Goal: Book appointment/travel/reservation

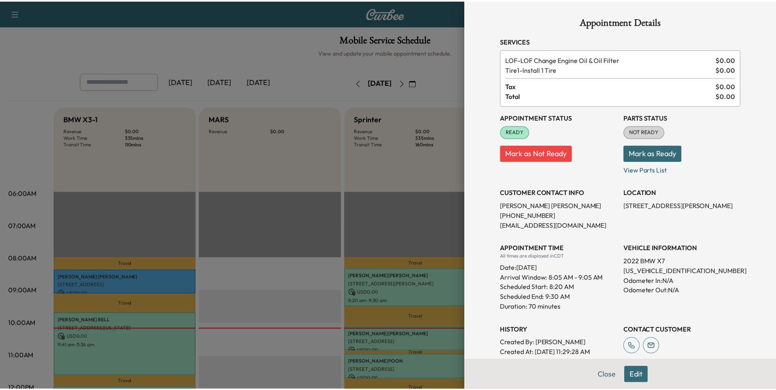
scroll to position [123, 0]
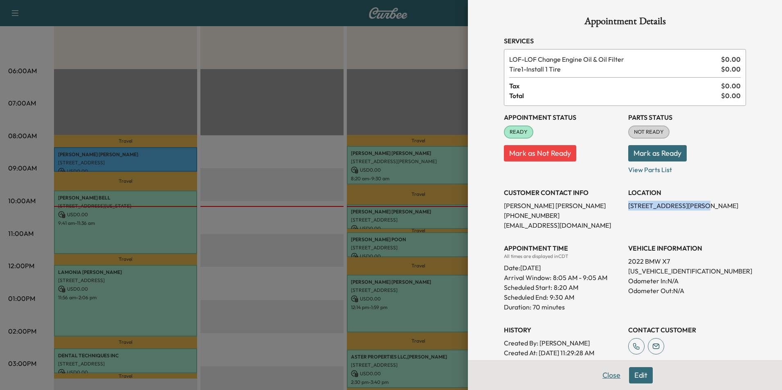
click at [606, 375] on button "Close" at bounding box center [611, 375] width 29 height 16
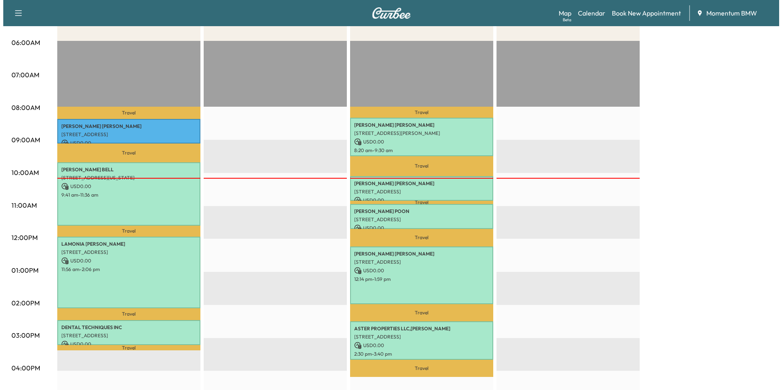
scroll to position [164, 0]
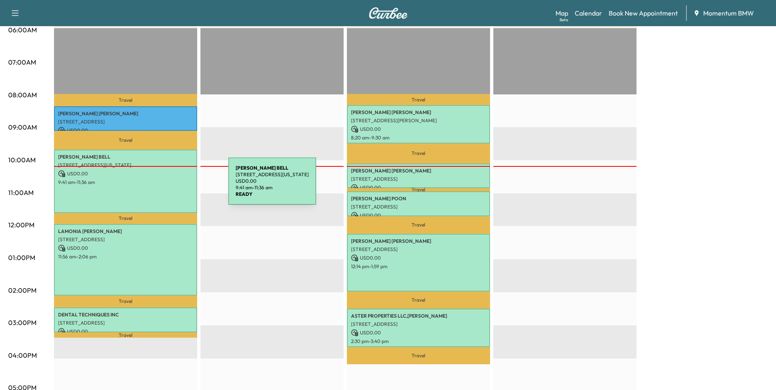
click at [167, 186] on div "[PERSON_NAME] [STREET_ADDRESS][US_STATE] USD 0.00 9:41 am - 11:36 am" at bounding box center [125, 181] width 143 height 63
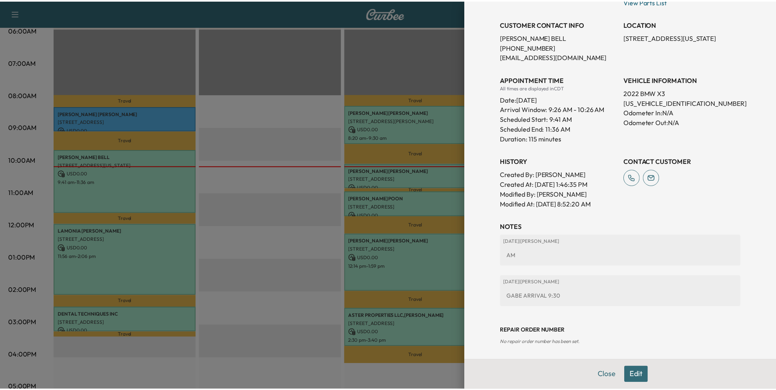
scroll to position [181, 0]
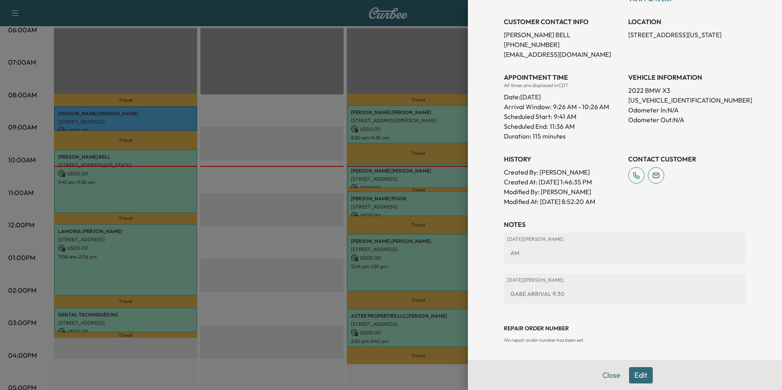
click at [602, 373] on button "Close" at bounding box center [611, 375] width 29 height 16
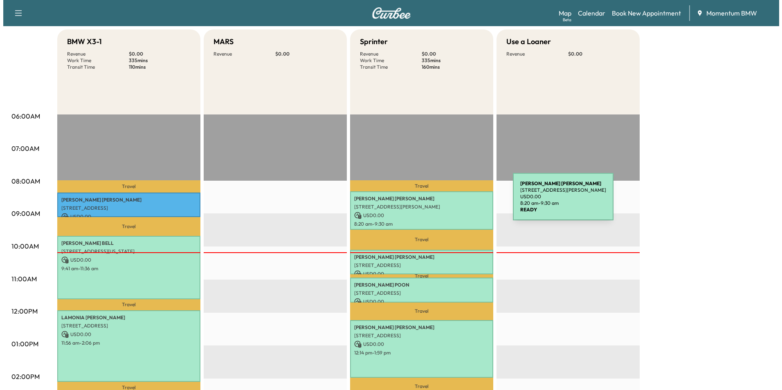
scroll to position [0, 0]
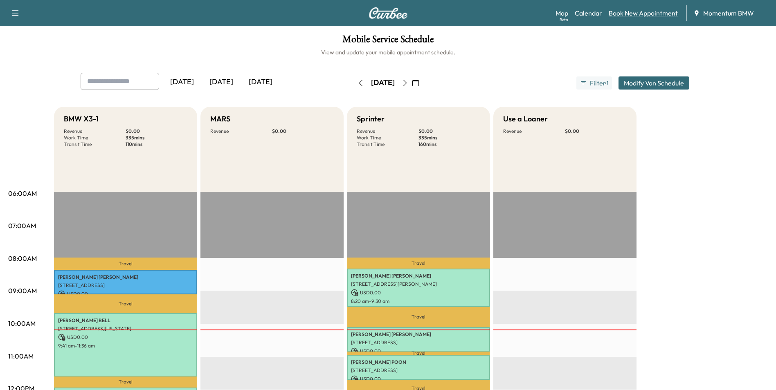
click at [654, 16] on link "Book New Appointment" at bounding box center [643, 13] width 69 height 10
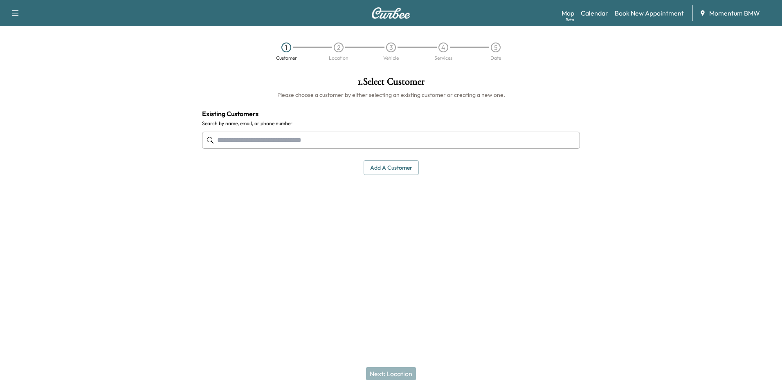
click at [409, 141] on input "text" at bounding box center [391, 140] width 378 height 17
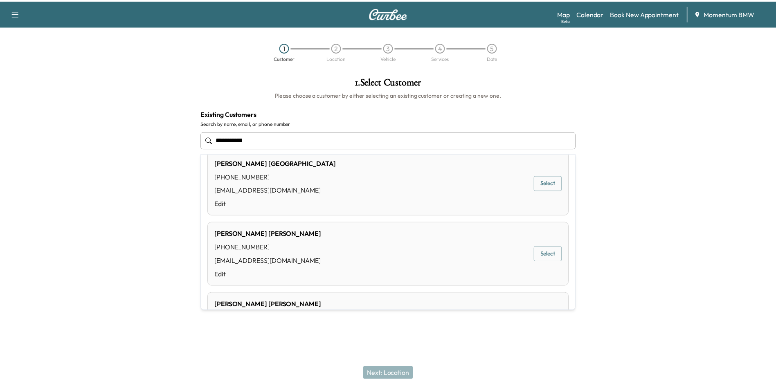
scroll to position [286, 0]
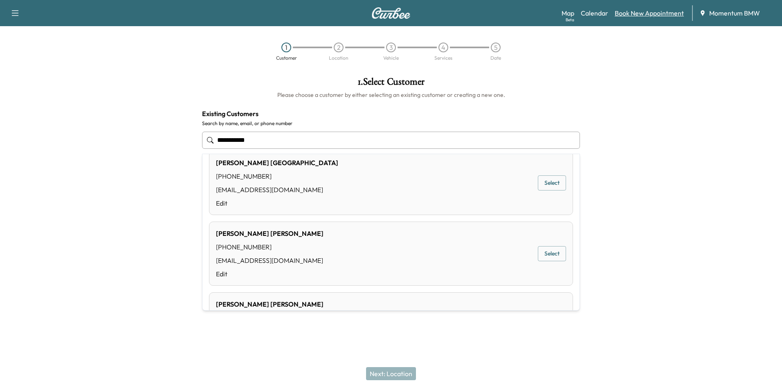
type input "**********"
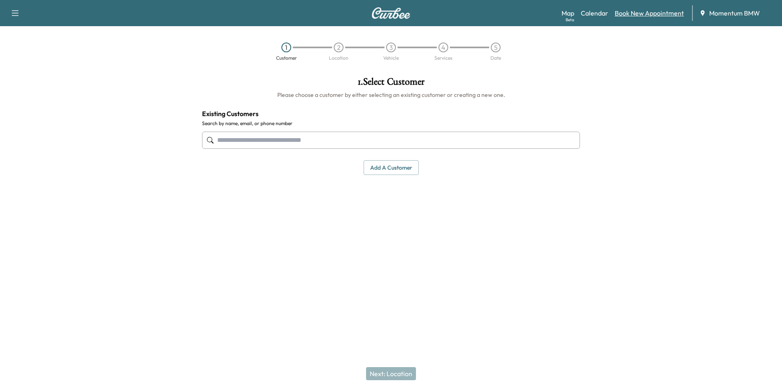
click at [655, 15] on link "Book New Appointment" at bounding box center [649, 13] width 69 height 10
click at [385, 169] on button "Add a customer" at bounding box center [391, 167] width 55 height 15
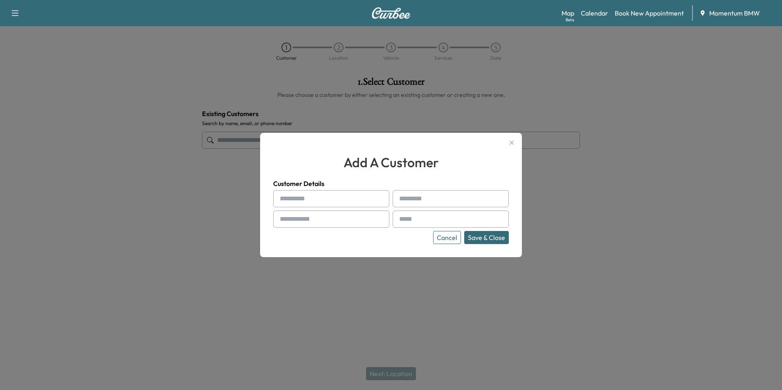
click at [349, 201] on input "text" at bounding box center [331, 198] width 116 height 17
type input "*****"
type input "**********"
drag, startPoint x: 484, startPoint y: 217, endPoint x: 487, endPoint y: 212, distance: 6.5
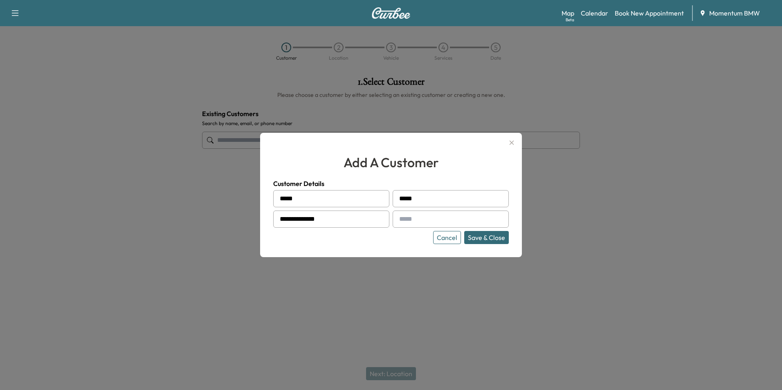
click at [485, 217] on input "text" at bounding box center [451, 219] width 116 height 17
click at [433, 217] on input "text" at bounding box center [451, 219] width 116 height 17
type input "**********"
click at [494, 240] on button "Save & Close" at bounding box center [486, 237] width 45 height 13
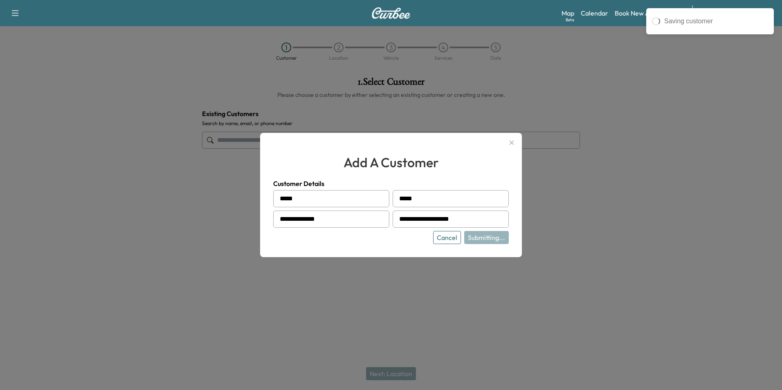
type input "**********"
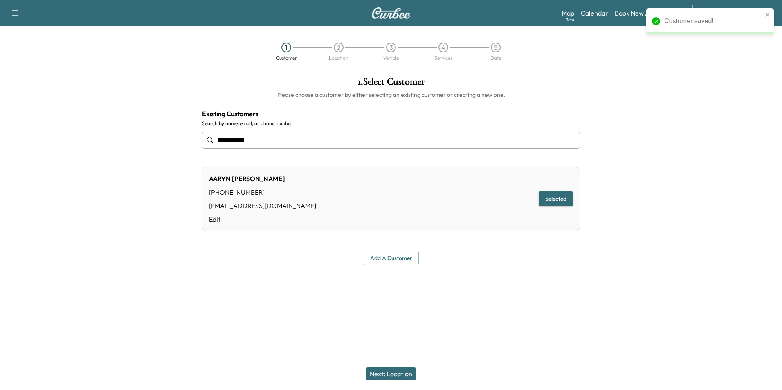
click at [397, 373] on button "Next: Location" at bounding box center [391, 373] width 50 height 13
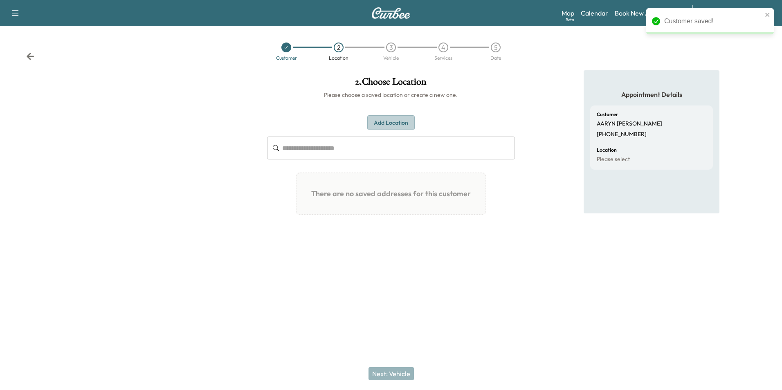
click at [395, 126] on button "Add Location" at bounding box center [390, 122] width 47 height 15
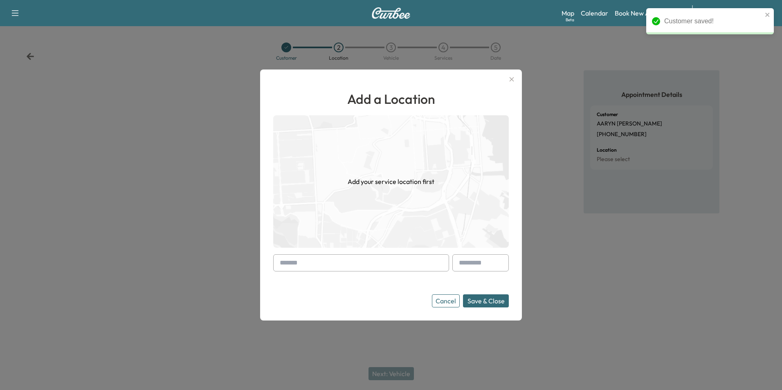
click at [366, 266] on input "text" at bounding box center [361, 262] width 176 height 17
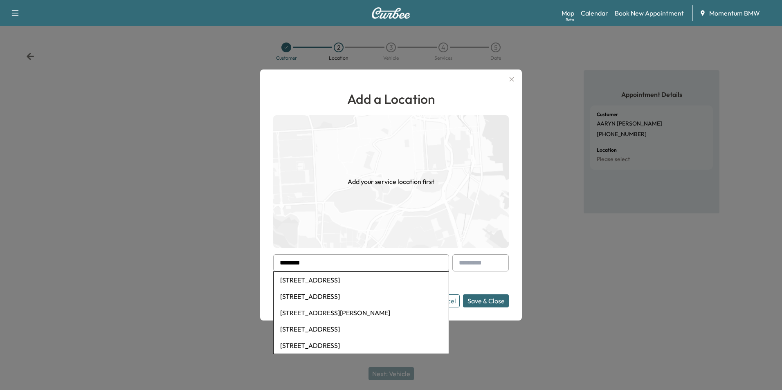
click at [360, 282] on li "[STREET_ADDRESS]" at bounding box center [361, 280] width 175 height 16
type input "**********"
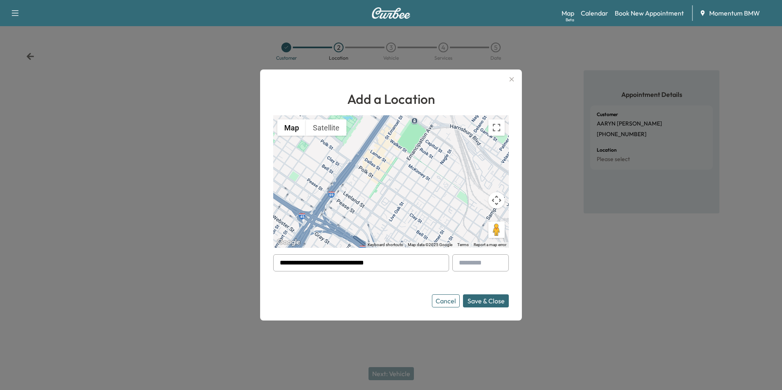
click at [484, 301] on button "Save & Close" at bounding box center [486, 300] width 46 height 13
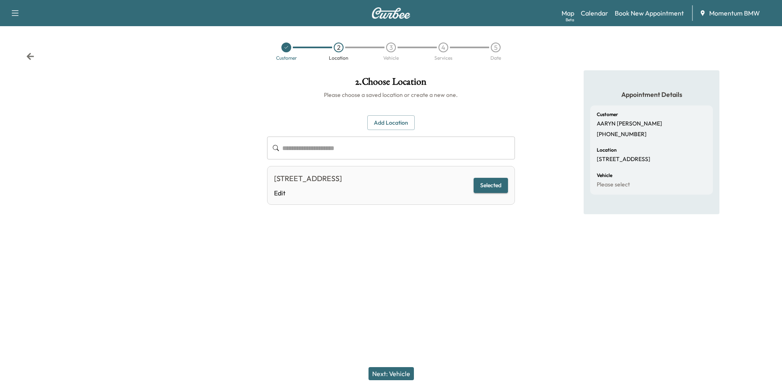
click at [398, 373] on button "Next: Vehicle" at bounding box center [390, 373] width 45 height 13
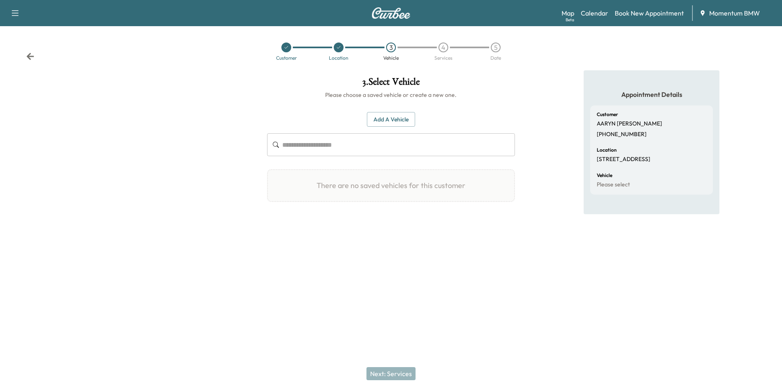
click at [400, 123] on button "Add a Vehicle" at bounding box center [391, 119] width 48 height 15
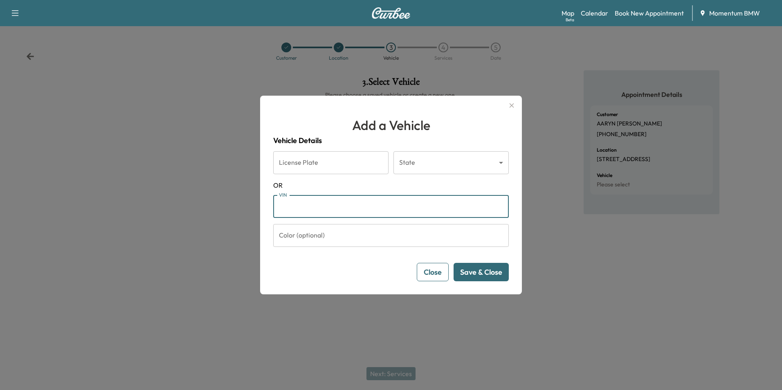
paste input "**********"
type input "**********"
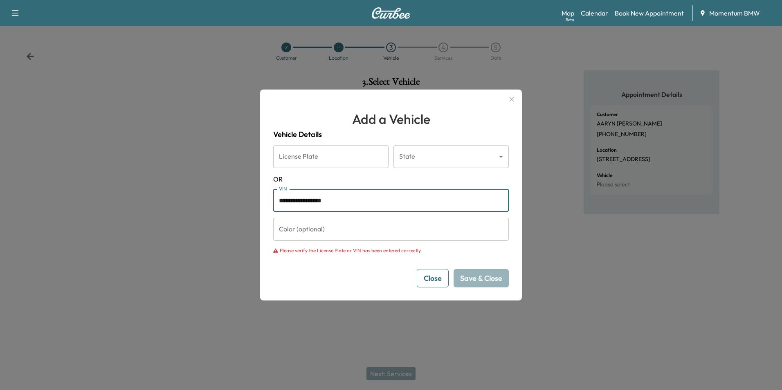
drag, startPoint x: 344, startPoint y: 200, endPoint x: 223, endPoint y: 199, distance: 120.6
click at [223, 199] on div "**********" at bounding box center [391, 195] width 782 height 390
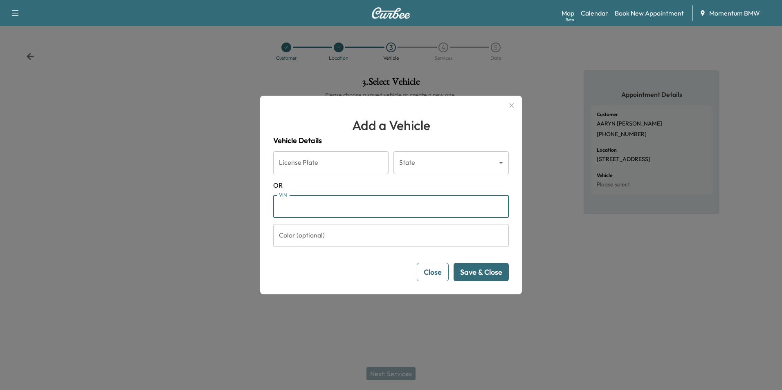
paste input "**********"
type input "**********"
click at [493, 273] on button "Save & Close" at bounding box center [481, 272] width 55 height 18
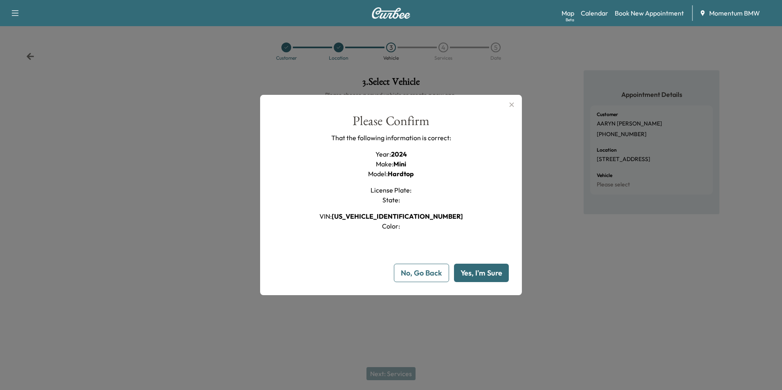
click at [488, 273] on button "Yes, I'm Sure" at bounding box center [481, 273] width 55 height 18
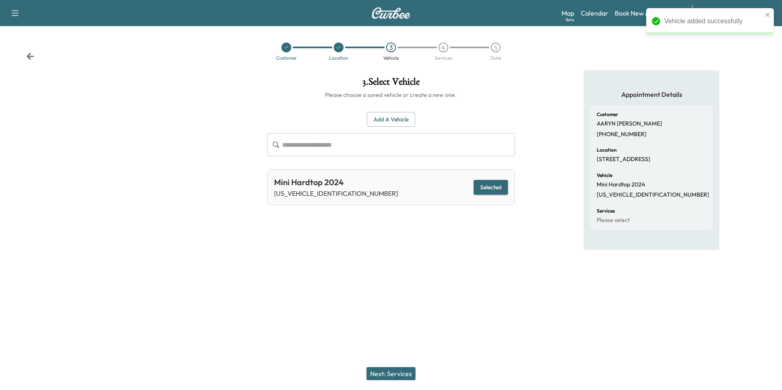
click at [400, 373] on button "Next: Services" at bounding box center [390, 373] width 49 height 13
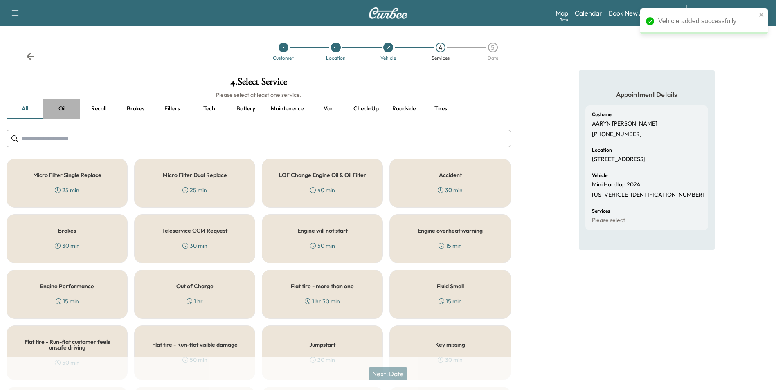
click at [62, 108] on button "Oil" at bounding box center [61, 109] width 37 height 20
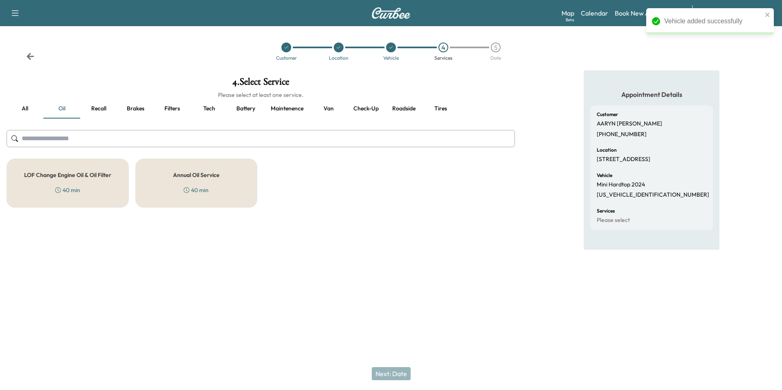
click at [217, 180] on div "Annual Oil Service 40 min" at bounding box center [196, 183] width 122 height 49
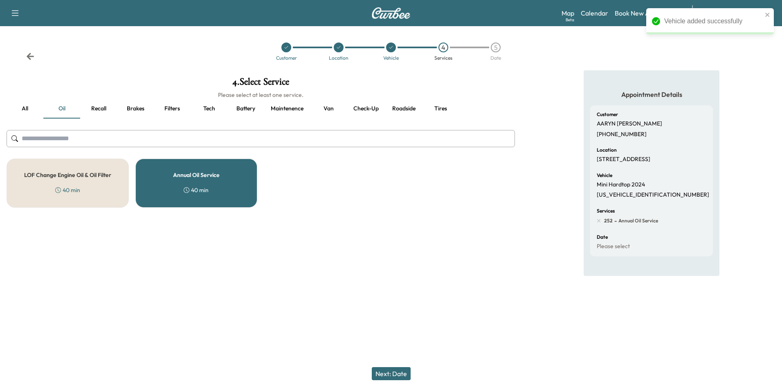
click at [136, 110] on button "Brakes" at bounding box center [135, 109] width 37 height 20
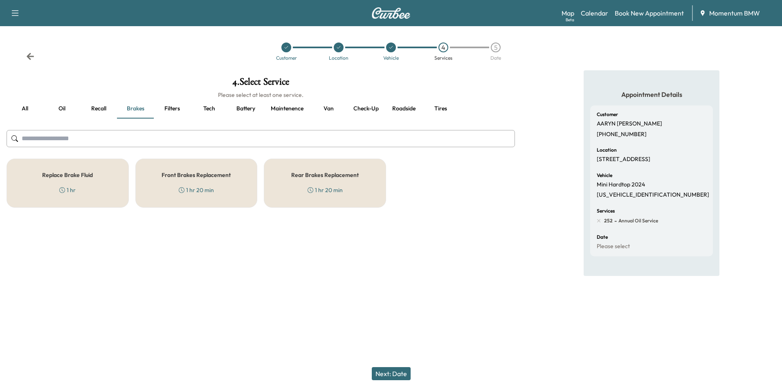
click at [321, 185] on div "Rear Brakes Replacement 1 hr 20 min" at bounding box center [325, 183] width 122 height 49
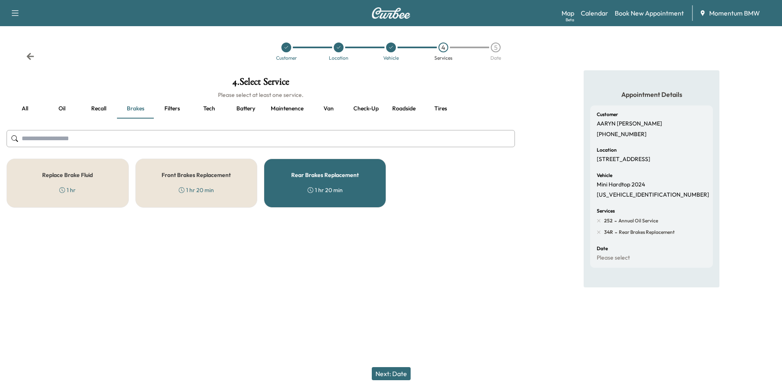
click at [396, 375] on button "Next: Date" at bounding box center [391, 373] width 39 height 13
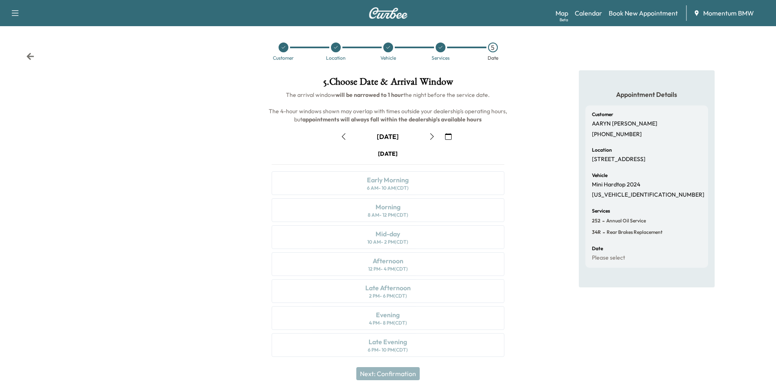
click at [447, 135] on icon "button" at bounding box center [448, 136] width 7 height 7
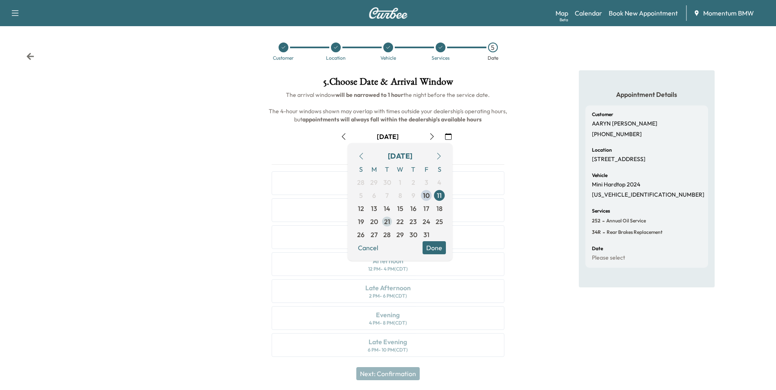
click at [391, 222] on span "21" at bounding box center [386, 221] width 13 height 13
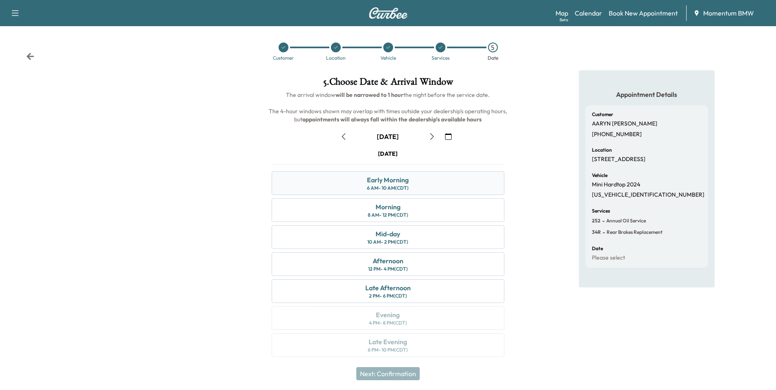
click at [427, 186] on div "Early Morning 6 AM - 10 AM (CDT)" at bounding box center [388, 183] width 232 height 24
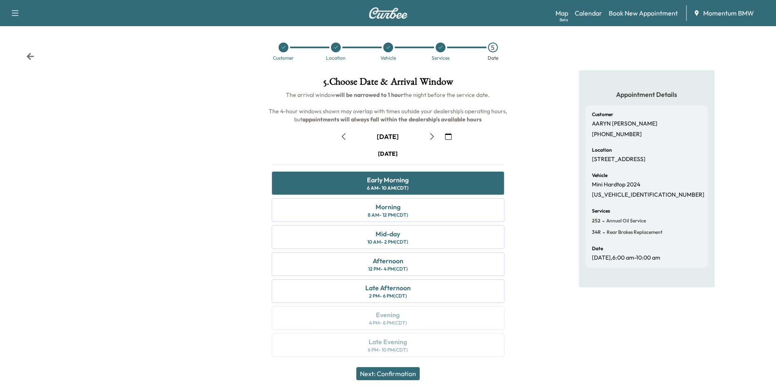
click at [397, 372] on button "Next: Confirmation" at bounding box center [387, 373] width 63 height 13
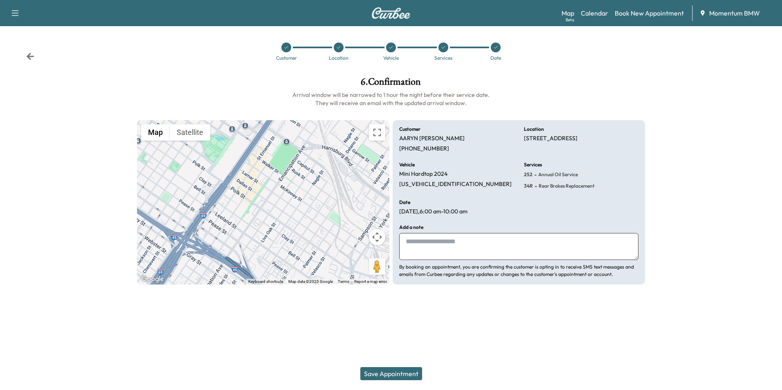
click at [469, 247] on textarea at bounding box center [518, 246] width 239 height 27
type textarea "*******"
click at [402, 374] on button "Save Appointment" at bounding box center [391, 373] width 62 height 13
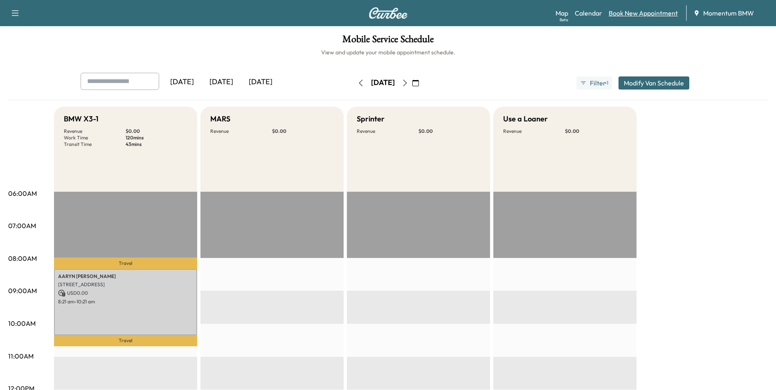
click at [639, 13] on link "Book New Appointment" at bounding box center [643, 13] width 69 height 10
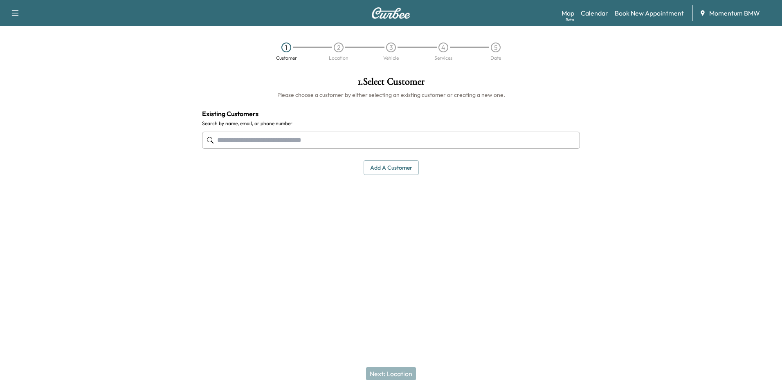
click at [340, 143] on input "text" at bounding box center [391, 140] width 378 height 17
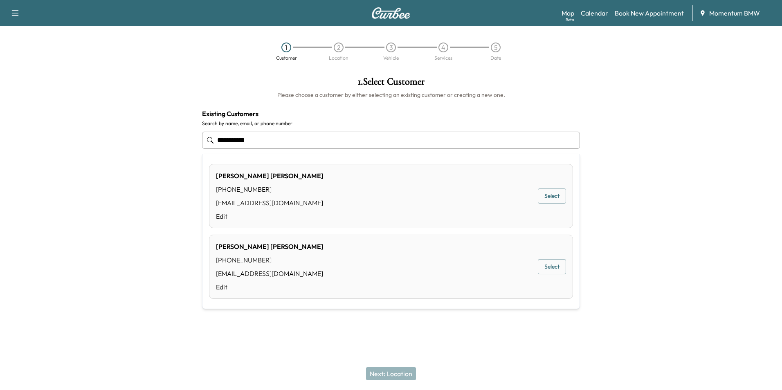
click at [547, 200] on button "Select" at bounding box center [552, 196] width 28 height 15
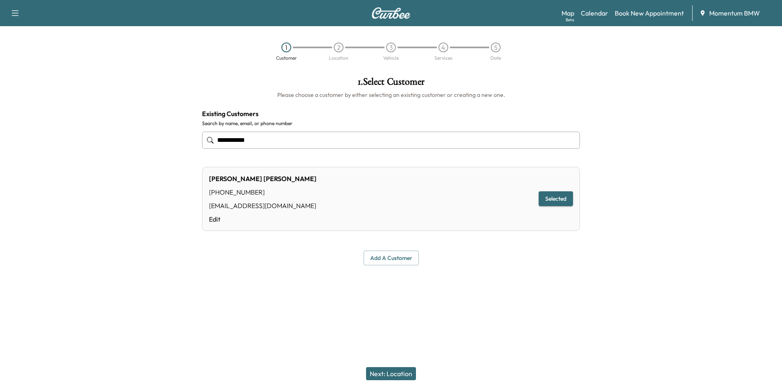
type input "**********"
click at [556, 200] on button "Selected" at bounding box center [556, 198] width 34 height 15
click at [398, 371] on button "Next: Location" at bounding box center [391, 373] width 50 height 13
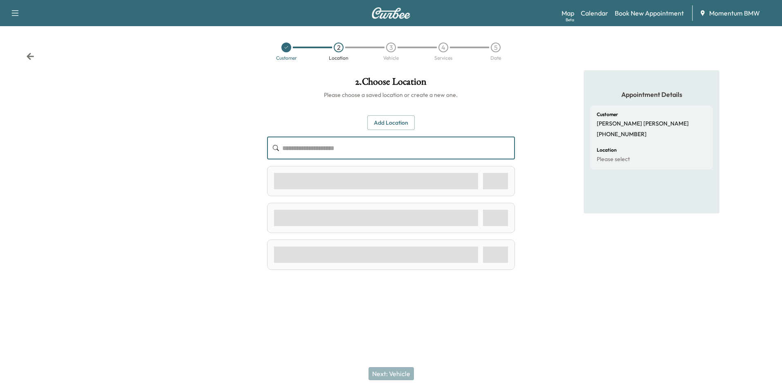
click at [380, 148] on input "text" at bounding box center [398, 148] width 232 height 23
type input "**********"
click at [398, 119] on button "Add Location" at bounding box center [390, 122] width 47 height 15
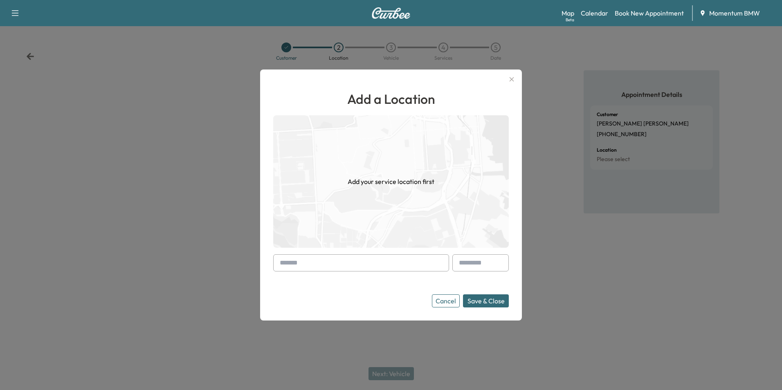
click at [380, 263] on input "text" at bounding box center [361, 262] width 176 height 17
click at [483, 301] on button "Save & Close" at bounding box center [486, 300] width 46 height 13
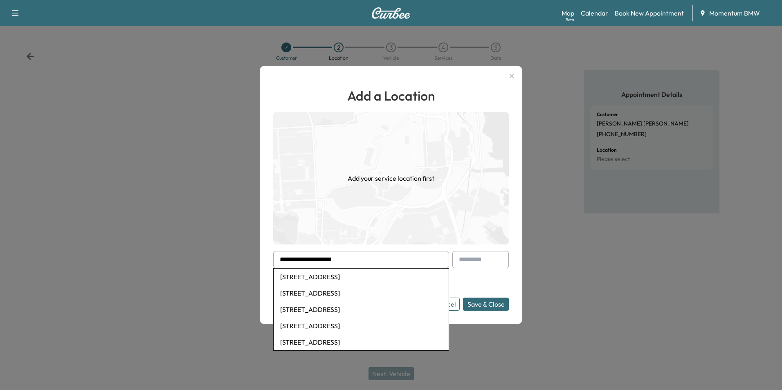
click at [382, 278] on li "[STREET_ADDRESS]" at bounding box center [361, 277] width 175 height 16
type input "**********"
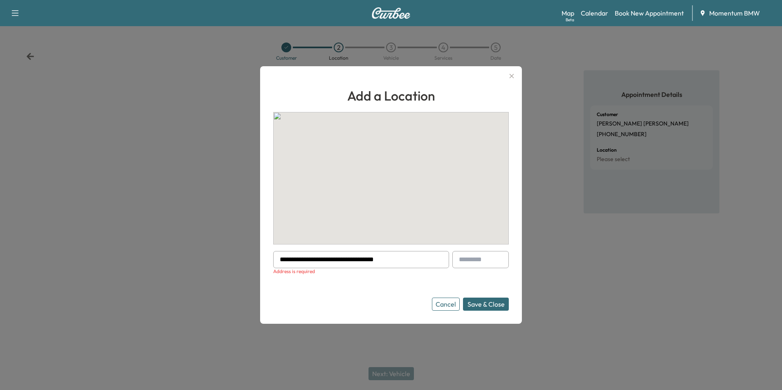
click at [482, 306] on button "Save & Close" at bounding box center [486, 304] width 46 height 13
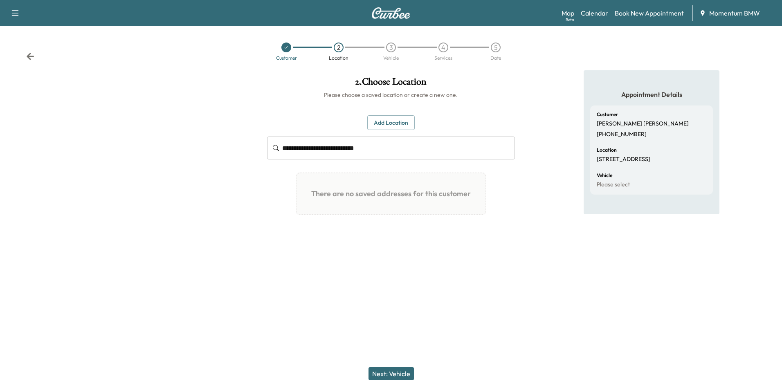
click at [391, 372] on button "Next: Vehicle" at bounding box center [390, 373] width 45 height 13
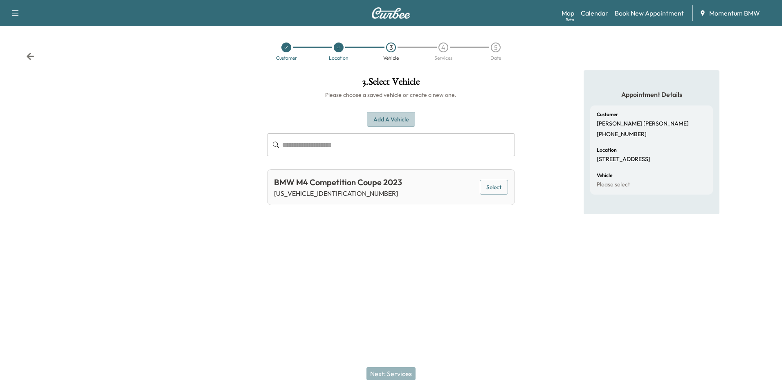
click at [394, 117] on button "Add a Vehicle" at bounding box center [391, 119] width 48 height 15
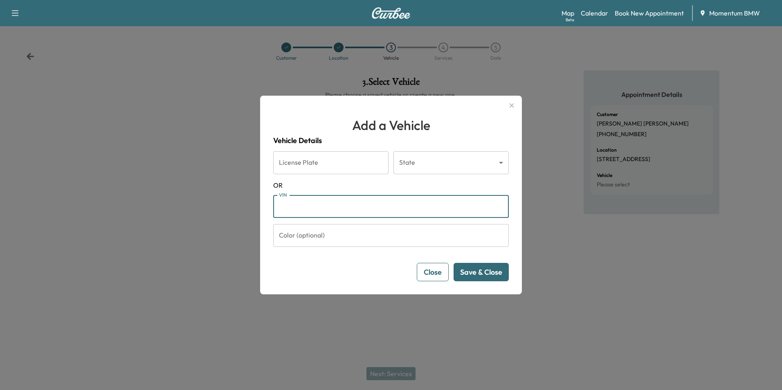
paste input "**********"
type input "**********"
click at [477, 273] on button "Save & Close" at bounding box center [481, 272] width 55 height 18
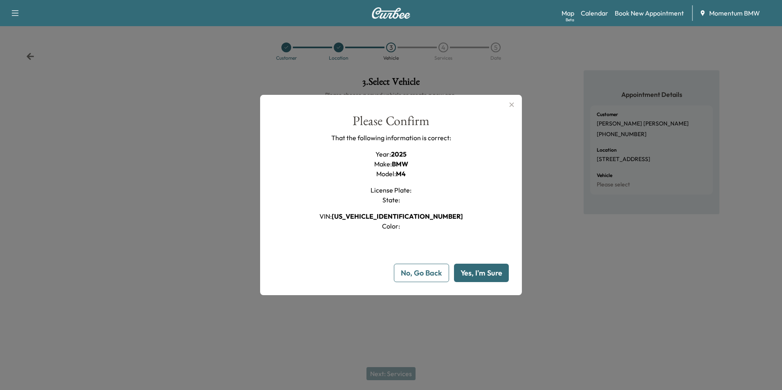
click at [474, 273] on button "Yes, I'm Sure" at bounding box center [481, 273] width 55 height 18
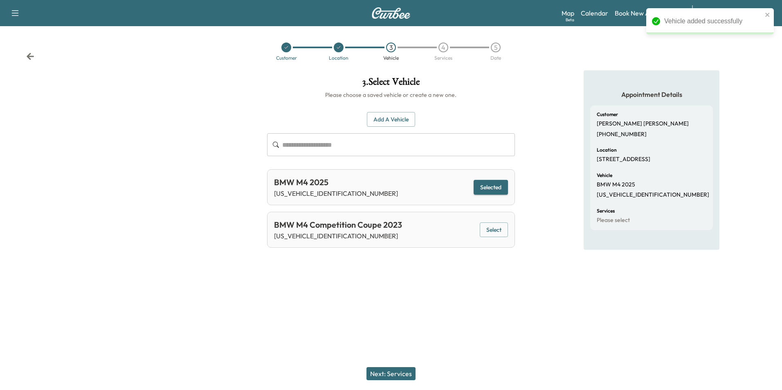
click at [396, 375] on button "Next: Services" at bounding box center [390, 373] width 49 height 13
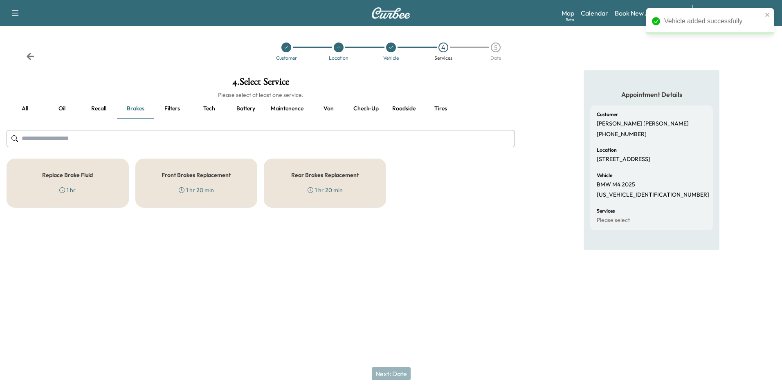
click at [404, 106] on button "Roadside" at bounding box center [403, 109] width 37 height 20
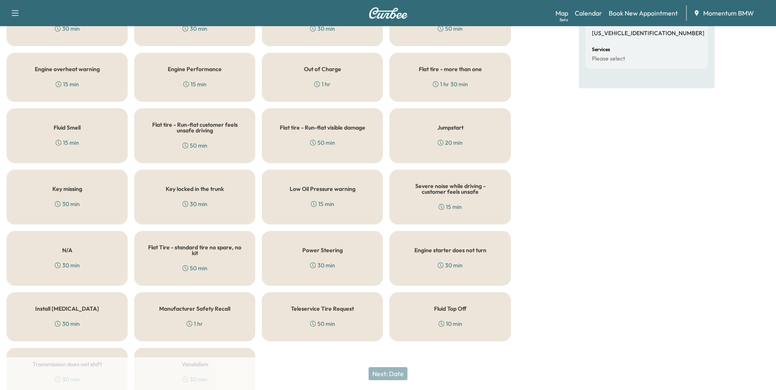
scroll to position [164, 0]
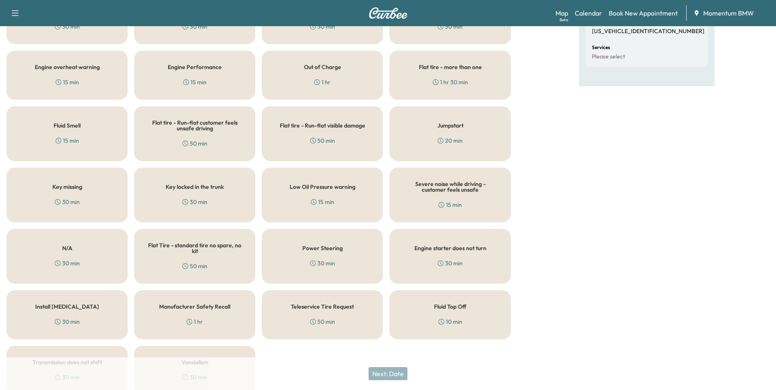
click at [203, 260] on div "Flat Tire - standard tire no spare, no kit 50 min" at bounding box center [194, 256] width 121 height 55
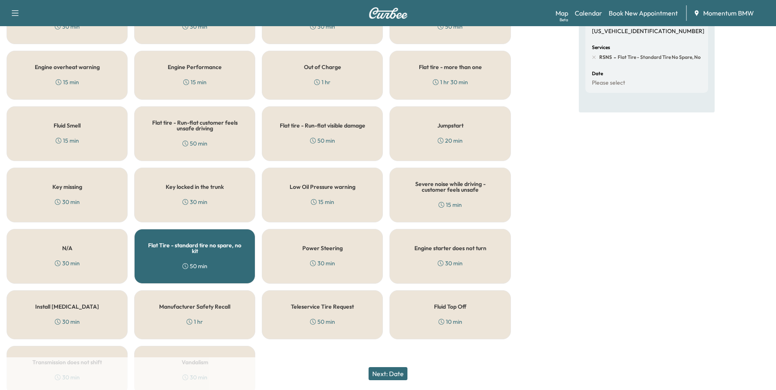
click at [398, 372] on button "Next: Date" at bounding box center [387, 373] width 39 height 13
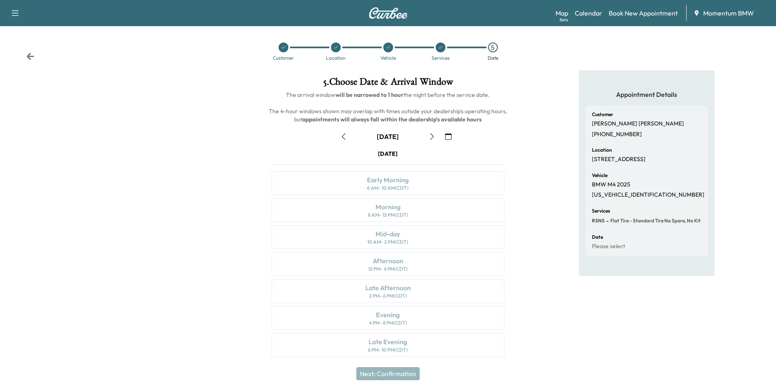
click at [344, 137] on icon "button" at bounding box center [343, 136] width 7 height 7
click at [419, 244] on div "Mid-day 10 AM - 2 PM (CDT)" at bounding box center [388, 237] width 232 height 24
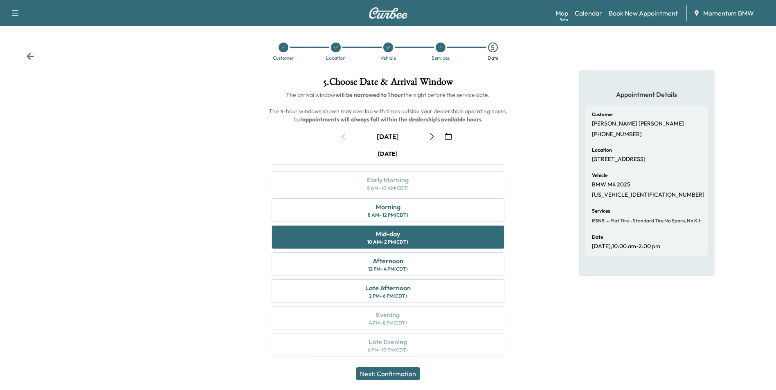
click at [399, 376] on button "Next: Confirmation" at bounding box center [387, 373] width 63 height 13
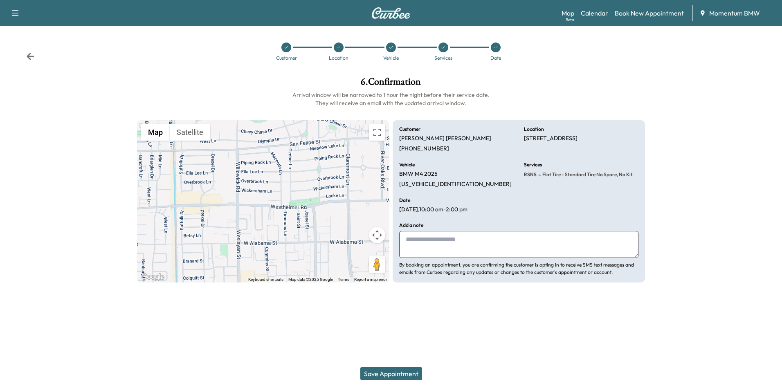
click at [421, 247] on textarea at bounding box center [518, 244] width 239 height 27
type textarea "**********"
click at [396, 373] on button "Save Appointment" at bounding box center [391, 373] width 62 height 13
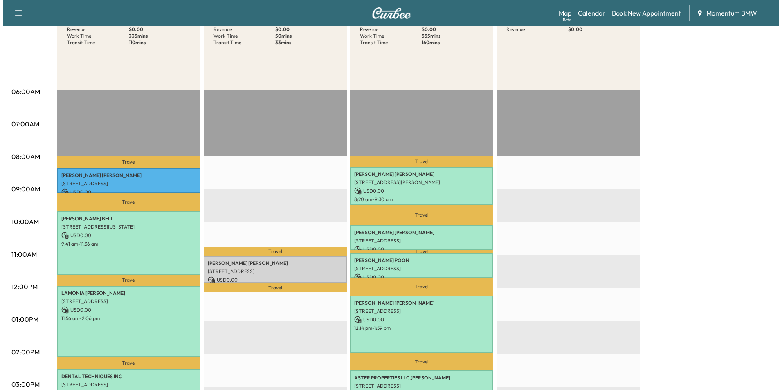
scroll to position [123, 0]
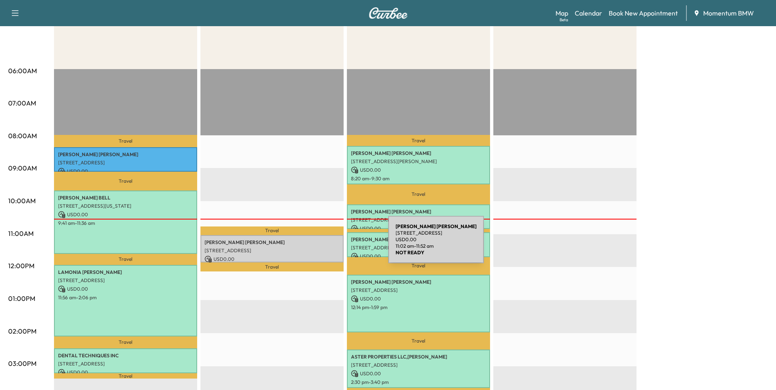
click at [327, 245] on div "[PERSON_NAME] [STREET_ADDRESS] USD 0.00 11:02 am - 11:52 am" at bounding box center [271, 248] width 143 height 27
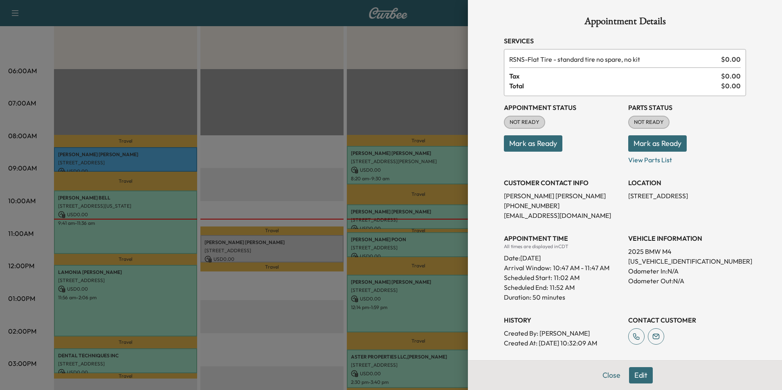
click at [637, 380] on button "Edit" at bounding box center [641, 375] width 24 height 16
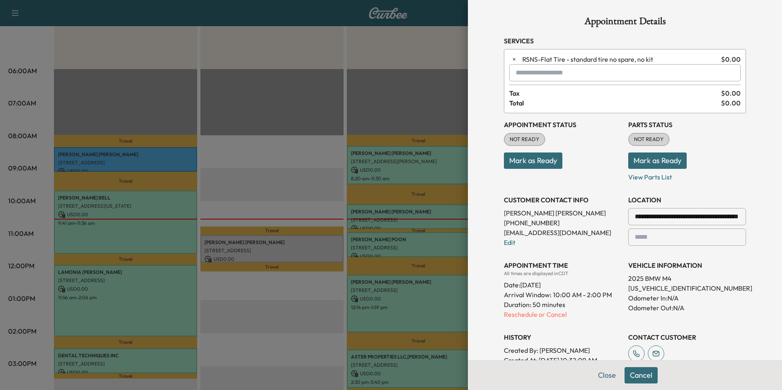
click at [558, 79] on input "text" at bounding box center [624, 72] width 231 height 17
type input "*"
type input "******"
click at [605, 377] on button "Close" at bounding box center [607, 375] width 29 height 16
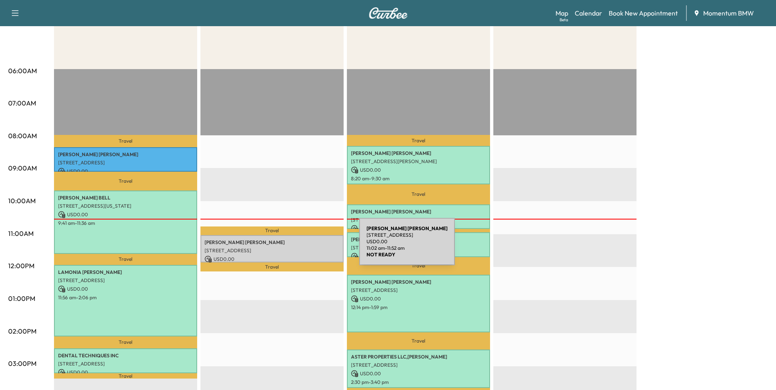
click at [298, 247] on p "[STREET_ADDRESS]" at bounding box center [271, 250] width 135 height 7
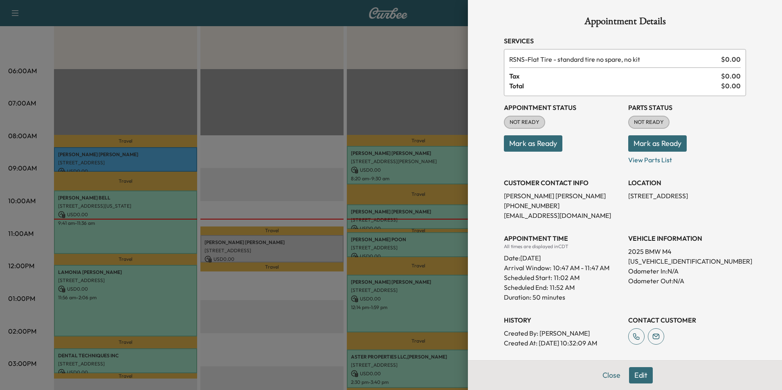
click at [524, 142] on button "Mark as Ready" at bounding box center [533, 143] width 58 height 16
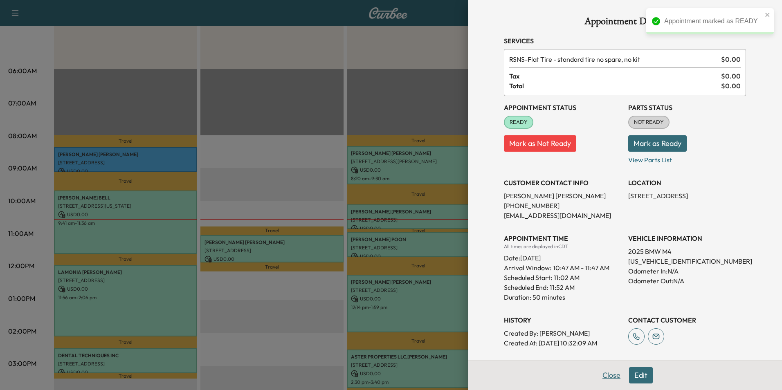
click at [609, 377] on button "Close" at bounding box center [611, 375] width 29 height 16
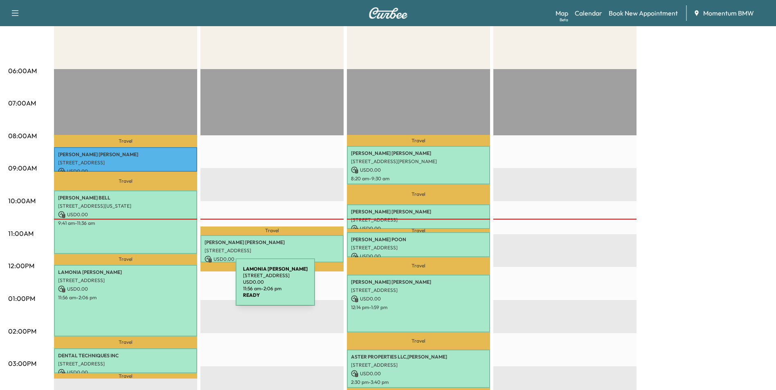
click at [174, 287] on p "USD 0.00" at bounding box center [125, 288] width 135 height 7
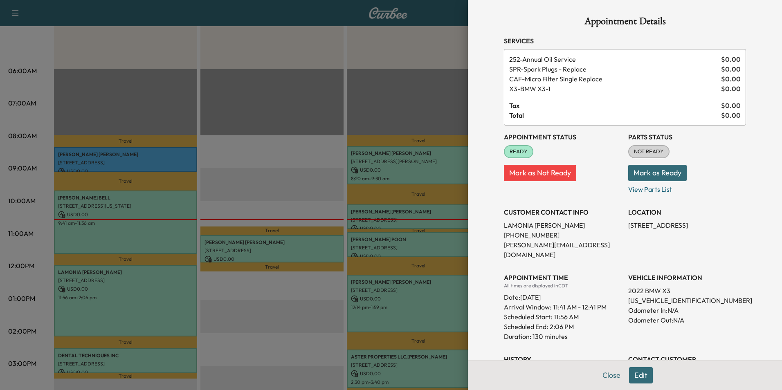
drag, startPoint x: 700, startPoint y: 227, endPoint x: 622, endPoint y: 229, distance: 77.7
click at [628, 229] on p "[STREET_ADDRESS]" at bounding box center [687, 225] width 118 height 10
drag, startPoint x: 622, startPoint y: 229, endPoint x: 680, endPoint y: 226, distance: 58.1
copy p "[STREET_ADDRESS]"
click at [310, 246] on div at bounding box center [391, 195] width 782 height 390
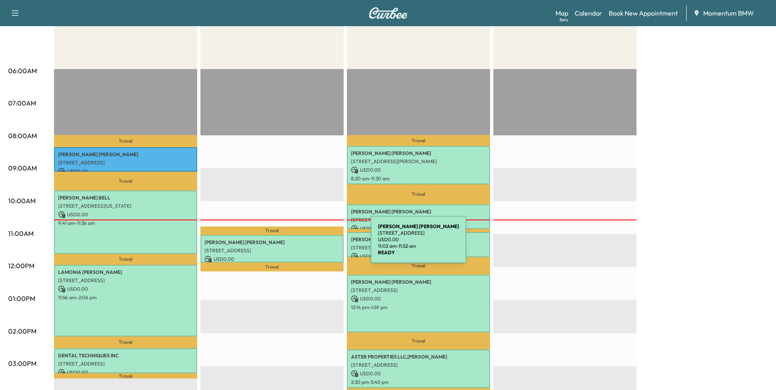
click at [309, 245] on div "[PERSON_NAME] [STREET_ADDRESS] USD 0.00 11:02 am - 11:52 am" at bounding box center [271, 248] width 143 height 27
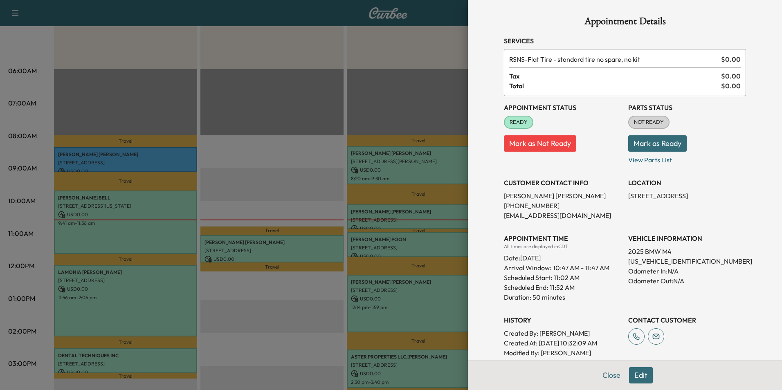
drag, startPoint x: 692, startPoint y: 262, endPoint x: 709, endPoint y: 265, distance: 17.2
click at [706, 265] on p "[US_VEHICLE_IDENTIFICATION_NUMBER]" at bounding box center [687, 261] width 118 height 10
drag, startPoint x: 709, startPoint y: 196, endPoint x: 622, endPoint y: 197, distance: 87.5
click at [622, 197] on div "Appointment Status READY Mark as Not Ready Parts Status NOT READY Mark as Ready…" at bounding box center [625, 232] width 242 height 272
drag, startPoint x: 622, startPoint y: 197, endPoint x: 652, endPoint y: 195, distance: 30.7
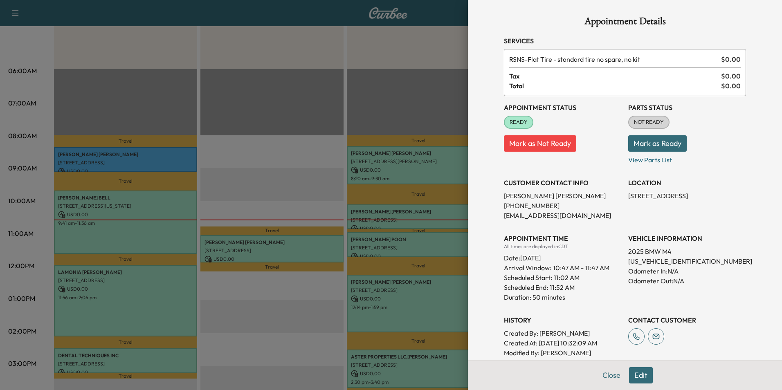
copy p "[STREET_ADDRESS]"
click at [179, 293] on div at bounding box center [391, 195] width 782 height 390
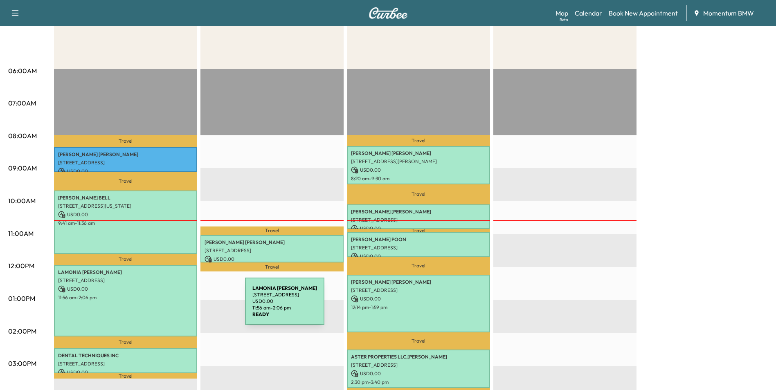
click at [184, 306] on div "[PERSON_NAME] [STREET_ADDRESS] USD 0.00 11:56 am - 2:06 pm" at bounding box center [125, 301] width 143 height 72
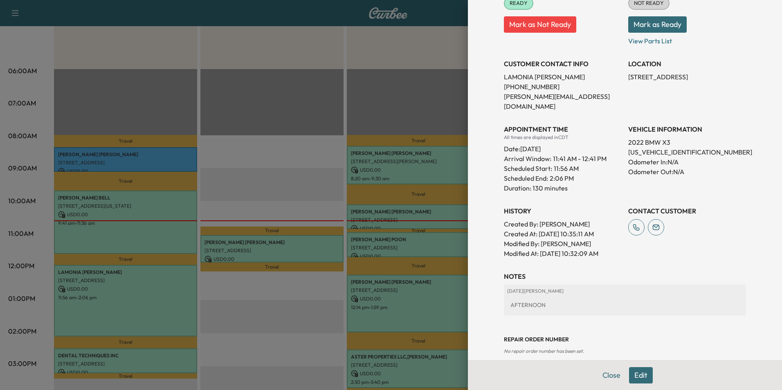
scroll to position [150, 0]
drag, startPoint x: 700, startPoint y: 76, endPoint x: 621, endPoint y: 72, distance: 79.1
click at [621, 72] on div "Appointment Status READY Mark as Not Ready Parts Status NOT READY Mark as Ready…" at bounding box center [625, 116] width 242 height 281
drag, startPoint x: 605, startPoint y: 377, endPoint x: 557, endPoint y: 356, distance: 51.7
click at [604, 374] on button "Close" at bounding box center [611, 375] width 29 height 16
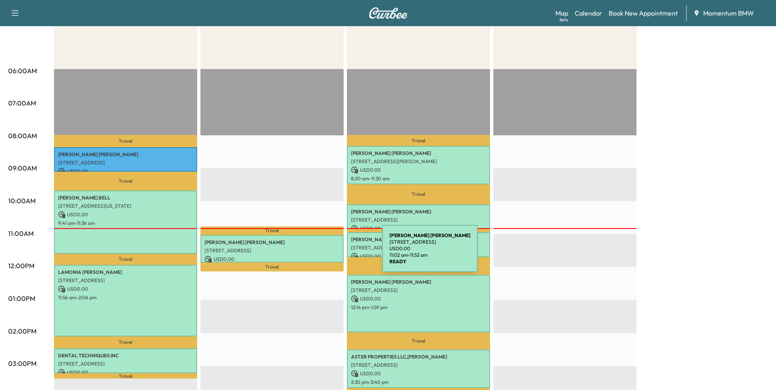
click at [321, 252] on p "[STREET_ADDRESS]" at bounding box center [271, 250] width 135 height 7
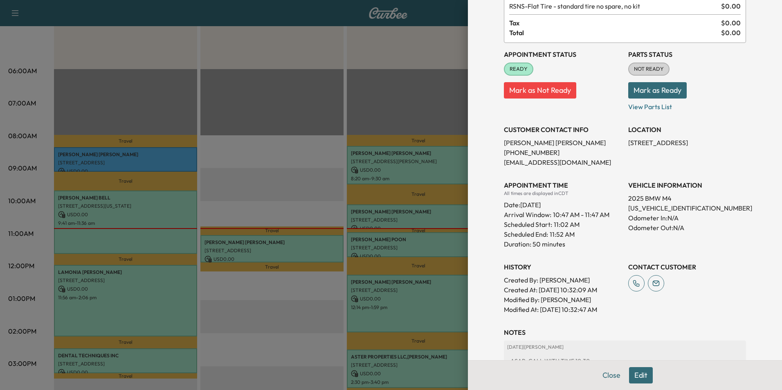
scroll to position [120, 0]
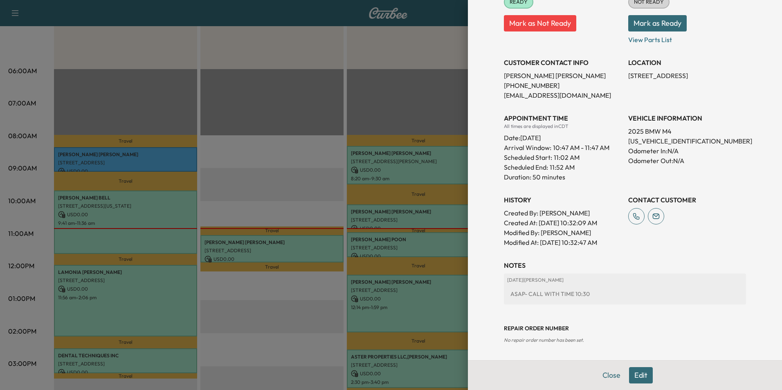
click at [637, 377] on button "Edit" at bounding box center [641, 375] width 24 height 16
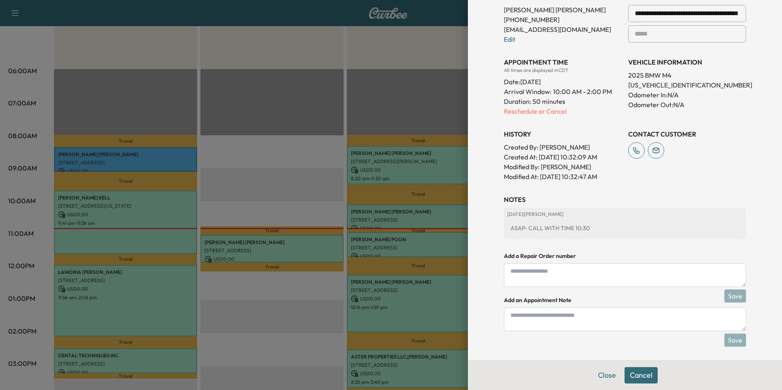
scroll to position [206, 0]
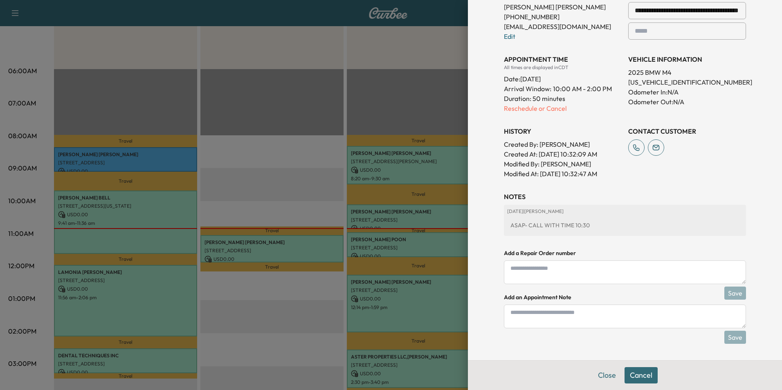
drag, startPoint x: 566, startPoint y: 324, endPoint x: 553, endPoint y: 320, distance: 13.7
click at [566, 325] on textarea at bounding box center [625, 317] width 242 height 24
type textarea "**********"
click at [732, 338] on button "Save" at bounding box center [735, 337] width 22 height 13
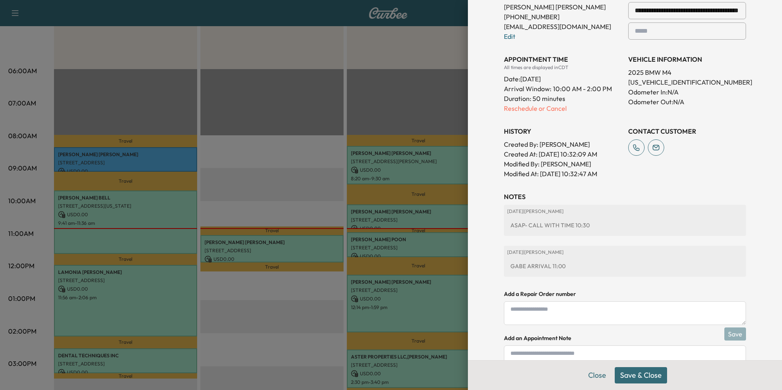
click at [646, 378] on button "Save & Close" at bounding box center [641, 375] width 52 height 16
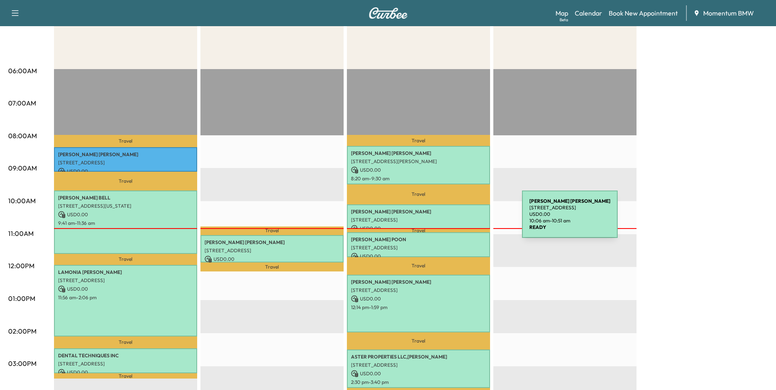
click at [460, 219] on p "[STREET_ADDRESS]" at bounding box center [418, 220] width 135 height 7
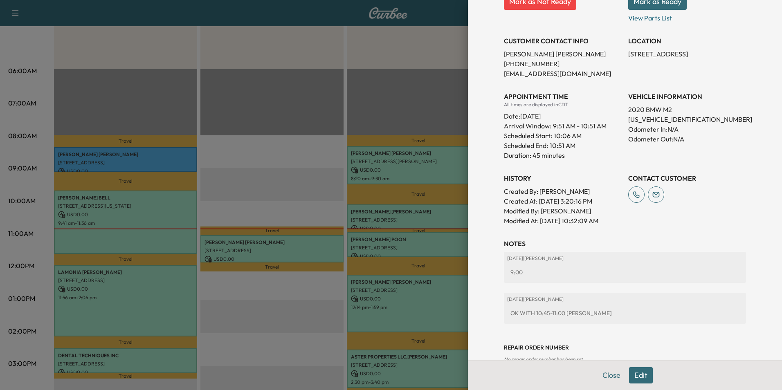
scroll to position [171, 0]
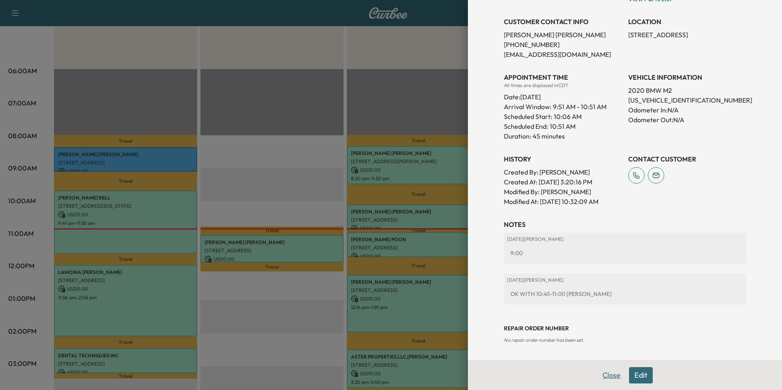
click at [607, 381] on button "Close" at bounding box center [611, 375] width 29 height 16
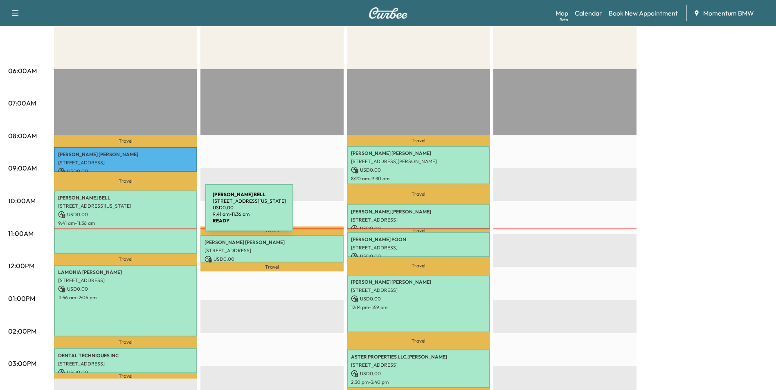
click at [144, 213] on p "USD 0.00" at bounding box center [125, 214] width 135 height 7
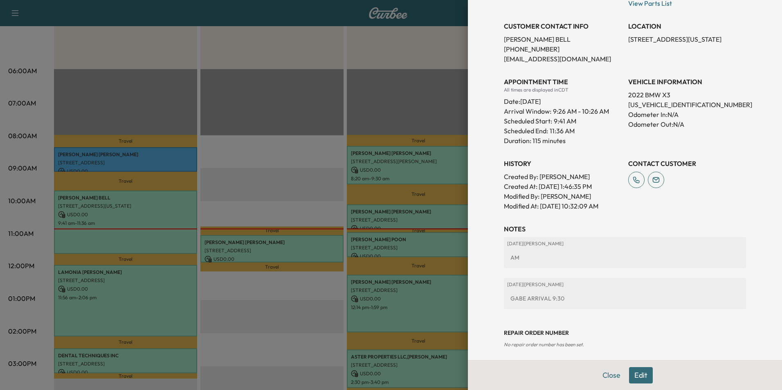
scroll to position [181, 0]
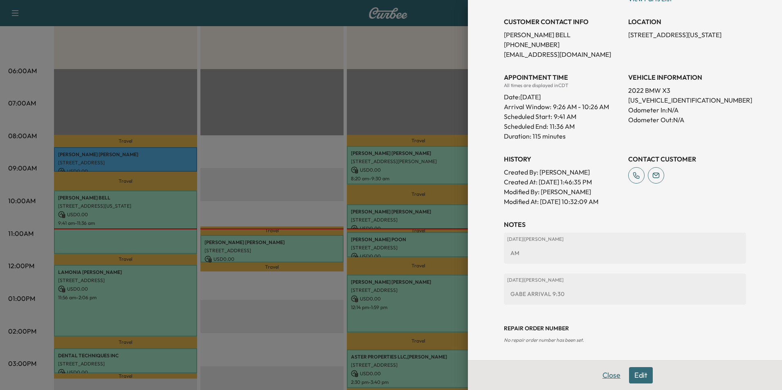
click at [612, 377] on button "Close" at bounding box center [611, 375] width 29 height 16
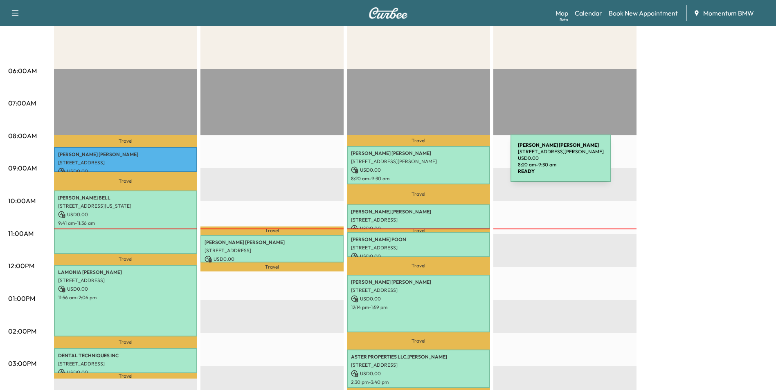
click at [449, 164] on p "[STREET_ADDRESS][PERSON_NAME]" at bounding box center [418, 161] width 135 height 7
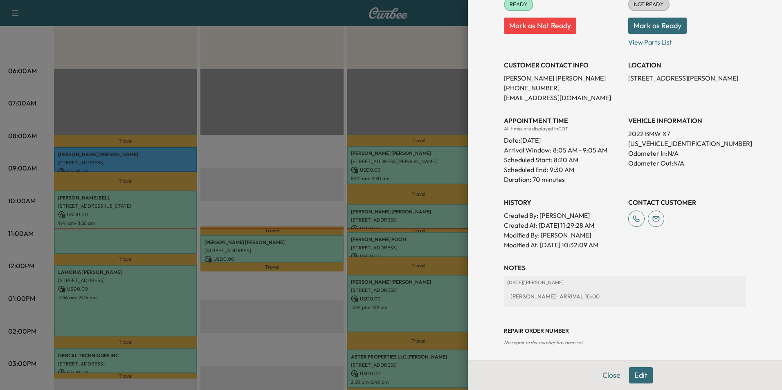
scroll to position [130, 0]
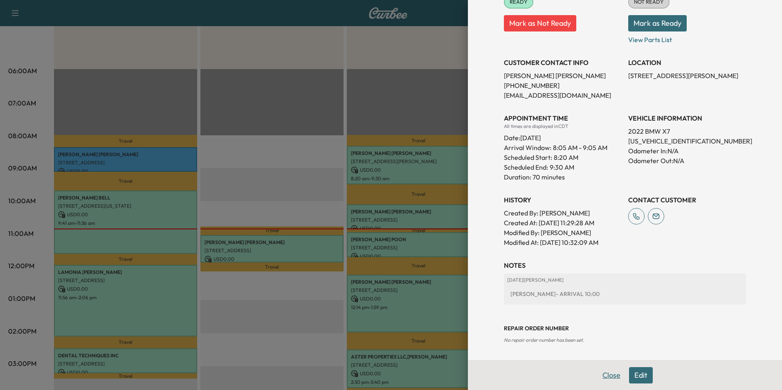
click at [606, 376] on button "Close" at bounding box center [611, 375] width 29 height 16
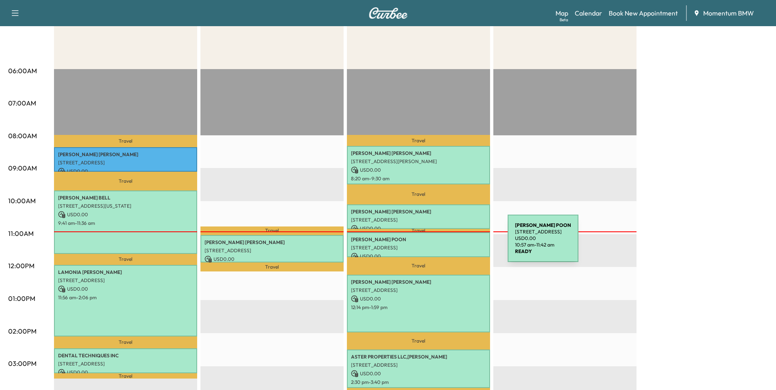
click at [446, 245] on p "[STREET_ADDRESS]" at bounding box center [418, 248] width 135 height 7
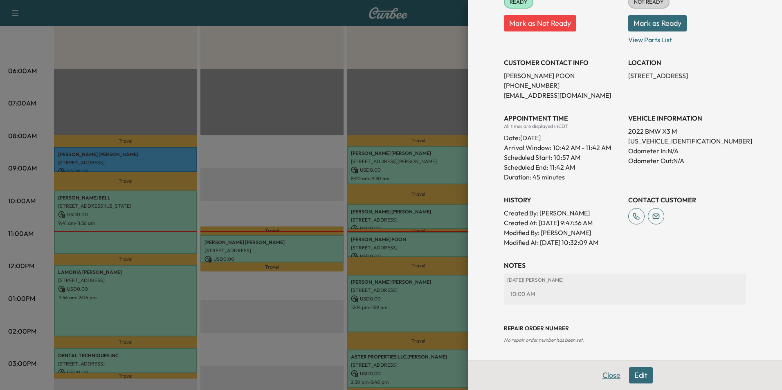
click at [607, 379] on button "Close" at bounding box center [611, 375] width 29 height 16
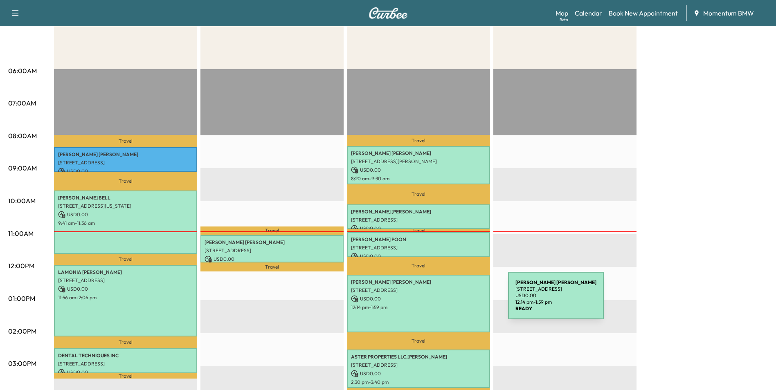
click at [447, 301] on div "[PERSON_NAME] [STREET_ADDRESS] USD 0.00 12:14 pm - 1:59 pm" at bounding box center [418, 304] width 143 height 58
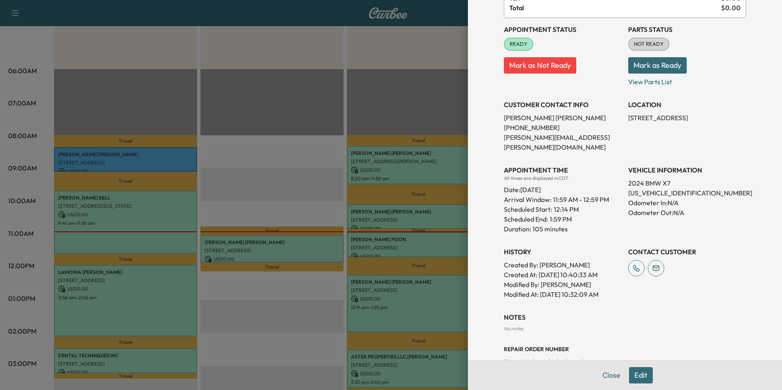
scroll to position [109, 0]
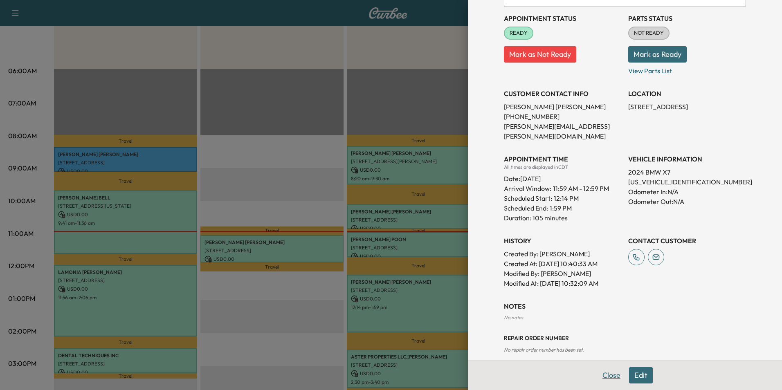
click at [606, 378] on button "Close" at bounding box center [611, 375] width 29 height 16
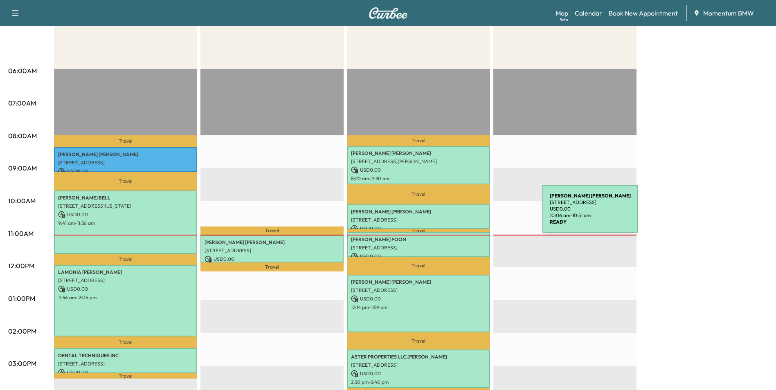
click at [481, 214] on div "[PERSON_NAME] [STREET_ADDRESS] USD 0.00 10:06 am - 10:51 am" at bounding box center [418, 216] width 143 height 25
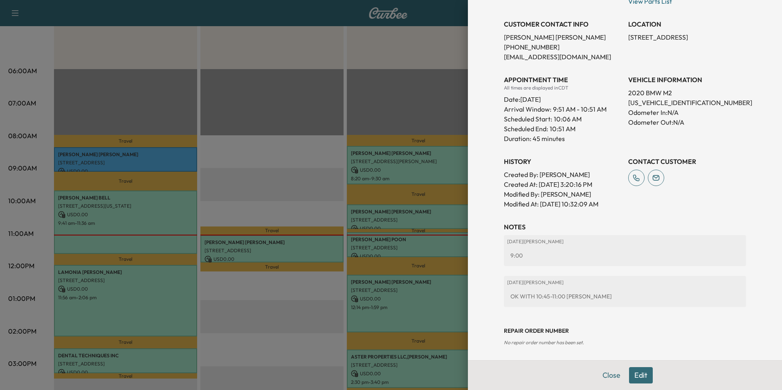
scroll to position [171, 0]
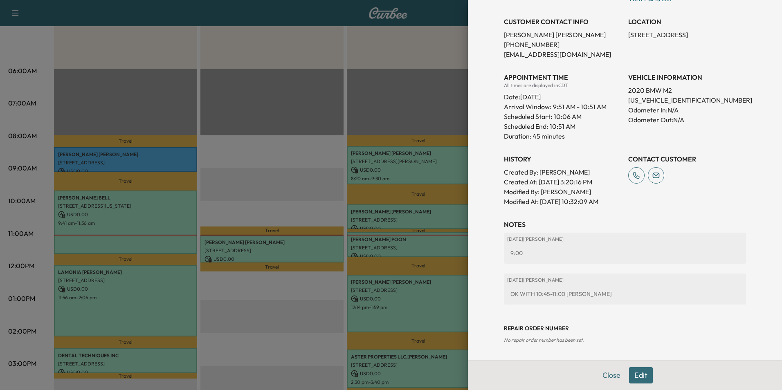
click at [638, 373] on button "Edit" at bounding box center [641, 375] width 24 height 16
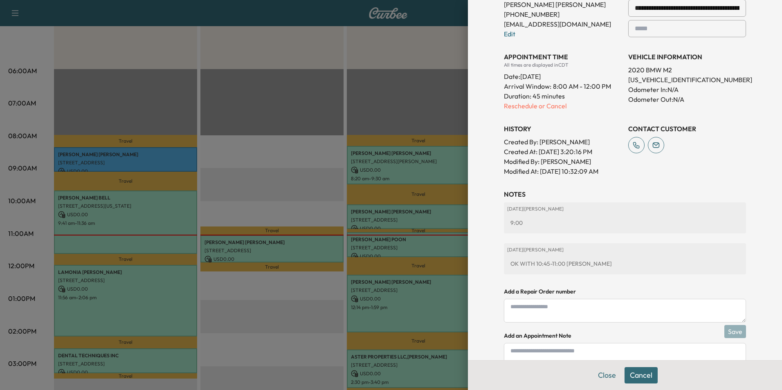
scroll to position [257, 0]
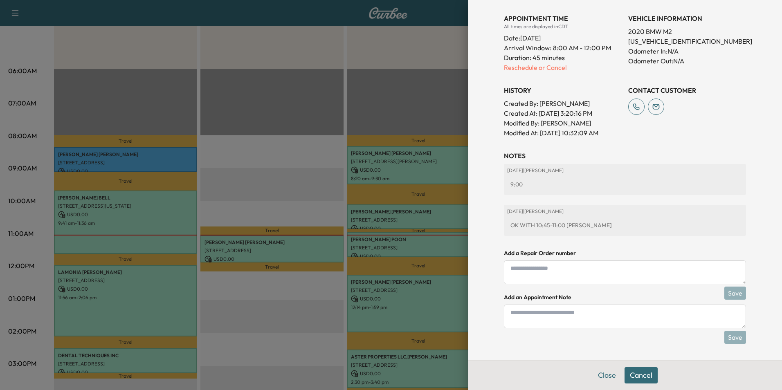
click at [566, 321] on textarea at bounding box center [625, 317] width 242 height 24
type textarea "*"
type textarea "**********"
click at [732, 337] on button "Save" at bounding box center [735, 337] width 22 height 13
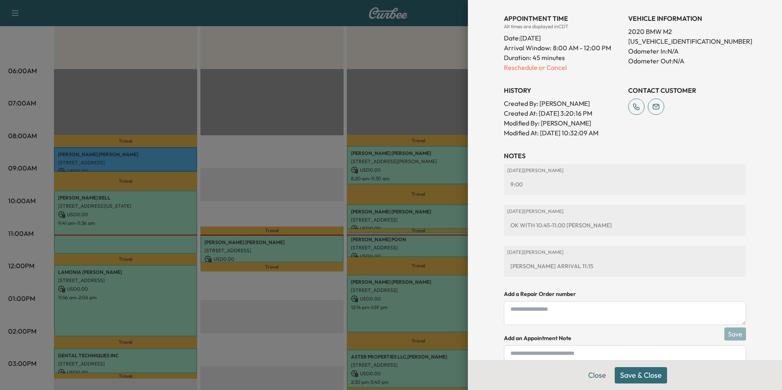
click at [640, 376] on button "Save & Close" at bounding box center [641, 375] width 52 height 16
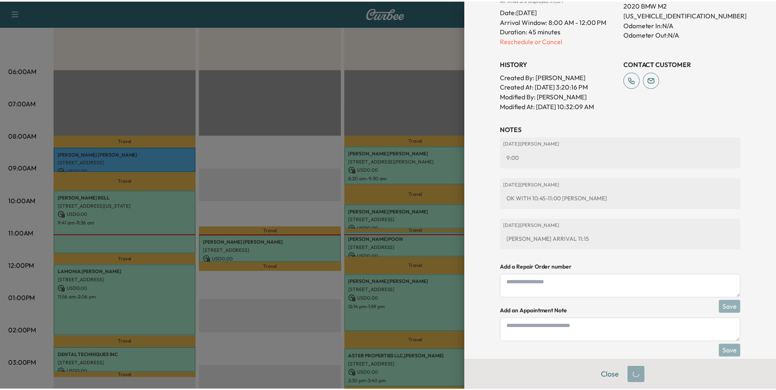
scroll to position [240, 0]
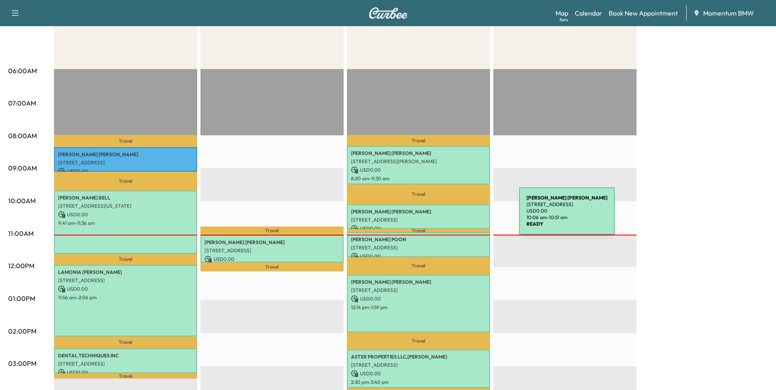
click at [458, 217] on p "[STREET_ADDRESS]" at bounding box center [418, 220] width 135 height 7
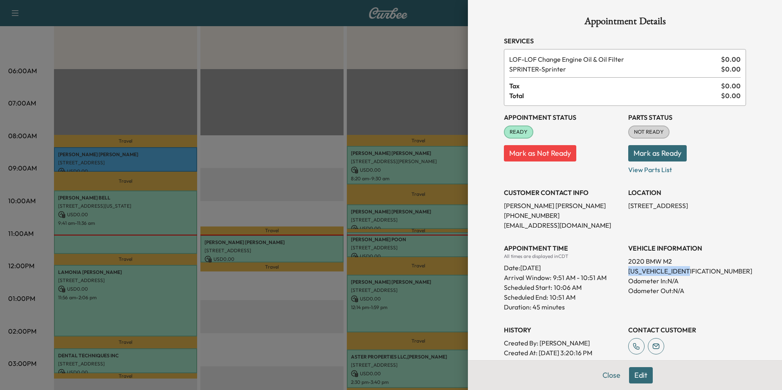
drag, startPoint x: 690, startPoint y: 272, endPoint x: 624, endPoint y: 274, distance: 65.1
click at [628, 274] on p "[US_VEHICLE_IDENTIFICATION_NUMBER]" at bounding box center [687, 271] width 118 height 10
drag, startPoint x: 624, startPoint y: 274, endPoint x: 672, endPoint y: 271, distance: 47.9
copy p "[US_VEHICLE_IDENTIFICATION_NUMBER]"
drag, startPoint x: 675, startPoint y: 205, endPoint x: 622, endPoint y: 204, distance: 52.8
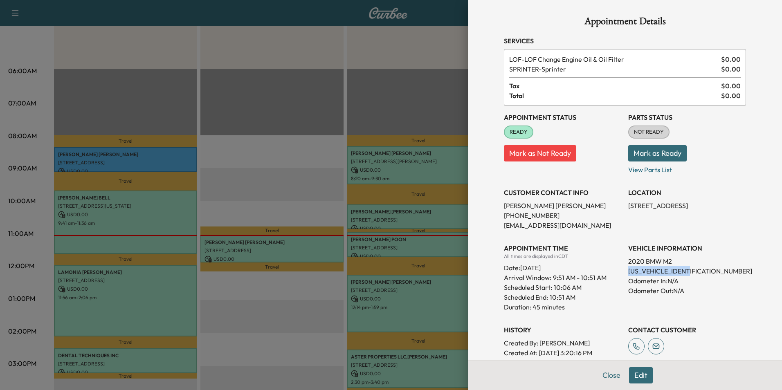
click at [628, 204] on p "[STREET_ADDRESS]" at bounding box center [687, 206] width 118 height 10
drag, startPoint x: 622, startPoint y: 204, endPoint x: 659, endPoint y: 207, distance: 36.5
copy p "[STREET_ADDRESS]"
click at [611, 378] on button "Close" at bounding box center [611, 375] width 29 height 16
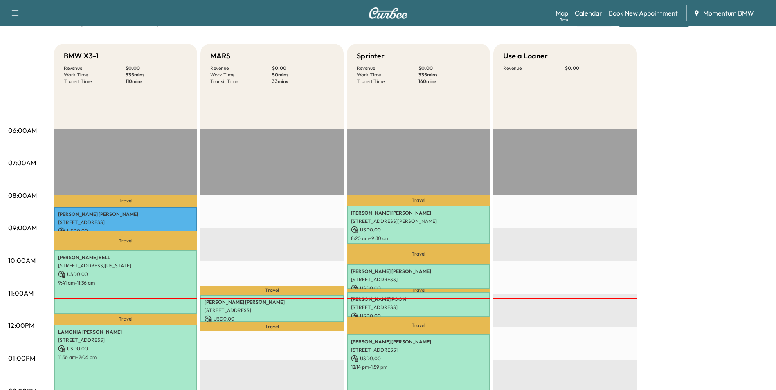
scroll to position [0, 0]
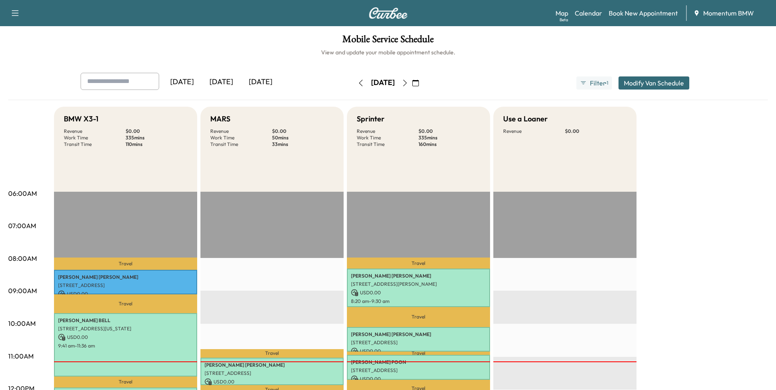
click at [422, 85] on button "button" at bounding box center [416, 82] width 14 height 13
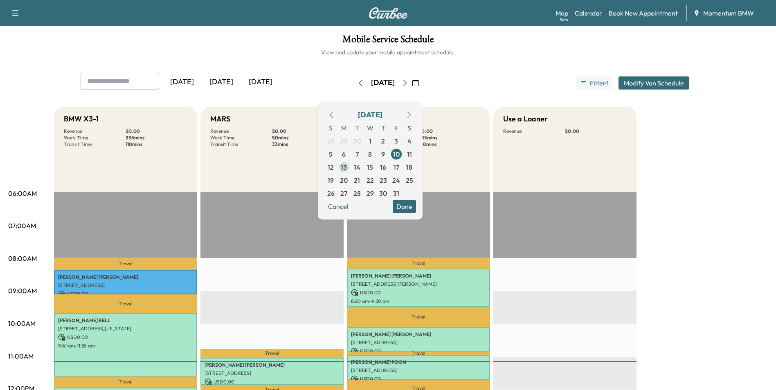
click at [347, 168] on span "13" at bounding box center [344, 167] width 6 height 10
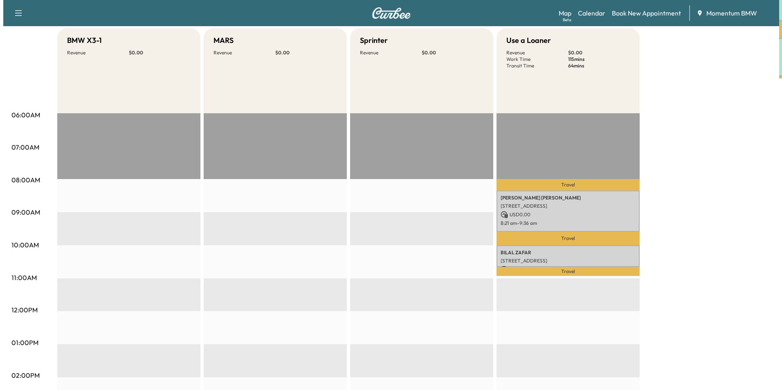
scroll to position [82, 0]
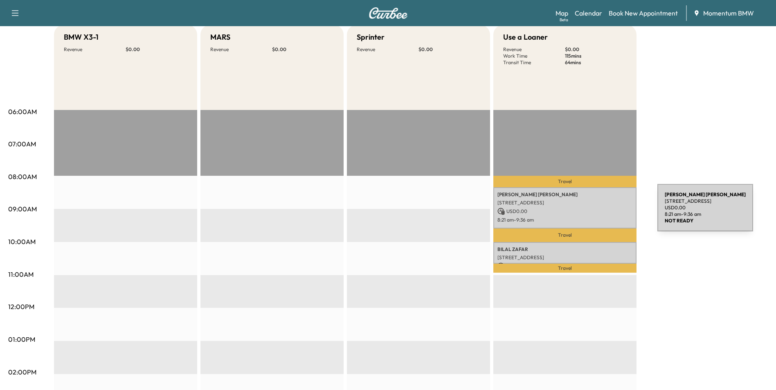
click at [596, 213] on p "USD 0.00" at bounding box center [564, 211] width 135 height 7
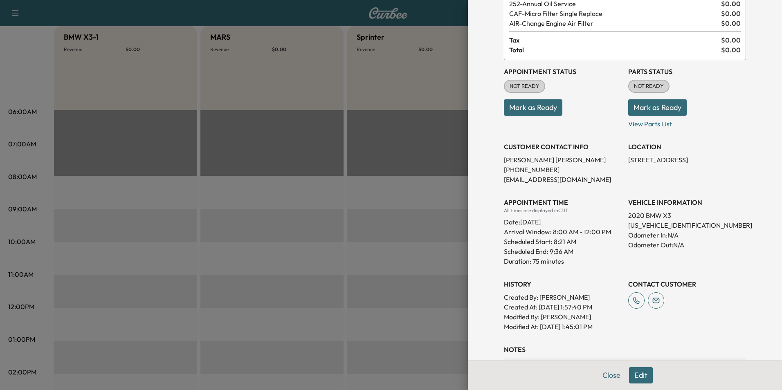
scroll to position [140, 0]
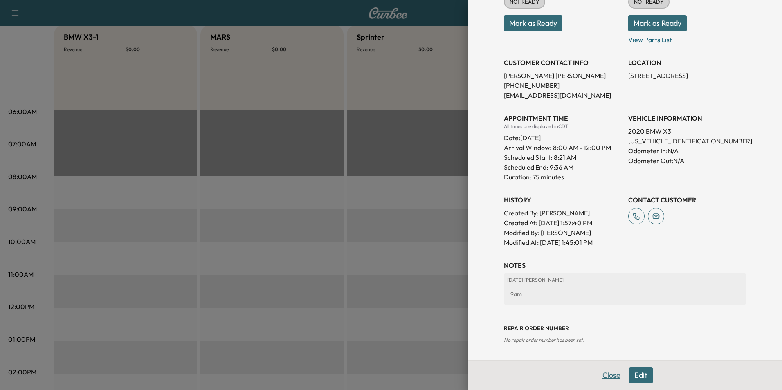
click at [602, 375] on button "Close" at bounding box center [611, 375] width 29 height 16
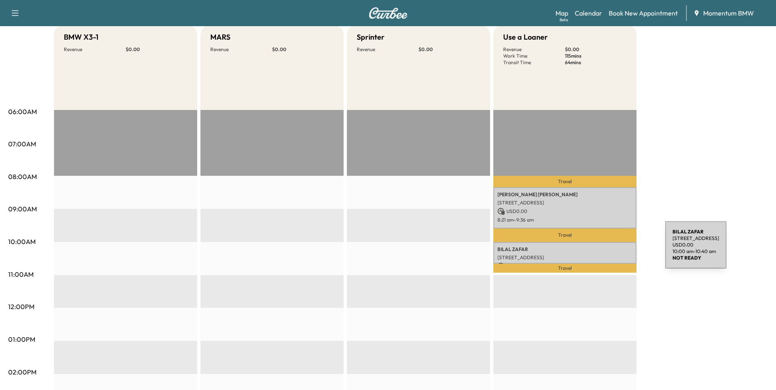
click at [604, 250] on p "[PERSON_NAME]" at bounding box center [564, 249] width 135 height 7
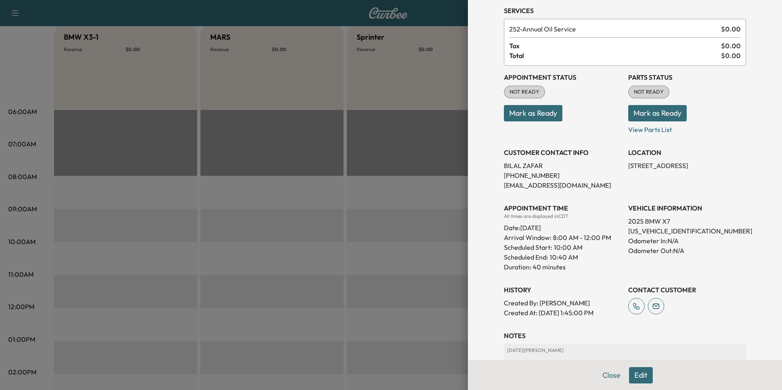
scroll to position [101, 0]
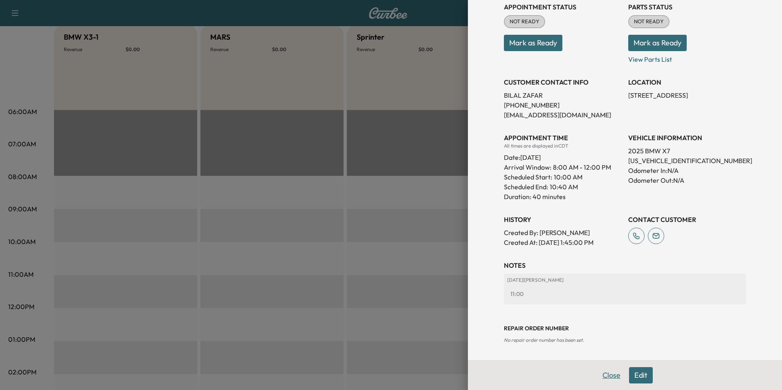
click at [604, 375] on button "Close" at bounding box center [611, 375] width 29 height 16
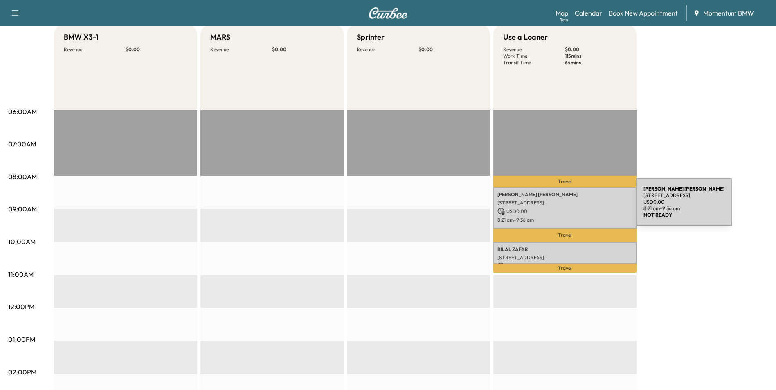
click at [575, 208] on p "USD 0.00" at bounding box center [564, 211] width 135 height 7
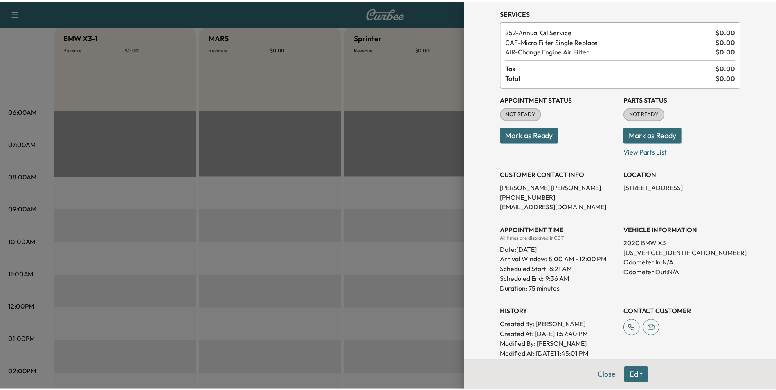
scroll to position [140, 0]
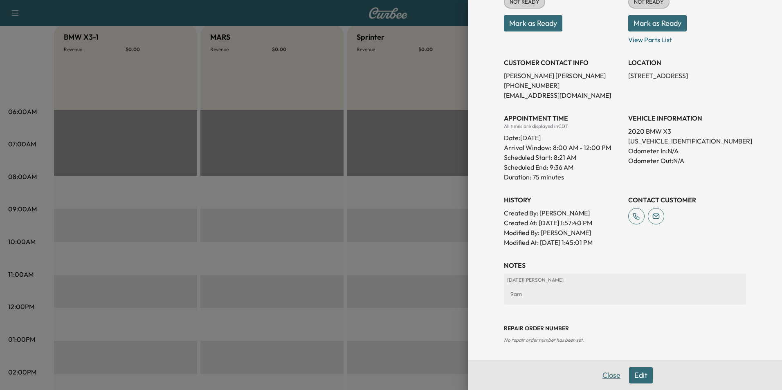
click at [608, 379] on button "Close" at bounding box center [611, 375] width 29 height 16
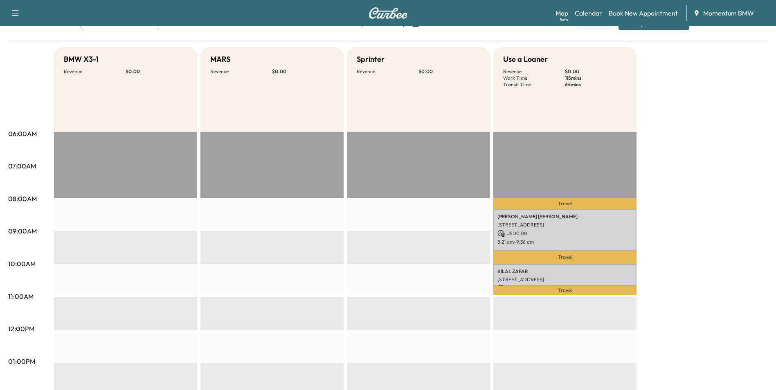
scroll to position [0, 0]
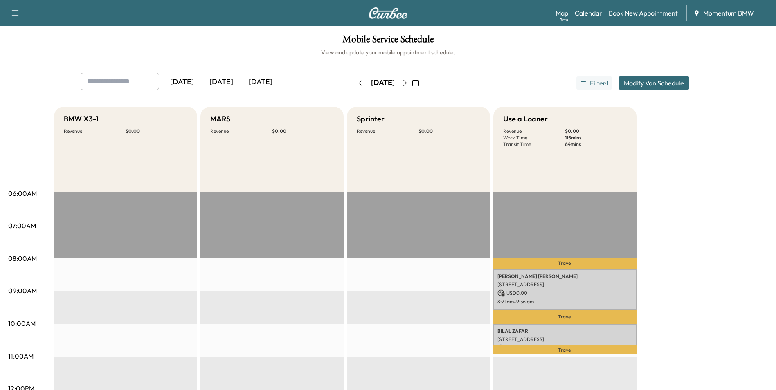
click at [644, 12] on link "Book New Appointment" at bounding box center [643, 13] width 69 height 10
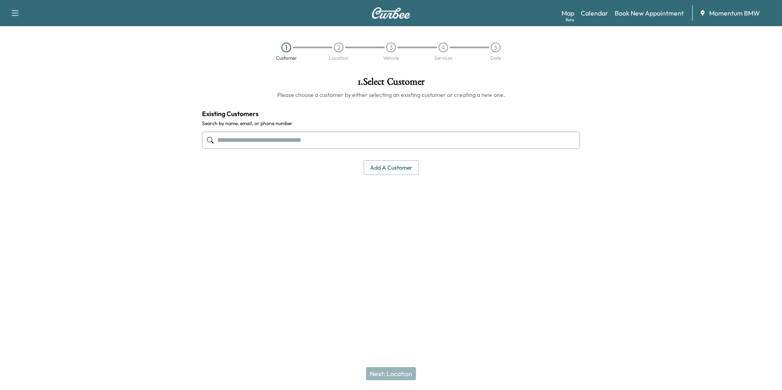
click at [313, 142] on input "text" at bounding box center [391, 140] width 378 height 17
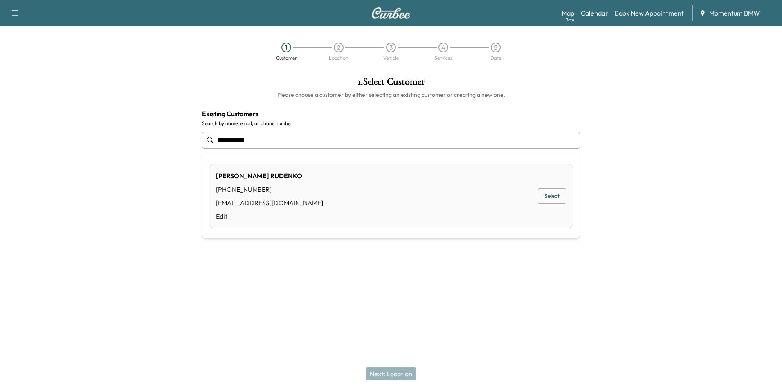
type input "**********"
click at [649, 12] on link "Book New Appointment" at bounding box center [649, 13] width 69 height 10
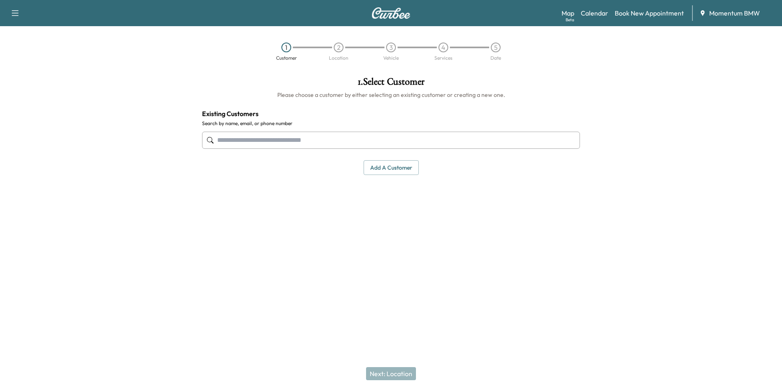
drag, startPoint x: 398, startPoint y: 171, endPoint x: 403, endPoint y: 171, distance: 4.9
click at [399, 171] on button "Add a customer" at bounding box center [391, 167] width 55 height 15
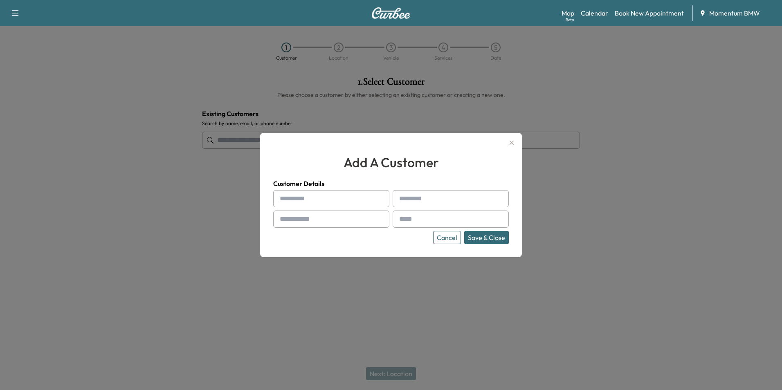
click at [349, 200] on input "text" at bounding box center [331, 198] width 116 height 17
type input "******"
type input "****"
type input "**********"
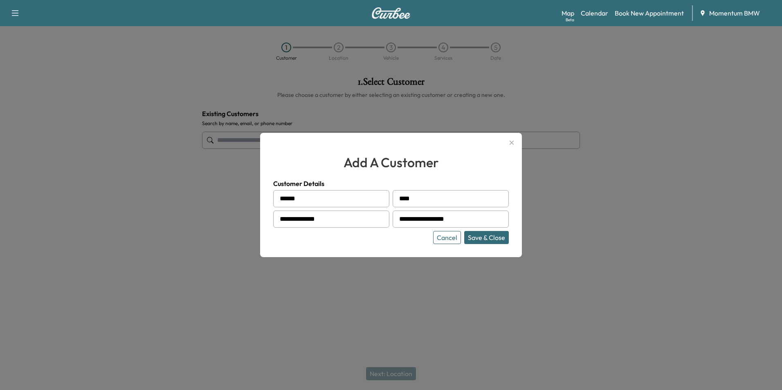
click at [486, 238] on button "Save & Close" at bounding box center [486, 237] width 45 height 13
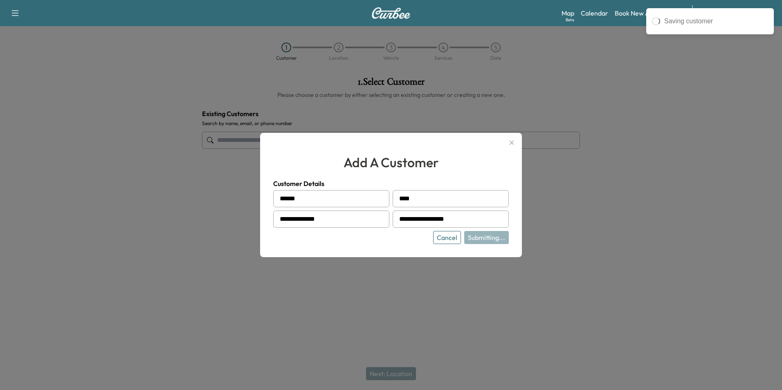
type input "**********"
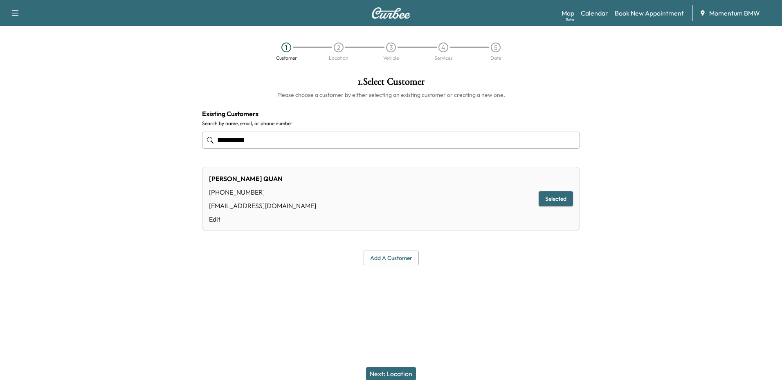
click at [388, 372] on button "Next: Location" at bounding box center [391, 373] width 50 height 13
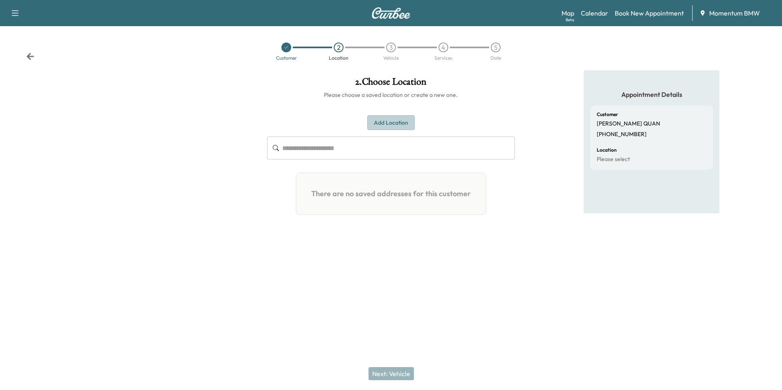
click at [400, 122] on button "Add Location" at bounding box center [390, 122] width 47 height 15
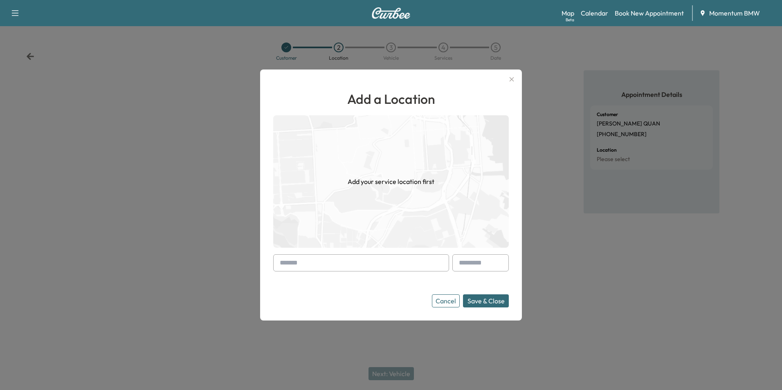
click at [358, 260] on input "text" at bounding box center [361, 262] width 176 height 17
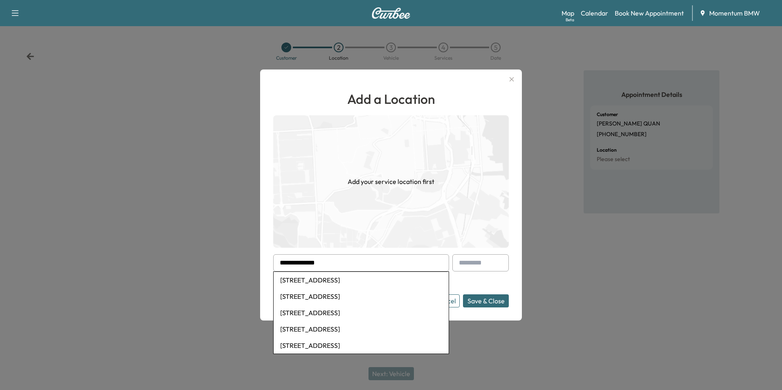
click at [357, 277] on li "[STREET_ADDRESS]" at bounding box center [361, 280] width 175 height 16
type input "**********"
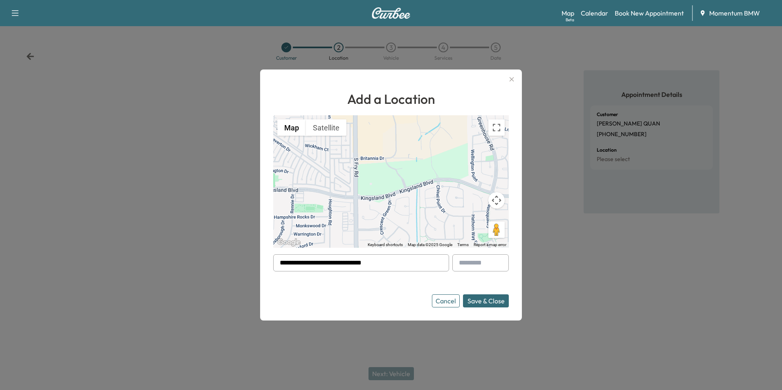
click at [494, 301] on button "Save & Close" at bounding box center [486, 300] width 46 height 13
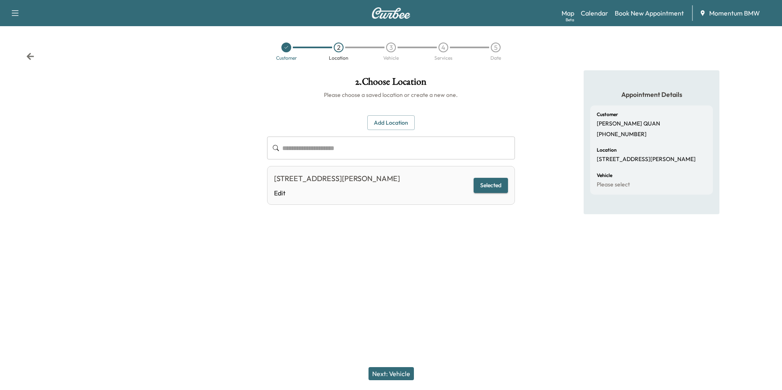
click at [398, 373] on button "Next: Vehicle" at bounding box center [390, 373] width 45 height 13
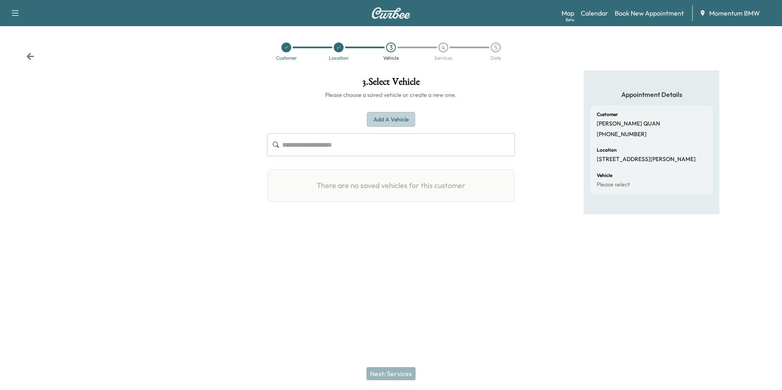
click at [393, 118] on button "Add a Vehicle" at bounding box center [391, 119] width 48 height 15
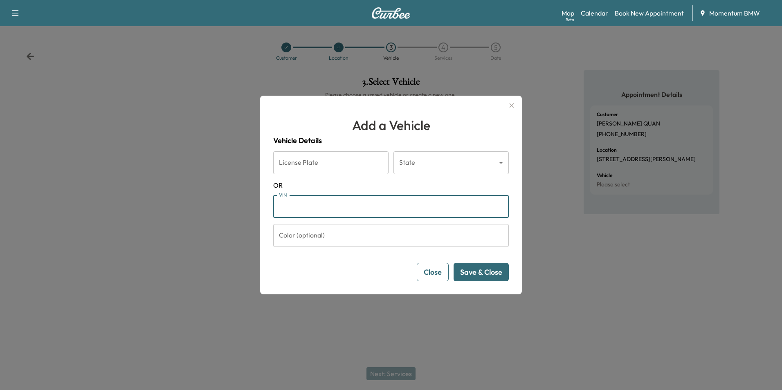
paste input "**********"
type input "**********"
click at [496, 275] on button "Save & Close" at bounding box center [481, 272] width 55 height 18
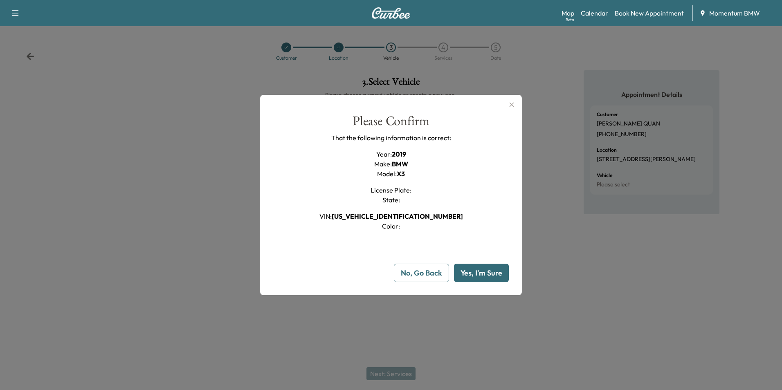
click at [490, 276] on button "Yes, I'm Sure" at bounding box center [481, 273] width 55 height 18
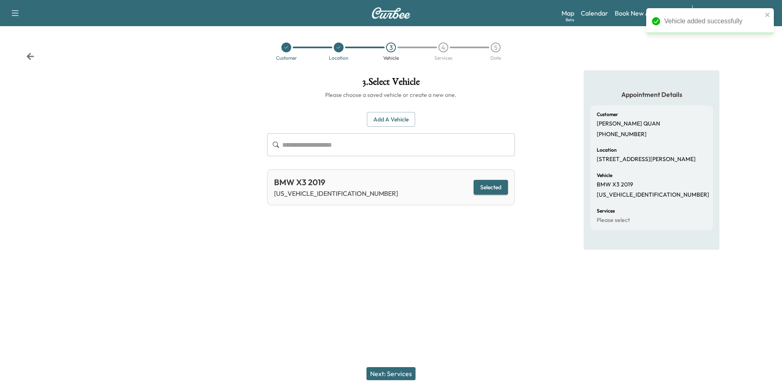
click at [396, 375] on button "Next: Services" at bounding box center [390, 373] width 49 height 13
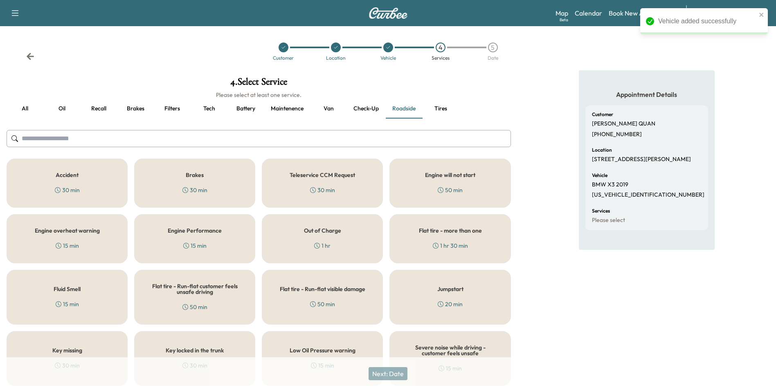
click at [61, 110] on button "Oil" at bounding box center [61, 109] width 37 height 20
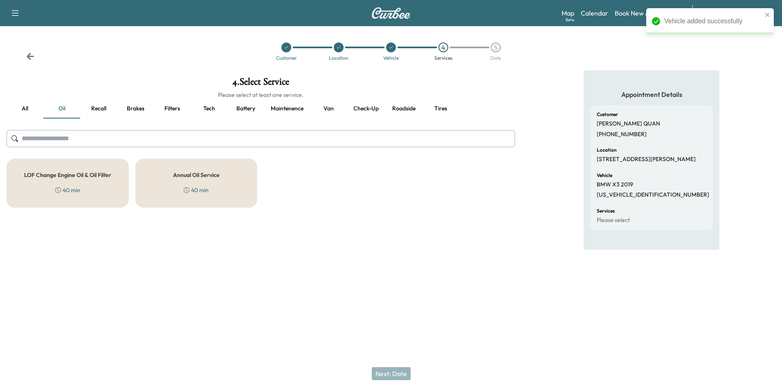
click at [194, 177] on h5 "Annual Oil Service" at bounding box center [196, 175] width 47 height 6
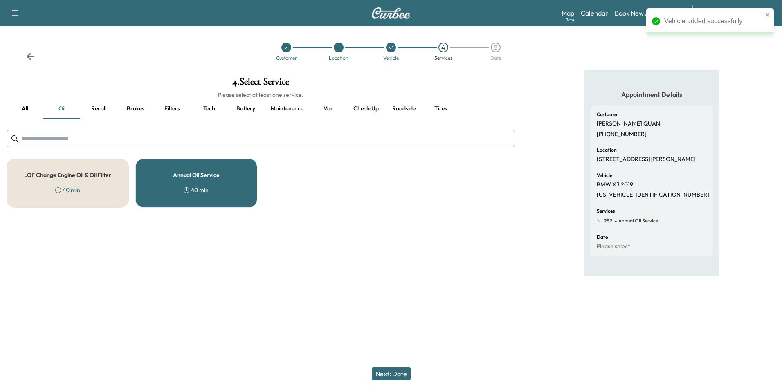
click at [170, 108] on button "Filters" at bounding box center [172, 109] width 37 height 20
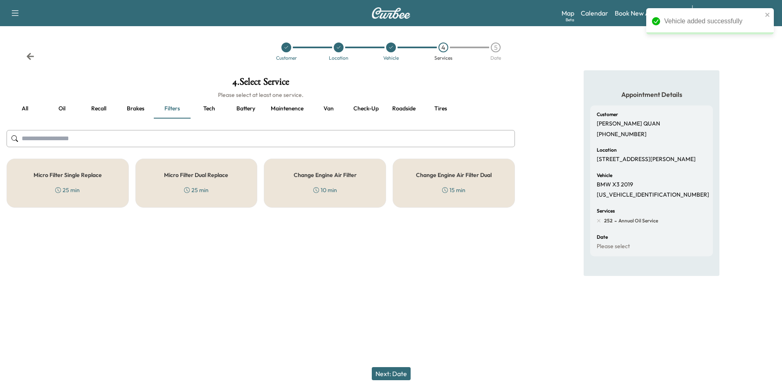
click at [77, 174] on h5 "Micro Filter Single Replace" at bounding box center [68, 175] width 68 height 6
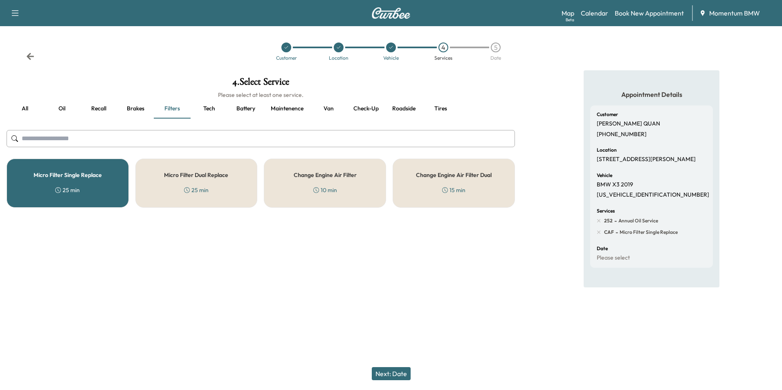
click at [343, 176] on h5 "Change Engine Air Filter" at bounding box center [325, 175] width 63 height 6
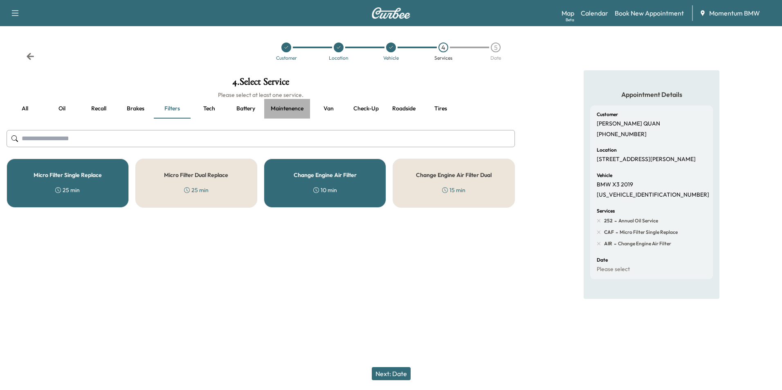
click at [279, 108] on button "Maintenence" at bounding box center [287, 109] width 46 height 20
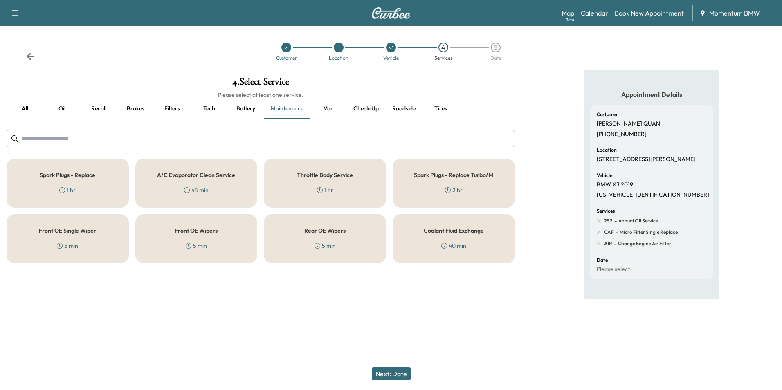
click at [103, 186] on div "Spark Plugs - Replace 1 hr" at bounding box center [68, 183] width 122 height 49
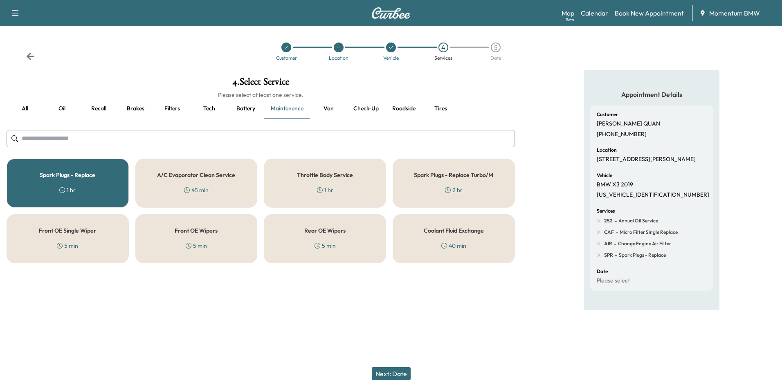
click at [400, 375] on button "Next: Date" at bounding box center [391, 373] width 39 height 13
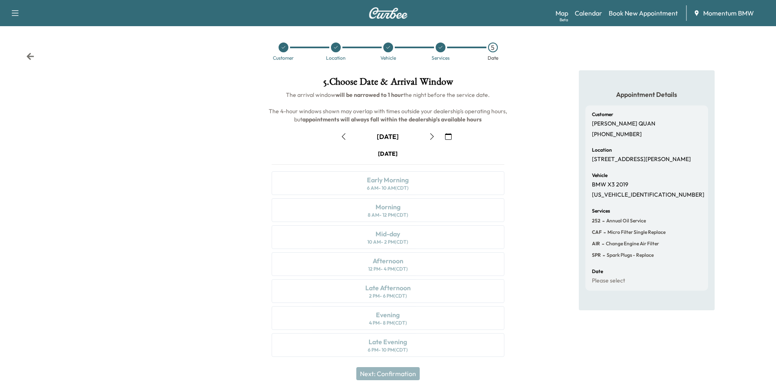
click at [450, 135] on icon "button" at bounding box center [448, 136] width 7 height 7
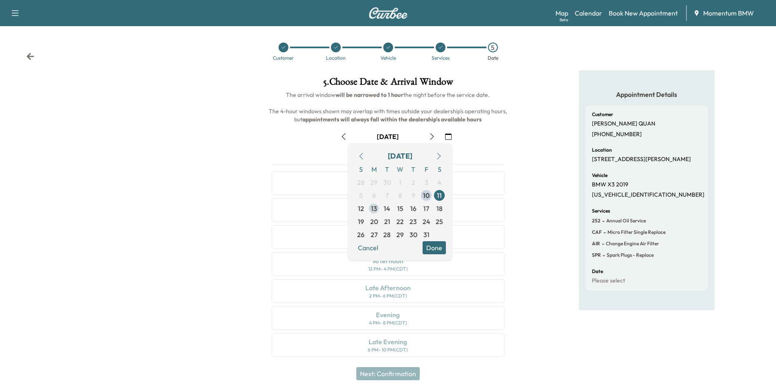
click at [371, 207] on span "13" at bounding box center [374, 209] width 6 height 10
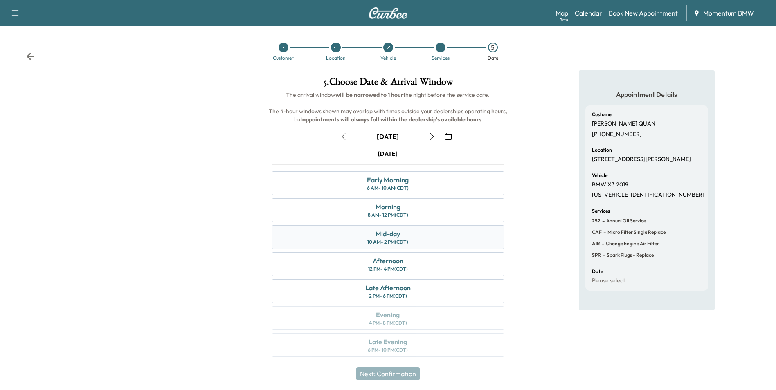
click at [373, 230] on div "Mid-day 10 AM - 2 PM (CDT)" at bounding box center [388, 237] width 232 height 24
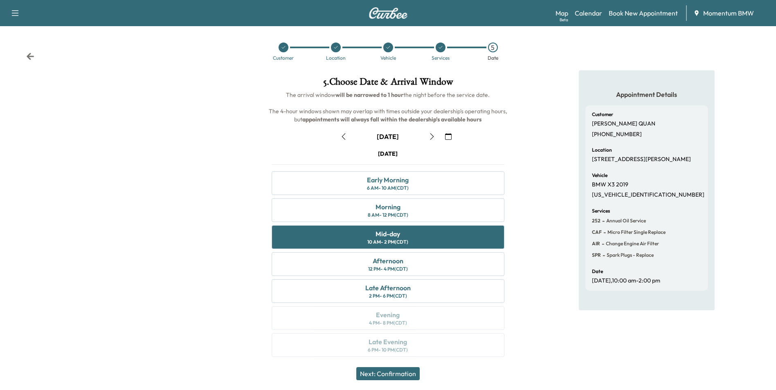
click at [404, 373] on button "Next: Confirmation" at bounding box center [387, 373] width 63 height 13
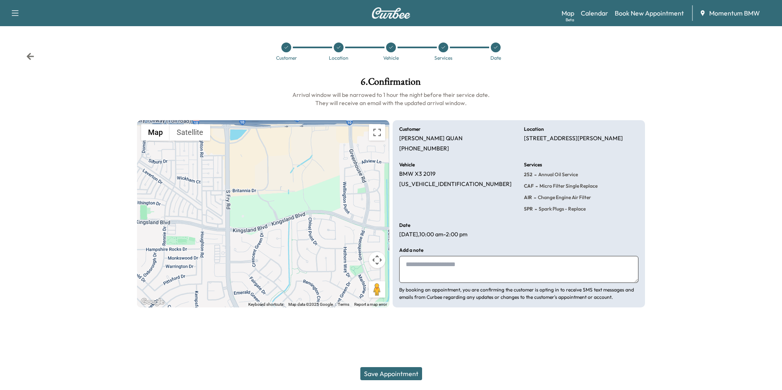
click at [485, 273] on textarea at bounding box center [518, 269] width 239 height 27
type textarea "*****"
click at [404, 374] on button "Save Appointment" at bounding box center [391, 373] width 62 height 13
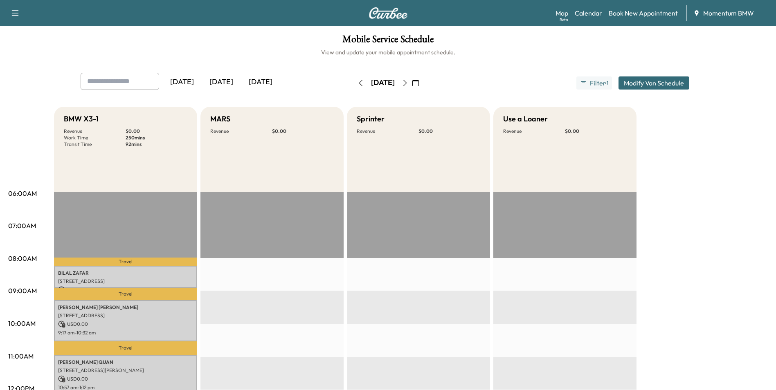
click at [419, 83] on icon "button" at bounding box center [415, 83] width 7 height 7
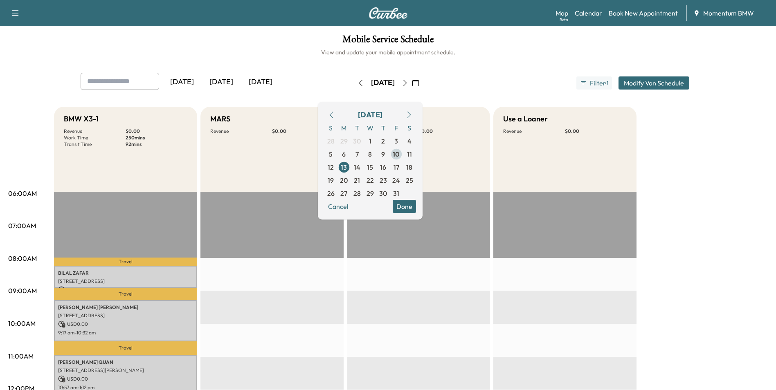
click at [400, 156] on span "10" at bounding box center [396, 154] width 7 height 10
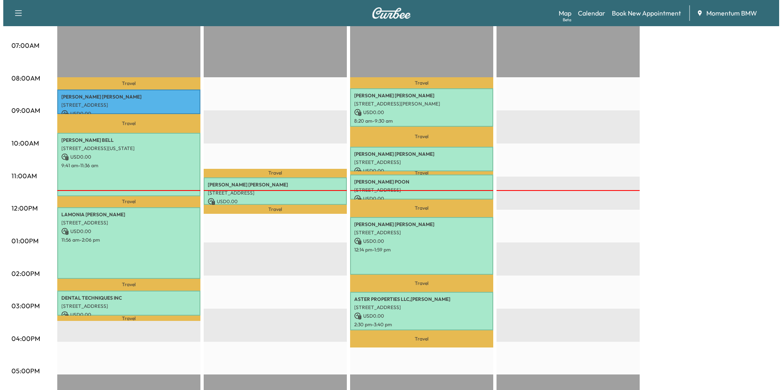
scroll to position [204, 0]
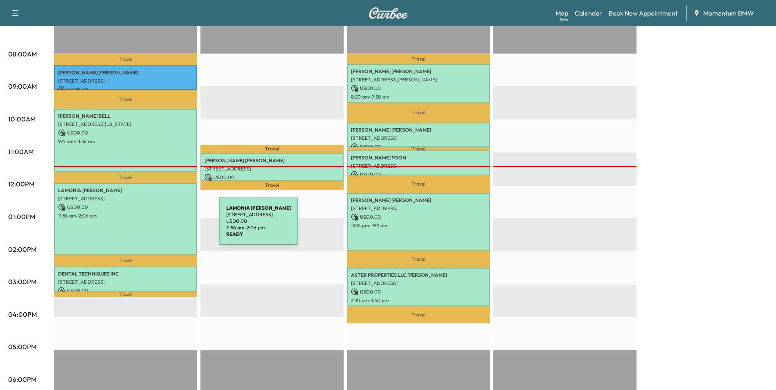
click at [158, 225] on div "[PERSON_NAME] [STREET_ADDRESS] USD 0.00 11:56 am - 2:06 pm" at bounding box center [125, 219] width 143 height 72
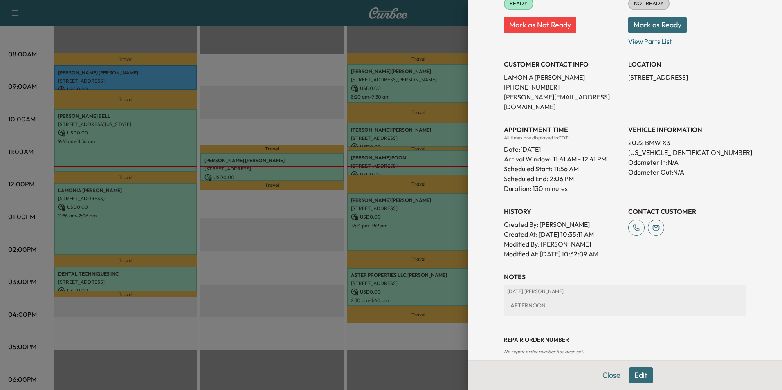
scroll to position [150, 0]
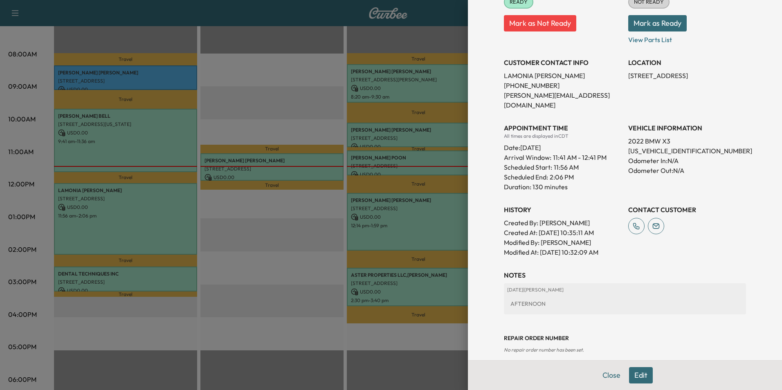
click at [641, 378] on button "Edit" at bounding box center [641, 375] width 24 height 16
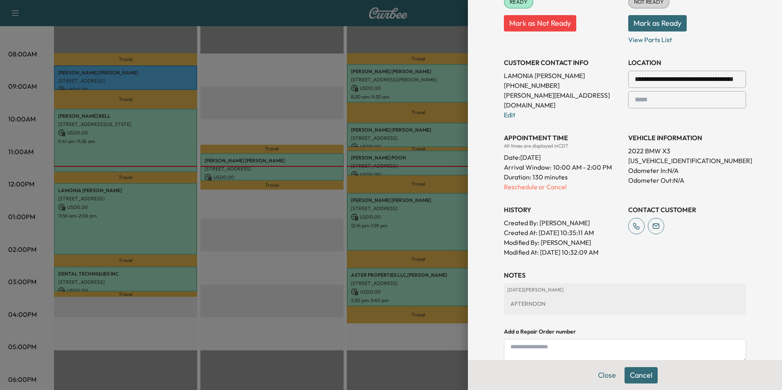
scroll to position [236, 0]
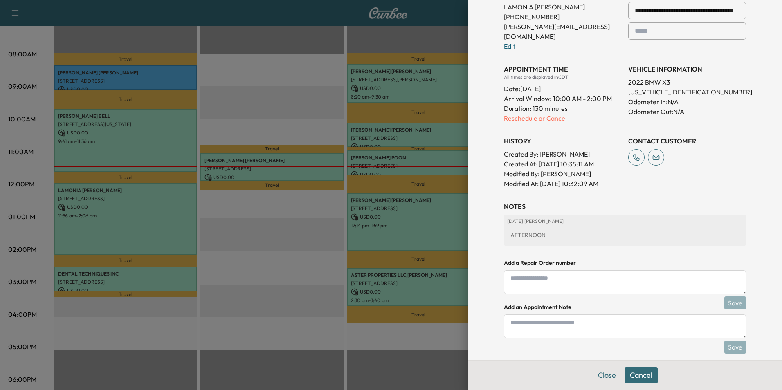
click at [585, 317] on textarea at bounding box center [625, 326] width 242 height 24
type textarea "**********"
click at [732, 341] on button "Save" at bounding box center [735, 347] width 22 height 13
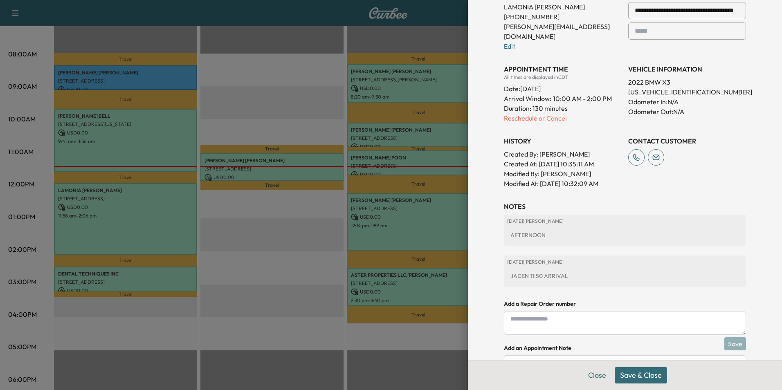
click at [651, 375] on button "Save & Close" at bounding box center [641, 375] width 52 height 16
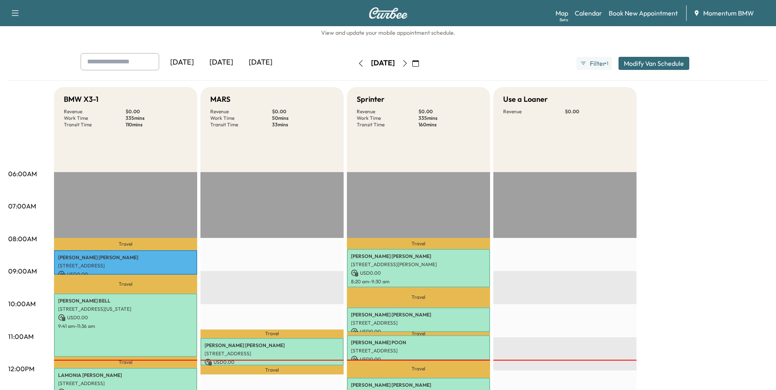
scroll to position [0, 0]
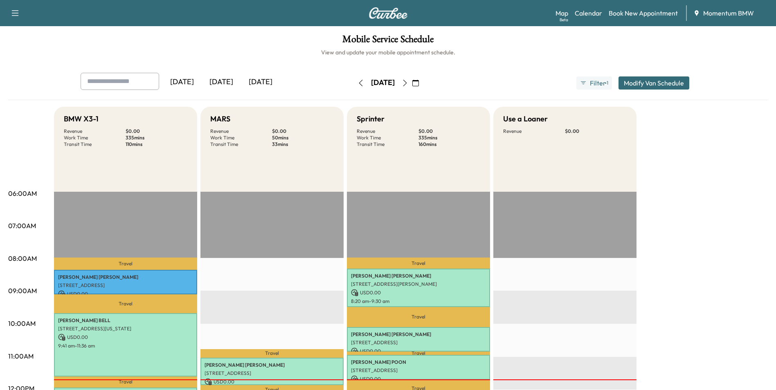
click at [419, 82] on icon "button" at bounding box center [415, 83] width 7 height 7
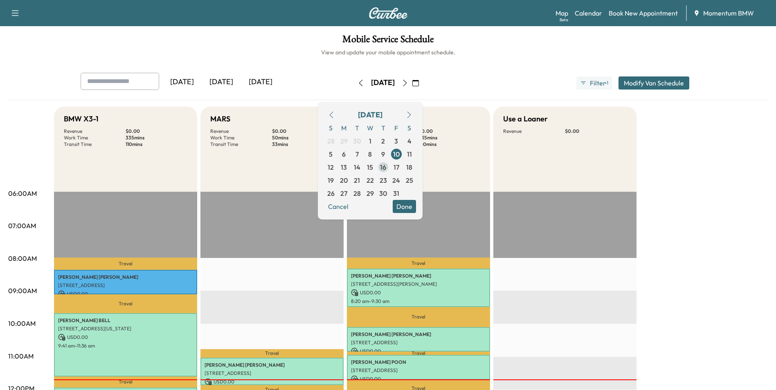
click at [386, 168] on span "16" at bounding box center [383, 167] width 6 height 10
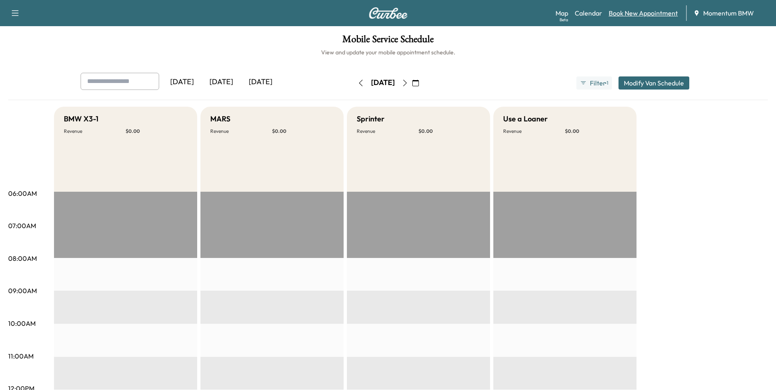
click at [643, 16] on link "Book New Appointment" at bounding box center [643, 13] width 69 height 10
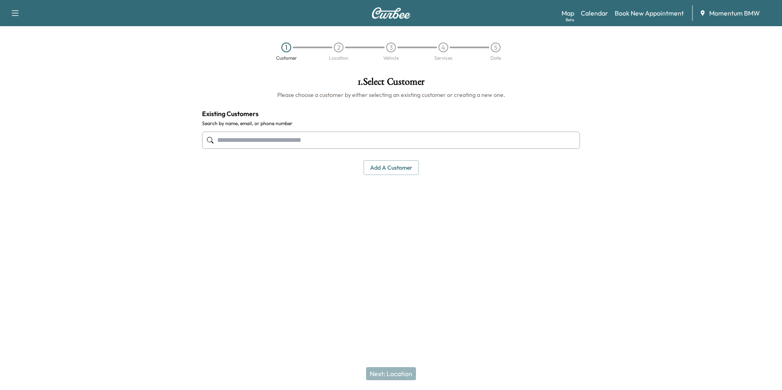
click at [379, 142] on input "text" at bounding box center [391, 140] width 378 height 17
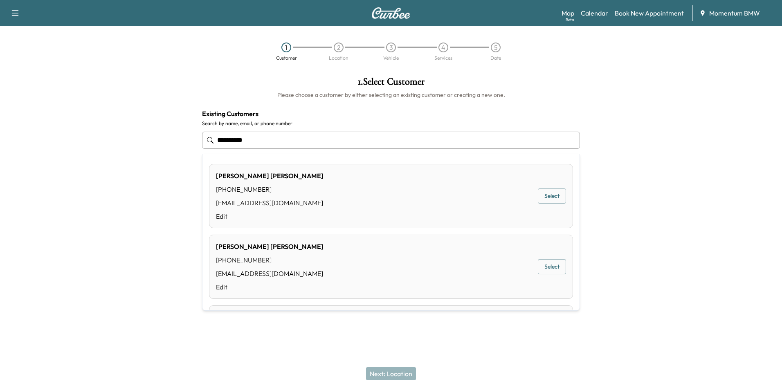
click at [544, 269] on button "Select" at bounding box center [552, 266] width 28 height 15
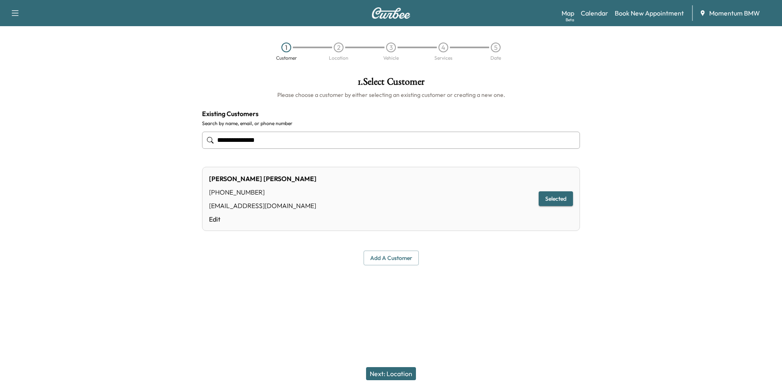
type input "**********"
click at [401, 375] on button "Next: Location" at bounding box center [391, 373] width 50 height 13
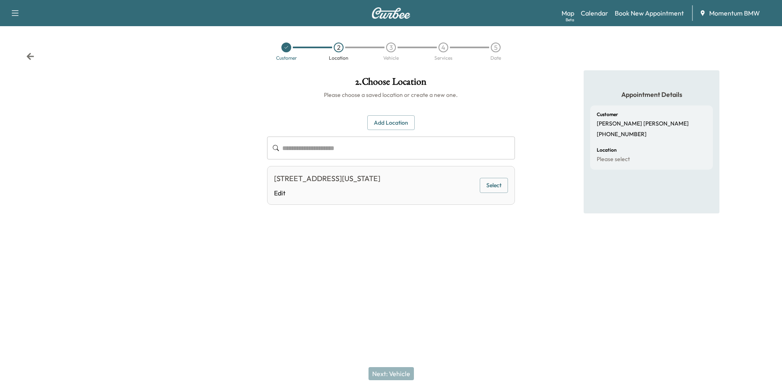
click at [499, 187] on button "Select" at bounding box center [494, 185] width 28 height 15
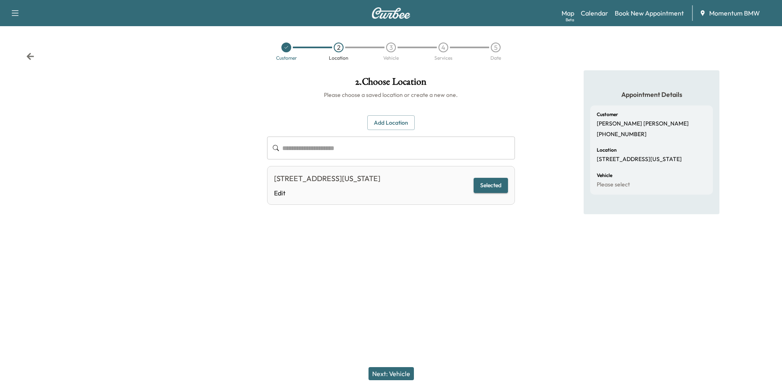
click at [402, 373] on button "Next: Vehicle" at bounding box center [390, 373] width 45 height 13
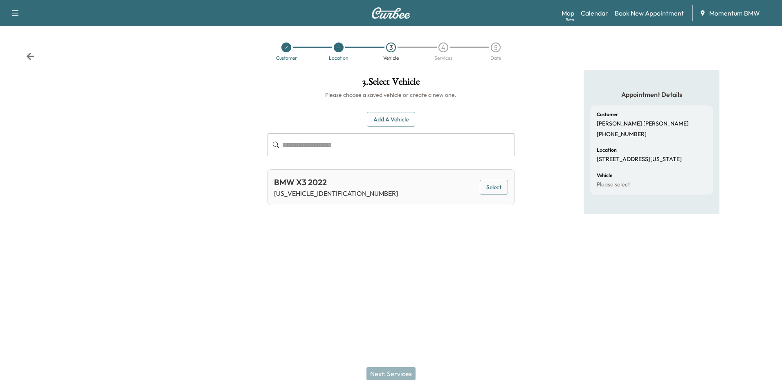
click at [500, 187] on button "Select" at bounding box center [494, 187] width 28 height 15
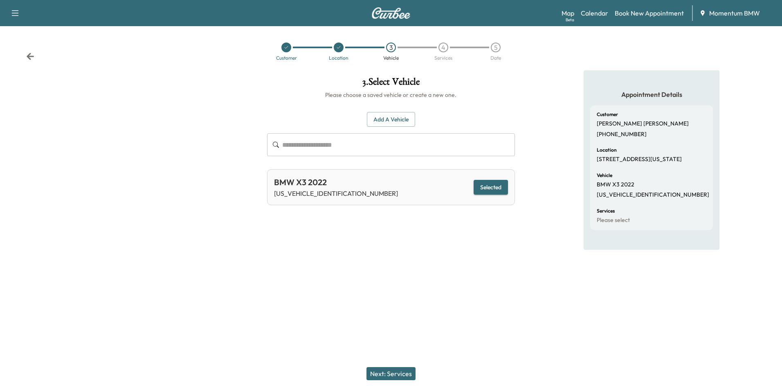
click at [408, 375] on button "Next: Services" at bounding box center [390, 373] width 49 height 13
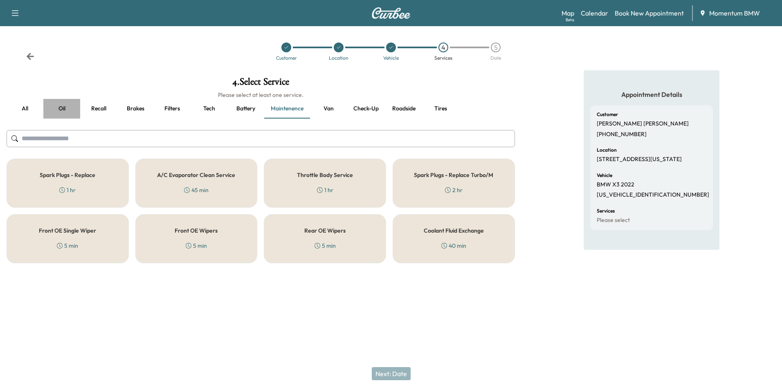
click at [58, 112] on button "Oil" at bounding box center [61, 109] width 37 height 20
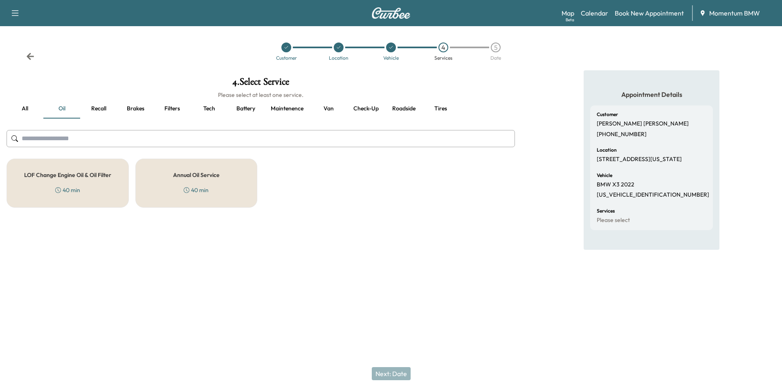
click at [192, 179] on div "Annual Oil Service 40 min" at bounding box center [196, 183] width 122 height 49
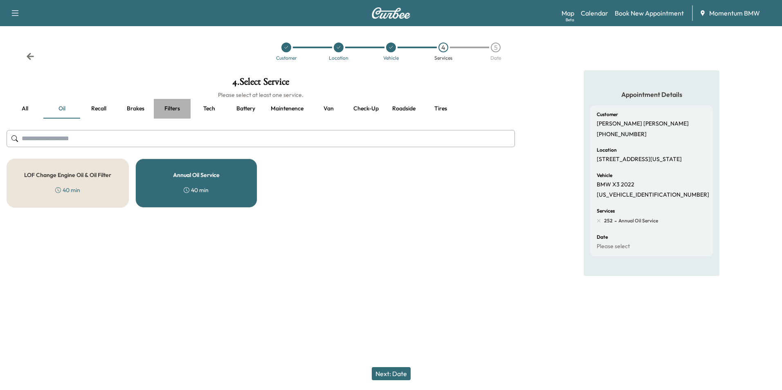
click at [176, 110] on button "Filters" at bounding box center [172, 109] width 37 height 20
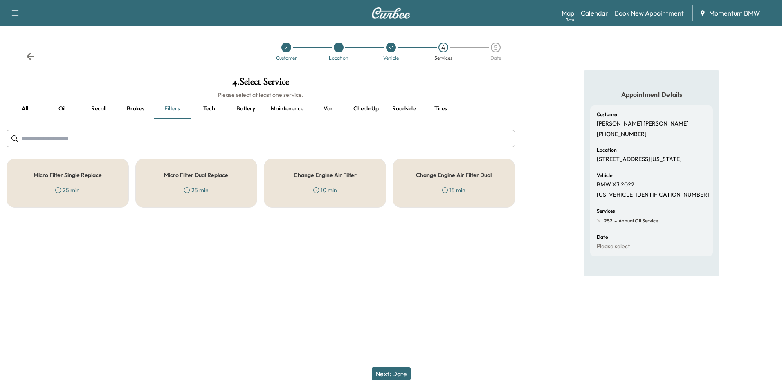
click at [97, 180] on div "Micro Filter Single Replace 25 min" at bounding box center [68, 183] width 122 height 49
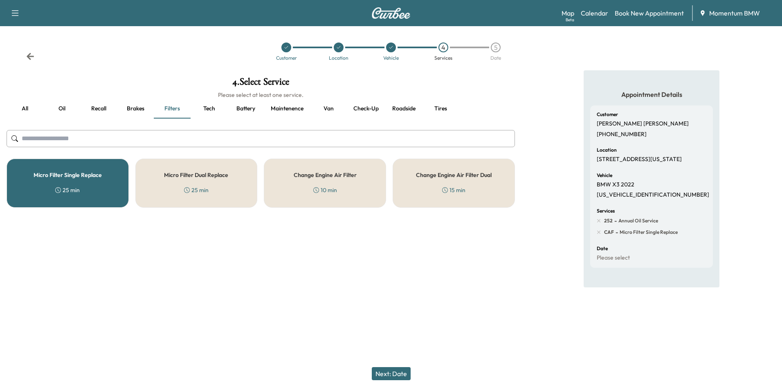
click at [287, 108] on button "Maintenence" at bounding box center [287, 109] width 46 height 20
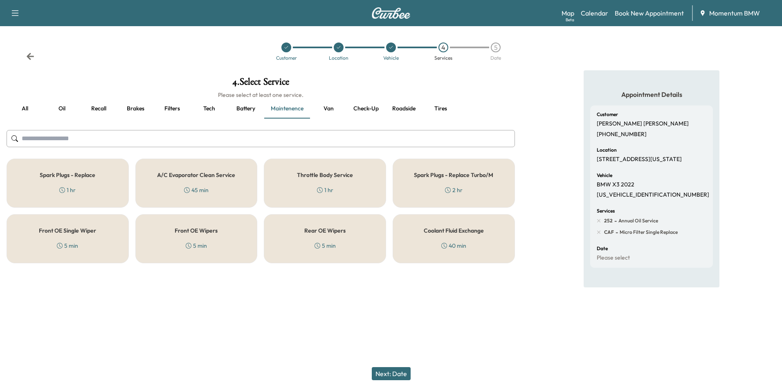
click at [463, 188] on div "Spark Plugs - Replace Turbo/M 2 hr" at bounding box center [454, 183] width 122 height 49
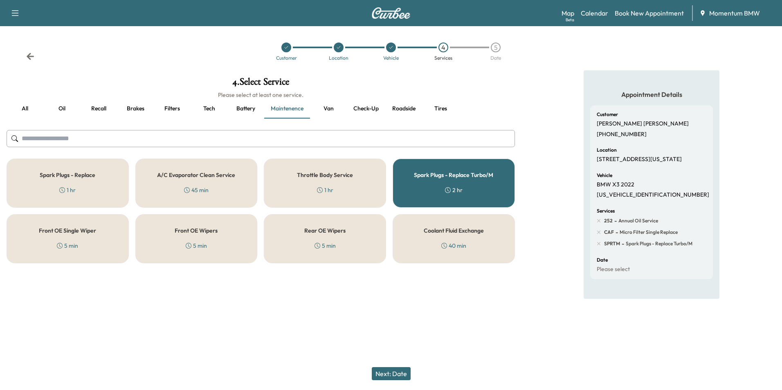
click at [463, 188] on div "Spark Plugs - Replace Turbo/M 2 hr" at bounding box center [454, 183] width 122 height 49
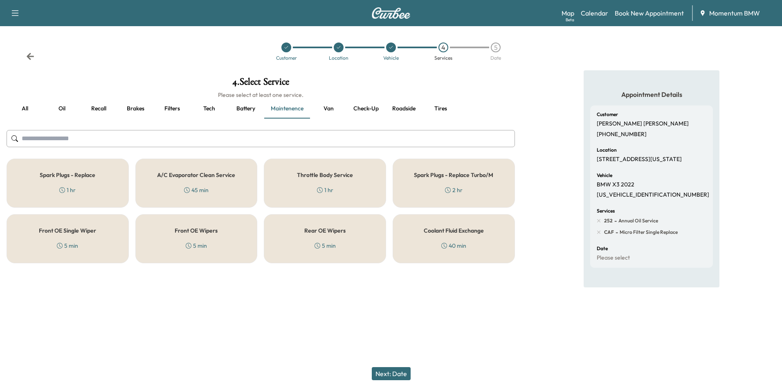
click at [87, 189] on div "Spark Plugs - Replace 1 hr" at bounding box center [68, 183] width 122 height 49
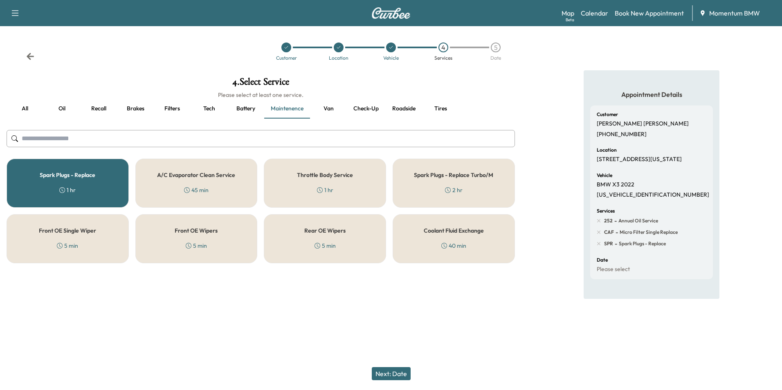
click at [400, 374] on button "Next: Date" at bounding box center [391, 373] width 39 height 13
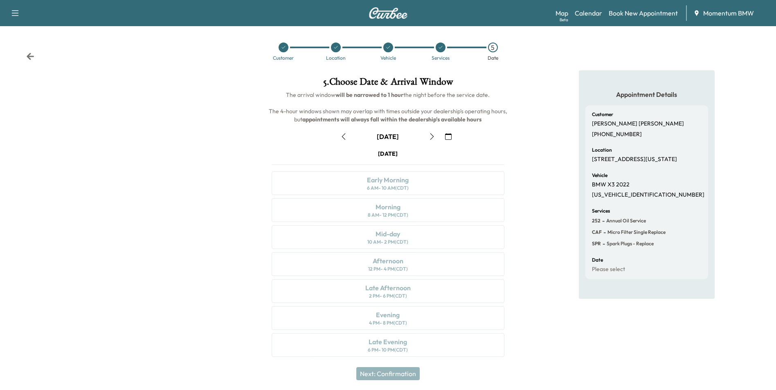
click at [451, 138] on icon "button" at bounding box center [448, 136] width 7 height 7
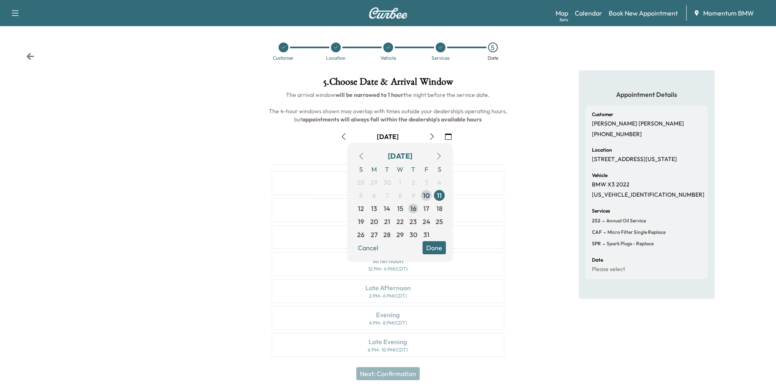
click at [410, 209] on span "16" at bounding box center [413, 209] width 6 height 10
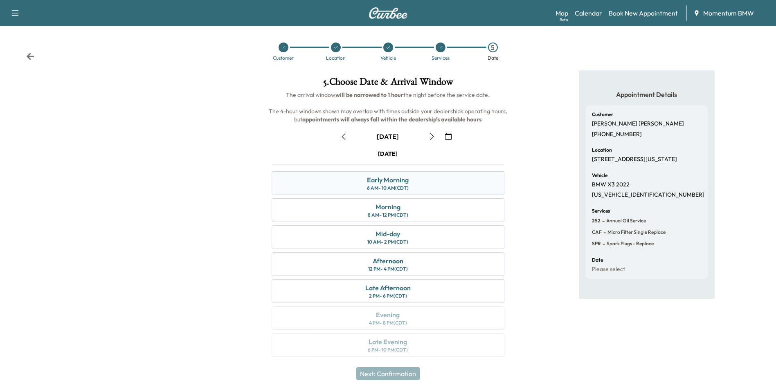
click at [398, 182] on div "Early Morning" at bounding box center [388, 180] width 42 height 10
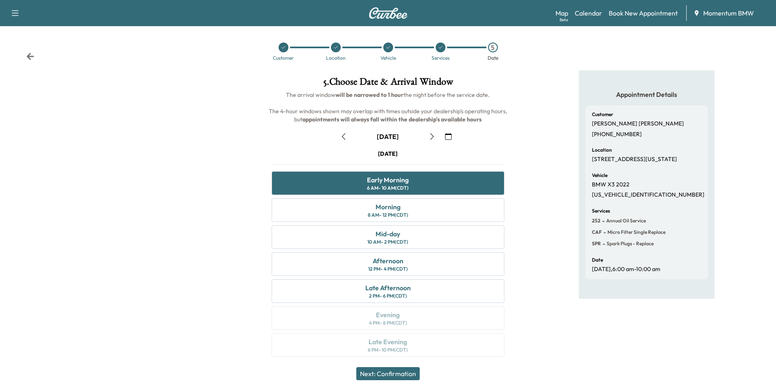
click at [407, 373] on button "Next: Confirmation" at bounding box center [387, 373] width 63 height 13
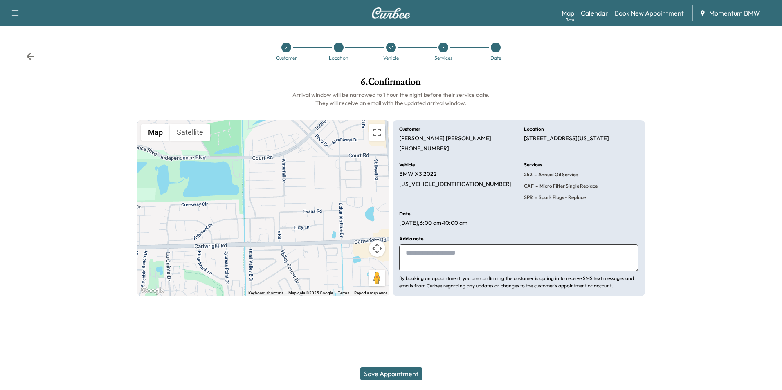
click at [451, 256] on textarea at bounding box center [518, 258] width 239 height 27
type textarea "****"
click at [385, 375] on button "Save Appointment" at bounding box center [391, 373] width 62 height 13
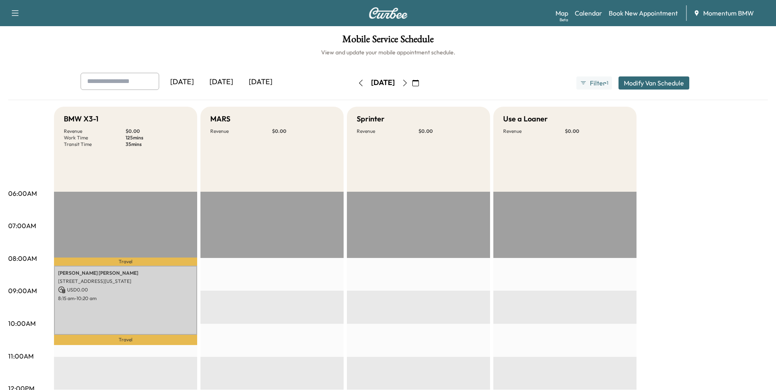
click at [419, 81] on icon "button" at bounding box center [415, 83] width 7 height 7
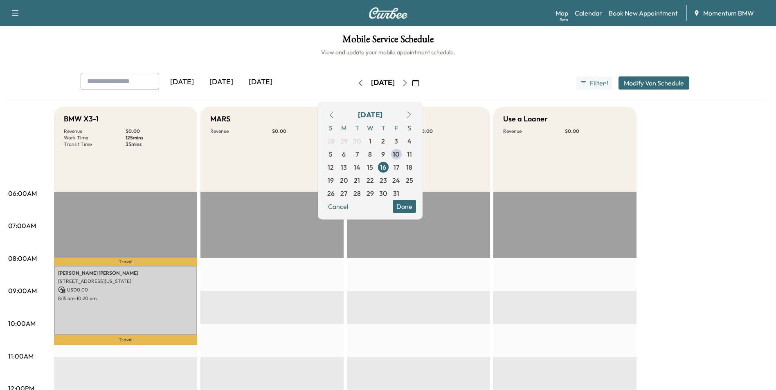
click at [400, 155] on span "10" at bounding box center [396, 154] width 7 height 10
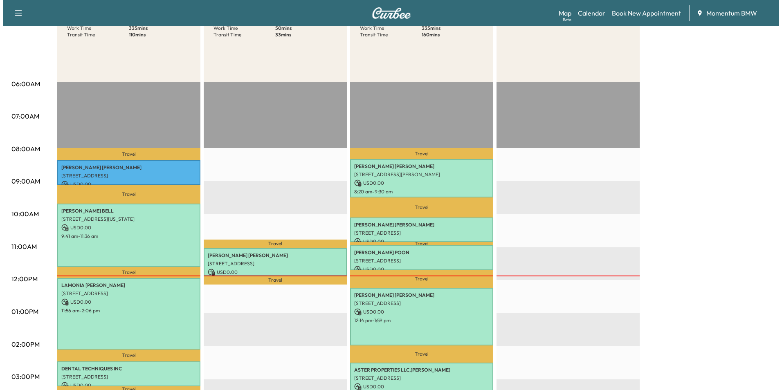
scroll to position [164, 0]
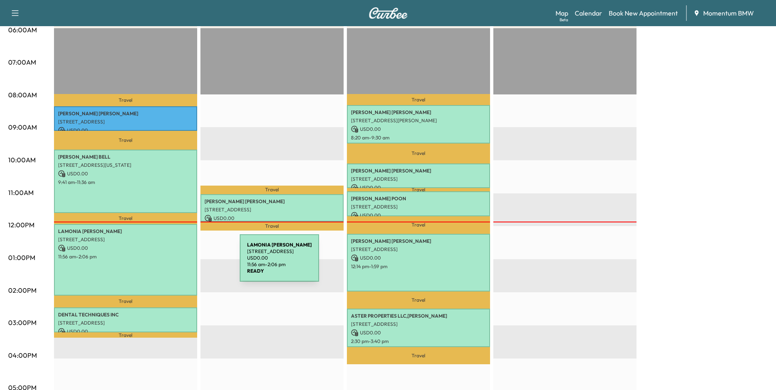
click at [180, 263] on div "[PERSON_NAME] [STREET_ADDRESS] USD 0.00 11:56 am - 2:06 pm" at bounding box center [125, 260] width 143 height 72
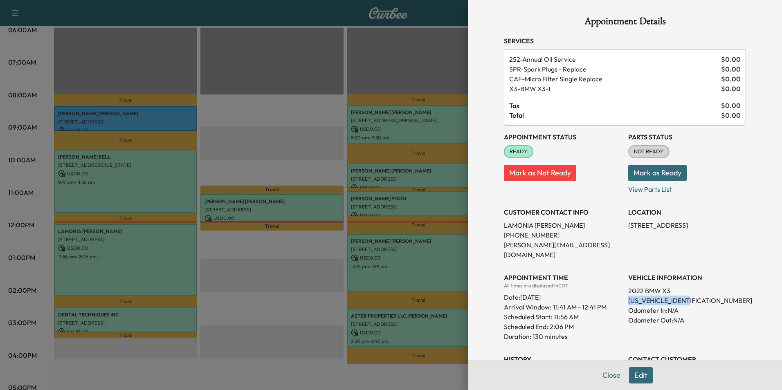
drag, startPoint x: 691, startPoint y: 291, endPoint x: 622, endPoint y: 294, distance: 69.2
click at [628, 296] on p "[US_VEHICLE_IDENTIFICATION_NUMBER]" at bounding box center [687, 301] width 118 height 10
drag, startPoint x: 622, startPoint y: 294, endPoint x: 677, endPoint y: 292, distance: 55.2
copy p "[US_VEHICLE_IDENTIFICATION_NUMBER]"
drag, startPoint x: 699, startPoint y: 225, endPoint x: 622, endPoint y: 219, distance: 76.7
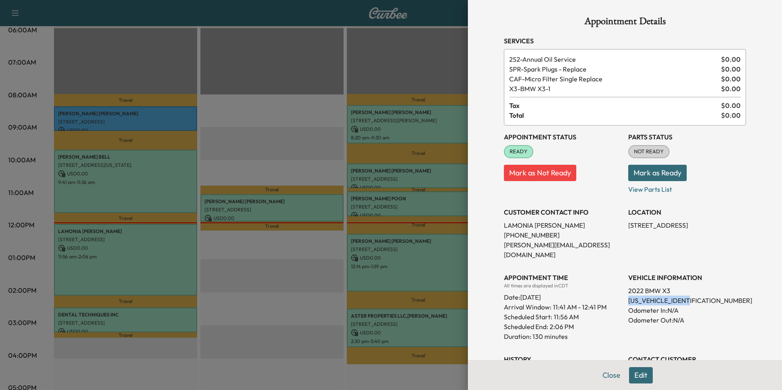
click at [628, 219] on div "LOCATION [STREET_ADDRESS]" at bounding box center [687, 230] width 118 height 59
drag, startPoint x: 622, startPoint y: 219, endPoint x: 655, endPoint y: 226, distance: 33.1
copy p "[STREET_ADDRESS]"
click at [605, 372] on button "Close" at bounding box center [611, 375] width 29 height 16
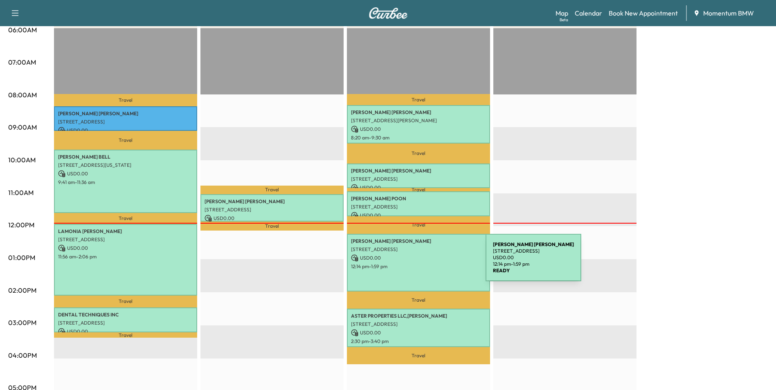
click at [424, 263] on p "12:14 pm - 1:59 pm" at bounding box center [418, 266] width 135 height 7
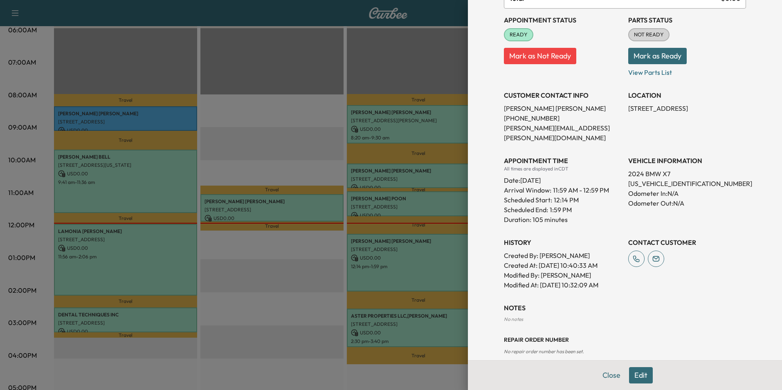
scroll to position [109, 0]
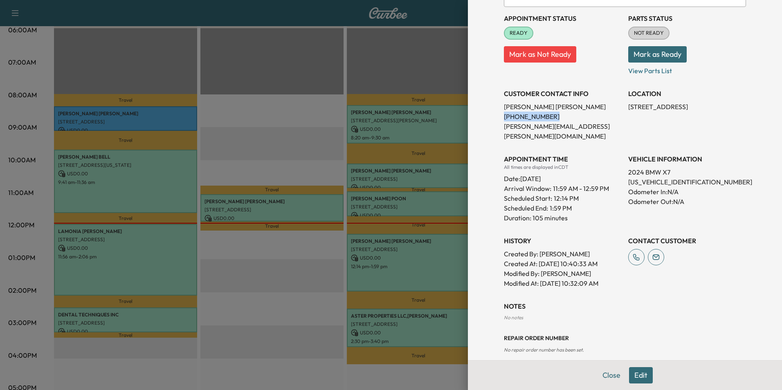
drag, startPoint x: 543, startPoint y: 119, endPoint x: 499, endPoint y: 120, distance: 44.6
click at [504, 120] on p "[PHONE_NUMBER]" at bounding box center [563, 117] width 118 height 10
drag, startPoint x: 499, startPoint y: 120, endPoint x: 531, endPoint y: 117, distance: 32.4
copy p "[PHONE_NUMBER]"
click at [606, 372] on button "Close" at bounding box center [611, 375] width 29 height 16
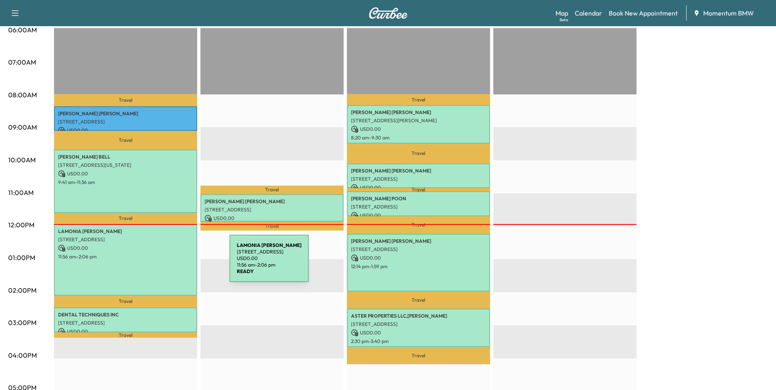
click at [168, 263] on div "[PERSON_NAME] [STREET_ADDRESS] USD 0.00 11:56 am - 2:06 pm" at bounding box center [125, 260] width 143 height 72
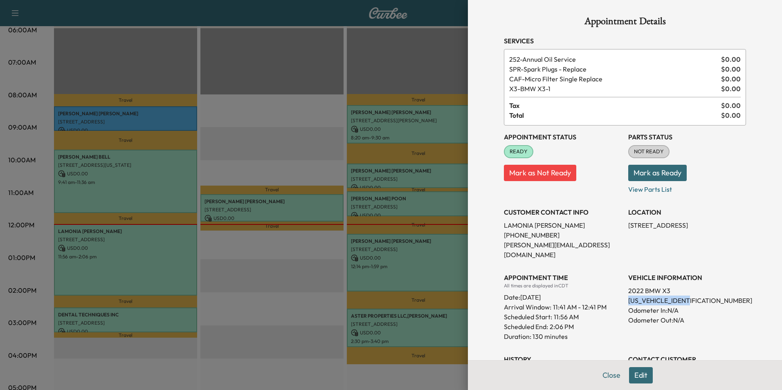
drag, startPoint x: 688, startPoint y: 290, endPoint x: 622, endPoint y: 295, distance: 66.0
click at [628, 296] on p "[US_VEHICLE_IDENTIFICATION_NUMBER]" at bounding box center [687, 301] width 118 height 10
drag, startPoint x: 622, startPoint y: 295, endPoint x: 677, endPoint y: 292, distance: 54.5
copy p "[US_VEHICLE_IDENTIFICATION_NUMBER]"
drag, startPoint x: 698, startPoint y: 224, endPoint x: 622, endPoint y: 227, distance: 75.7
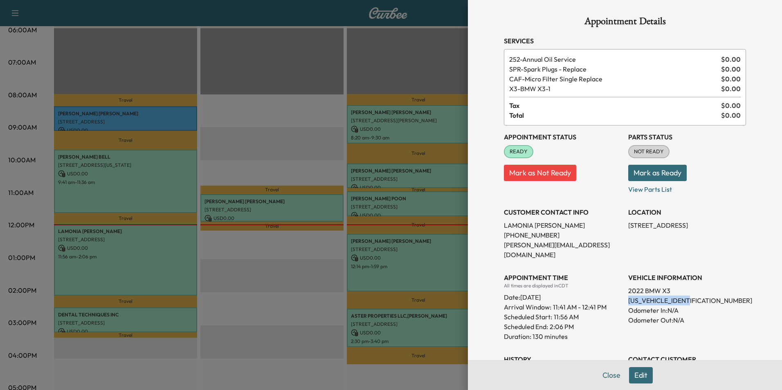
click at [628, 227] on p "[STREET_ADDRESS]" at bounding box center [687, 225] width 118 height 10
drag, startPoint x: 622, startPoint y: 227, endPoint x: 669, endPoint y: 227, distance: 47.0
copy p "[STREET_ADDRESS]"
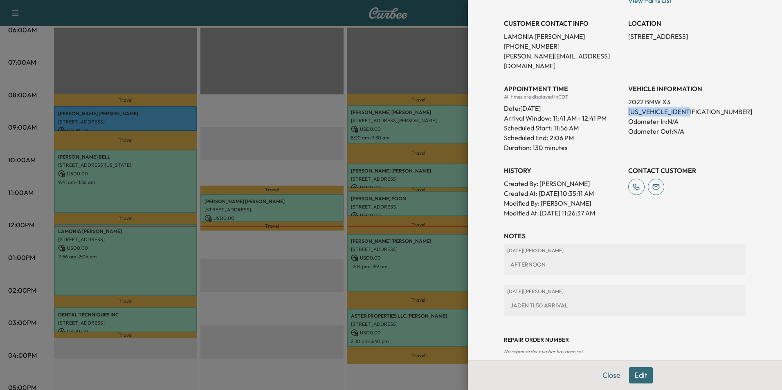
scroll to position [191, 0]
click at [606, 373] on button "Close" at bounding box center [611, 375] width 29 height 16
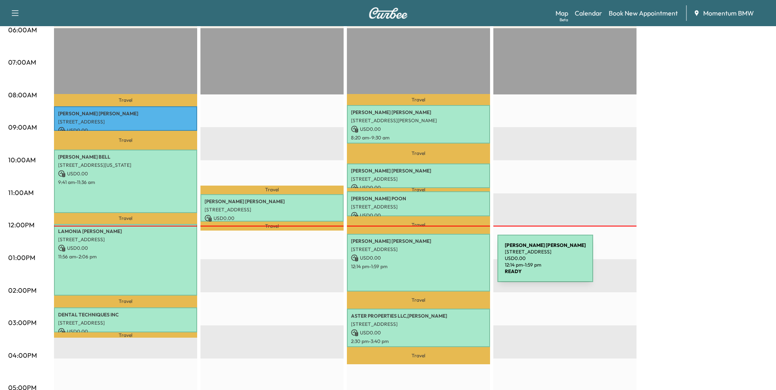
click at [436, 264] on p "12:14 pm - 1:59 pm" at bounding box center [418, 266] width 135 height 7
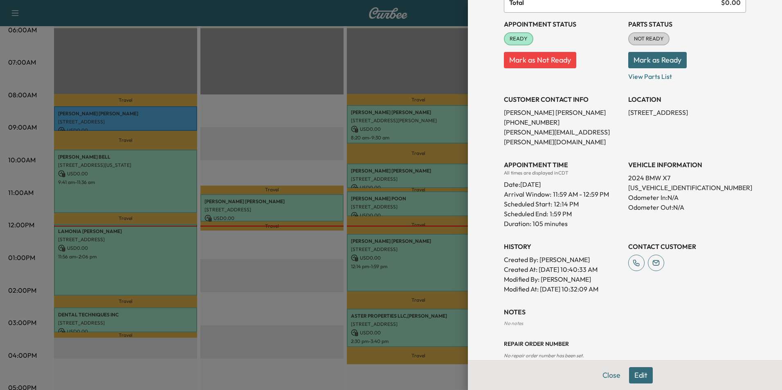
scroll to position [109, 0]
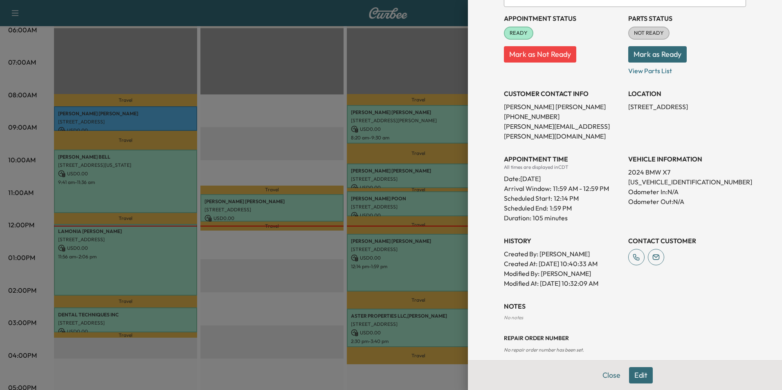
click at [606, 375] on button "Close" at bounding box center [611, 375] width 29 height 16
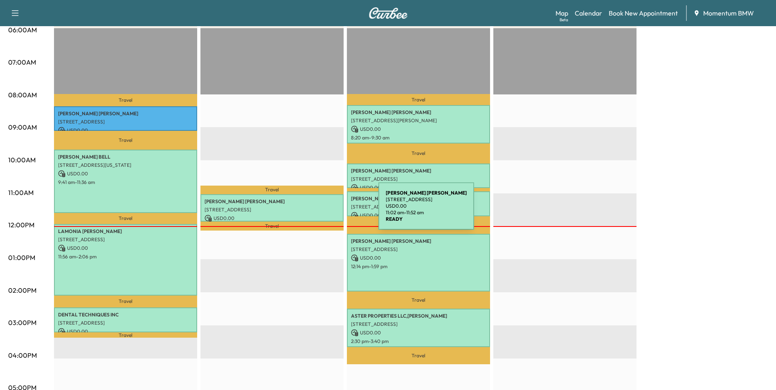
click at [317, 211] on p "[STREET_ADDRESS]" at bounding box center [271, 210] width 135 height 7
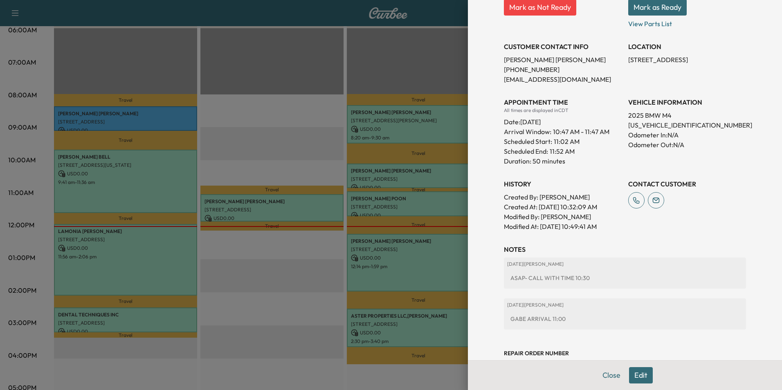
scroll to position [161, 0]
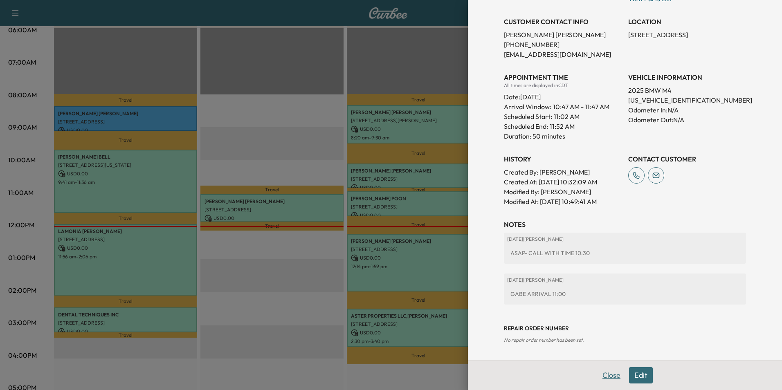
click at [605, 378] on button "Close" at bounding box center [611, 375] width 29 height 16
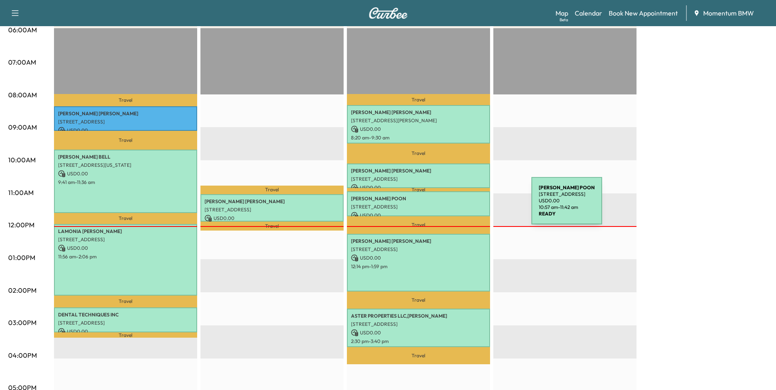
click at [470, 206] on p "[STREET_ADDRESS]" at bounding box center [418, 207] width 135 height 7
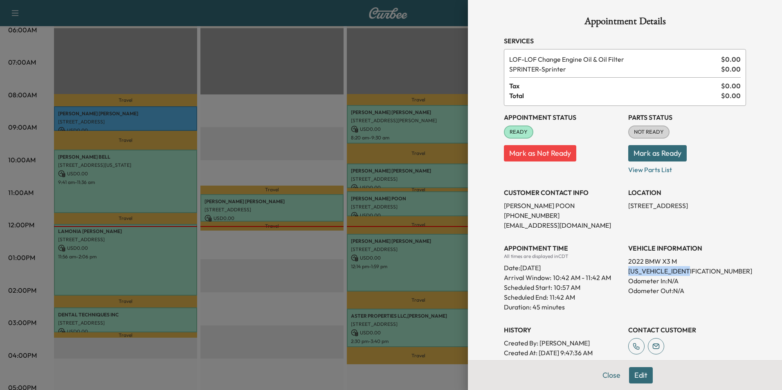
drag, startPoint x: 688, startPoint y: 270, endPoint x: 622, endPoint y: 270, distance: 65.4
click at [628, 270] on p "[US_VEHICLE_IDENTIFICATION_NUMBER]" at bounding box center [687, 271] width 118 height 10
drag, startPoint x: 622, startPoint y: 270, endPoint x: 669, endPoint y: 271, distance: 46.2
drag, startPoint x: 687, startPoint y: 204, endPoint x: 622, endPoint y: 204, distance: 64.2
click at [628, 204] on p "[STREET_ADDRESS]" at bounding box center [687, 206] width 118 height 10
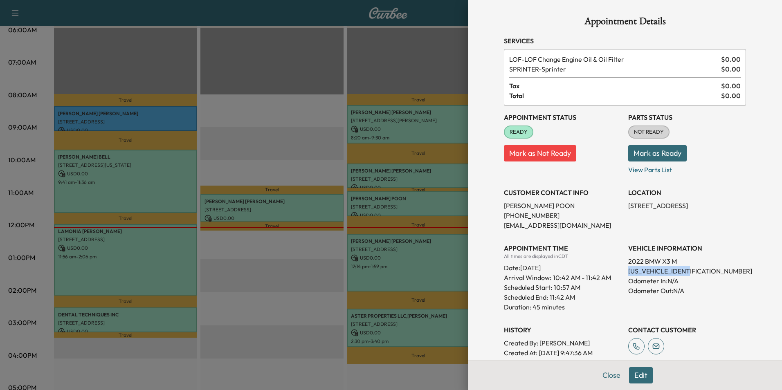
drag, startPoint x: 622, startPoint y: 204, endPoint x: 654, endPoint y: 207, distance: 32.1
click at [604, 379] on button "Close" at bounding box center [611, 375] width 29 height 16
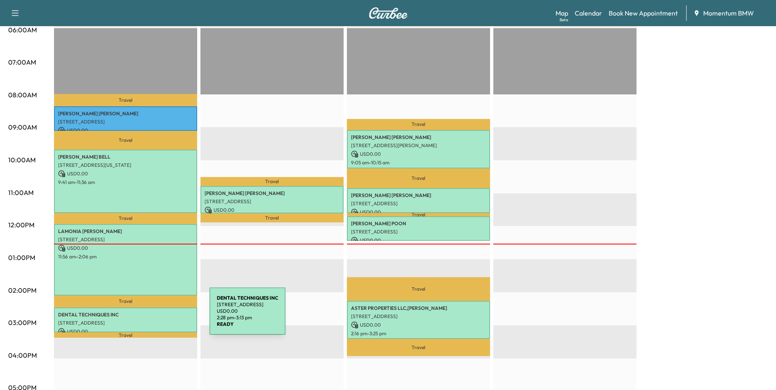
click at [148, 316] on div "DENTAL TECHNIQUES INC [STREET_ADDRESS] USD 0.00 2:28 pm - 3:13 pm" at bounding box center [125, 320] width 143 height 25
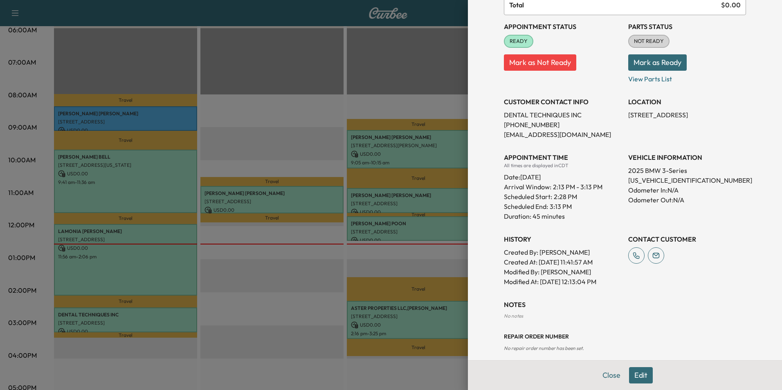
scroll to position [99, 0]
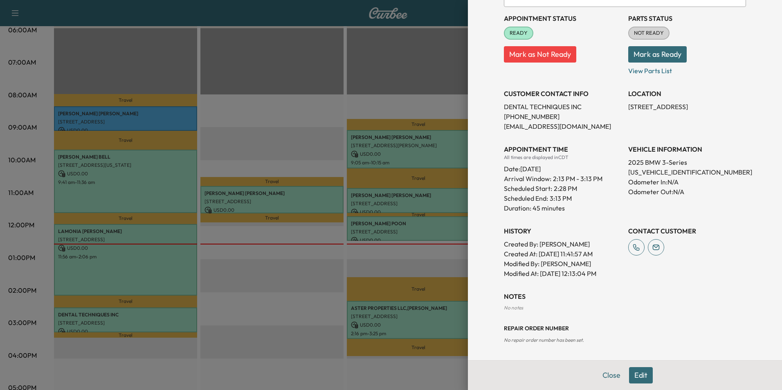
click at [637, 376] on button "Edit" at bounding box center [641, 375] width 24 height 16
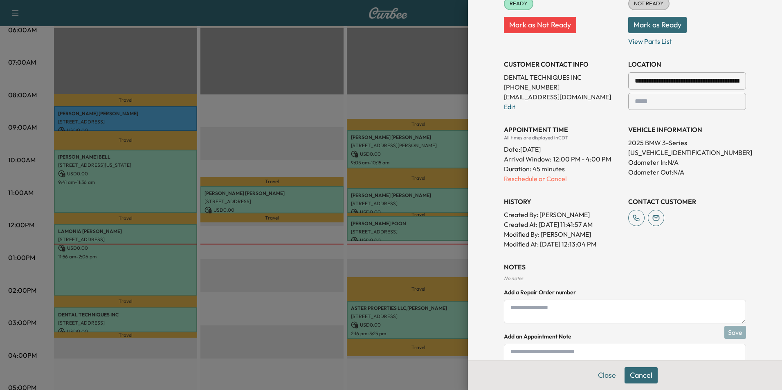
scroll to position [185, 0]
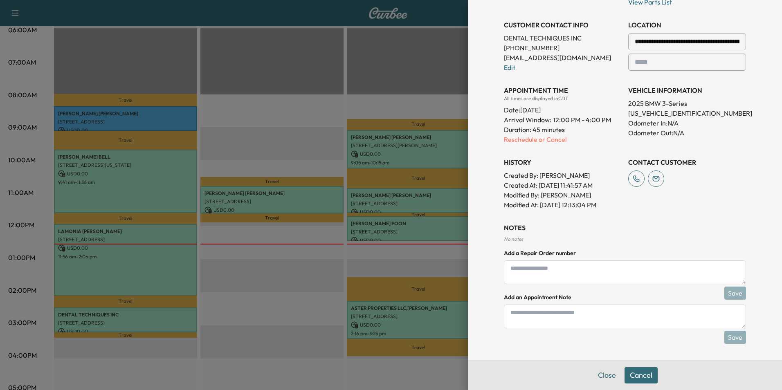
click at [581, 321] on textarea at bounding box center [625, 317] width 242 height 24
type textarea "*"
type textarea "**********"
click at [727, 338] on button "Save" at bounding box center [735, 337] width 22 height 13
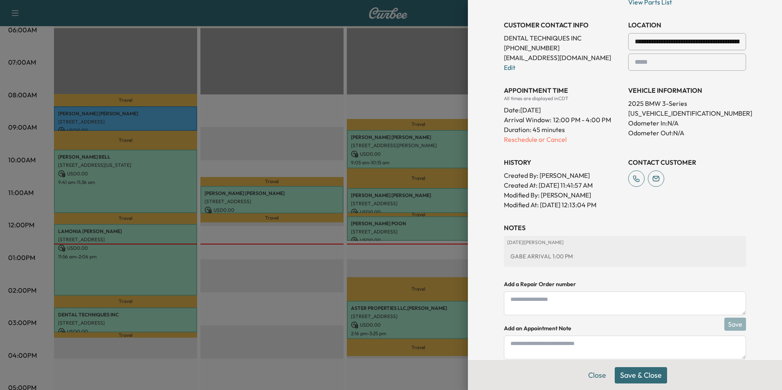
click at [648, 375] on button "Save & Close" at bounding box center [641, 375] width 52 height 16
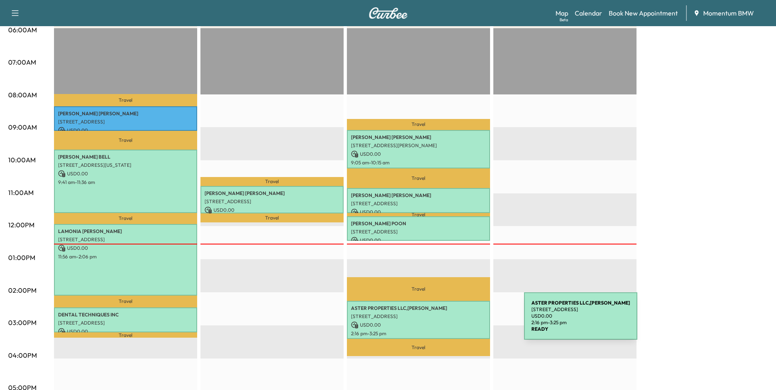
click at [463, 321] on p "USD 0.00" at bounding box center [418, 324] width 135 height 7
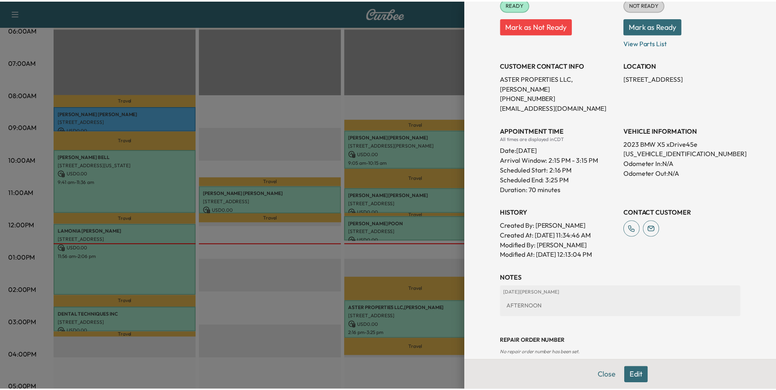
scroll to position [150, 0]
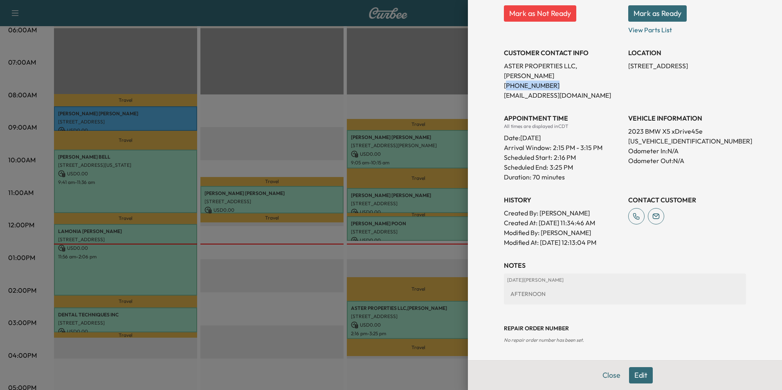
drag, startPoint x: 544, startPoint y: 87, endPoint x: 499, endPoint y: 88, distance: 44.2
click at [504, 88] on p "[PHONE_NUMBER]" at bounding box center [563, 86] width 118 height 10
drag, startPoint x: 499, startPoint y: 88, endPoint x: 535, endPoint y: 87, distance: 35.6
click at [607, 379] on button "Close" at bounding box center [611, 375] width 29 height 16
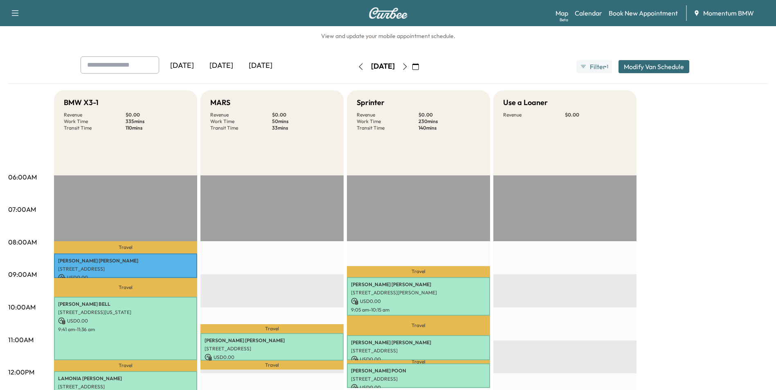
scroll to position [0, 0]
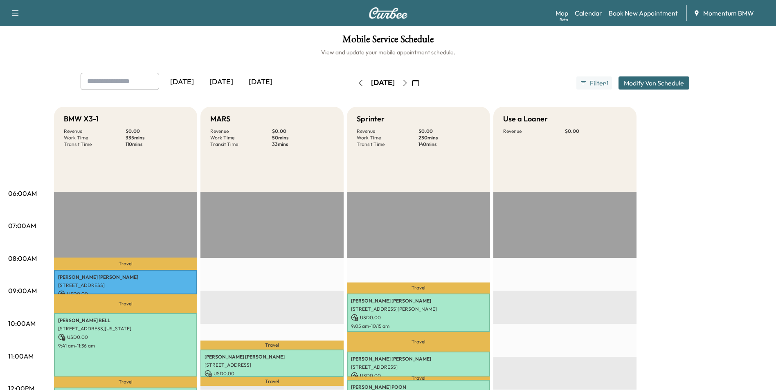
click at [419, 84] on icon "button" at bounding box center [415, 83] width 7 height 7
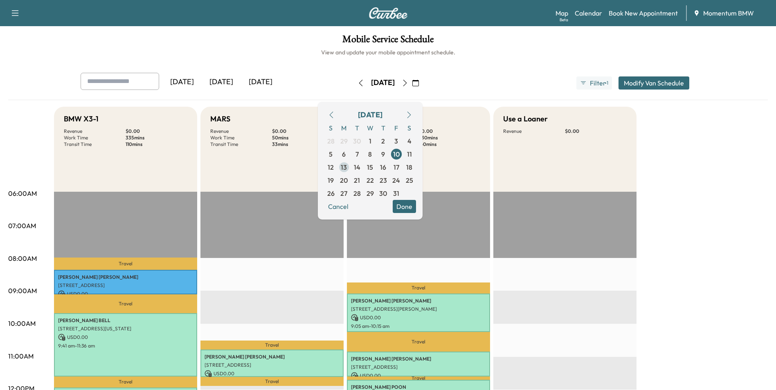
click at [350, 166] on span "13" at bounding box center [343, 167] width 13 height 13
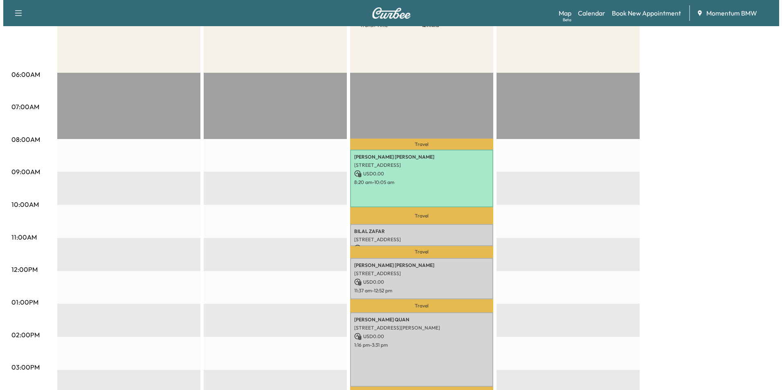
scroll to position [123, 0]
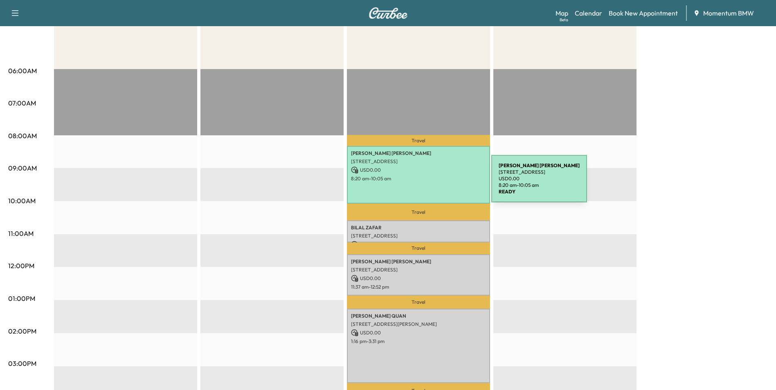
click at [430, 184] on div "[PERSON_NAME] [STREET_ADDRESS] USD 0.00 8:20 am - 10:05 am" at bounding box center [418, 175] width 143 height 58
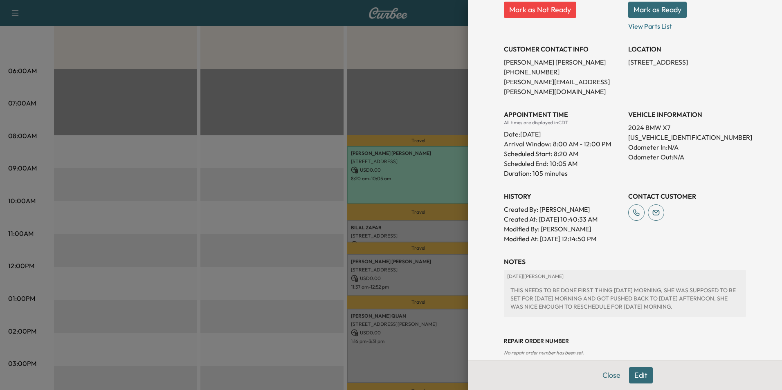
scroll to position [156, 0]
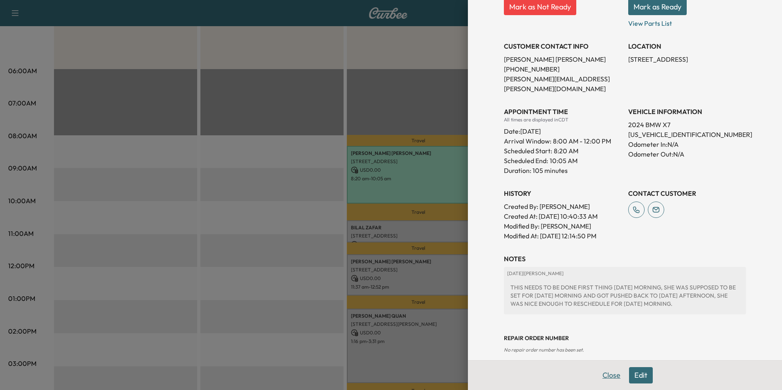
click at [602, 372] on button "Close" at bounding box center [611, 375] width 29 height 16
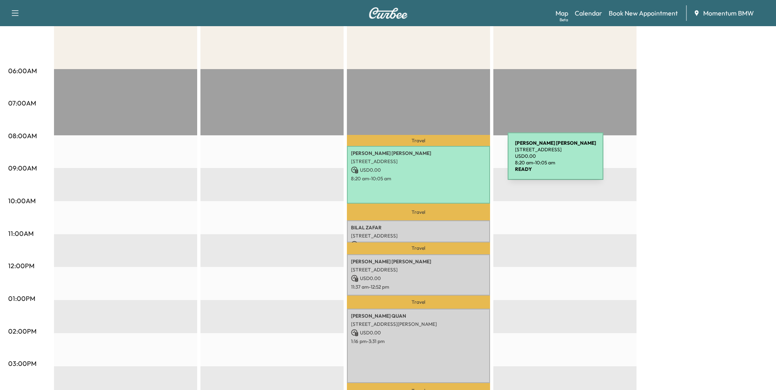
click at [446, 161] on p "[STREET_ADDRESS]" at bounding box center [418, 161] width 135 height 7
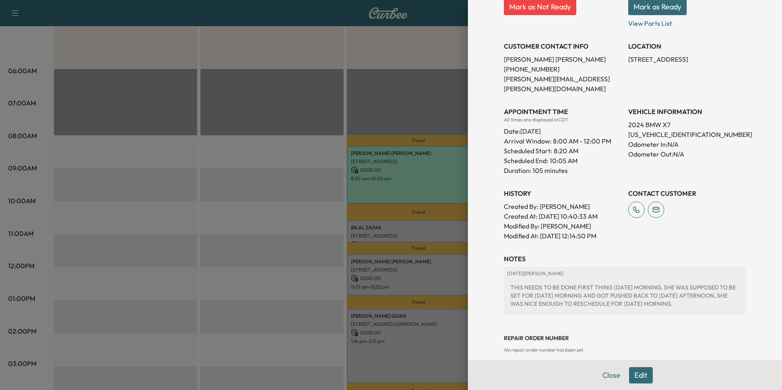
drag, startPoint x: 604, startPoint y: 375, endPoint x: 599, endPoint y: 371, distance: 6.5
click at [601, 375] on button "Close" at bounding box center [611, 375] width 29 height 16
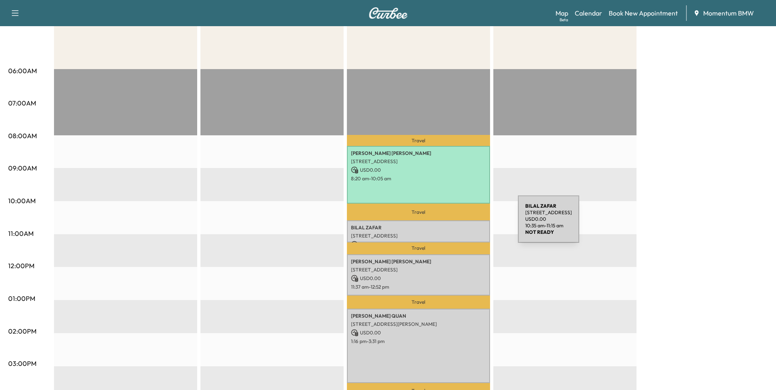
click at [456, 225] on p "[PERSON_NAME]" at bounding box center [418, 228] width 135 height 7
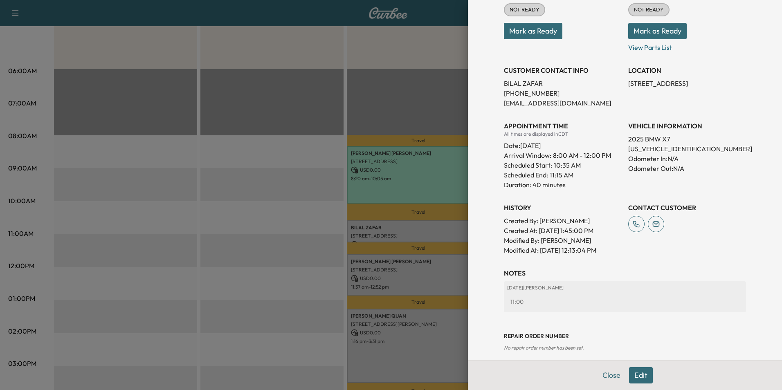
scroll to position [120, 0]
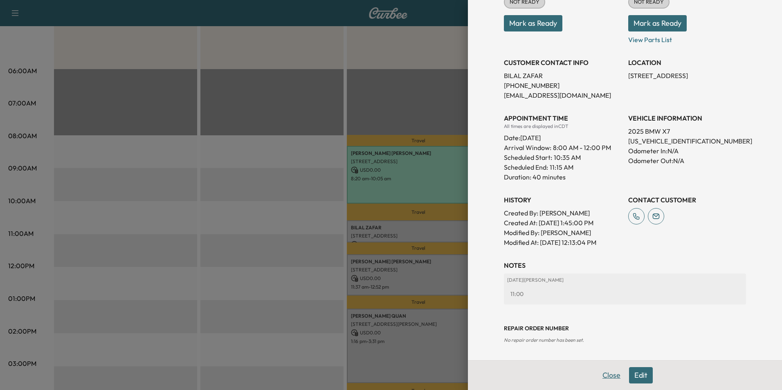
click at [601, 374] on button "Close" at bounding box center [611, 375] width 29 height 16
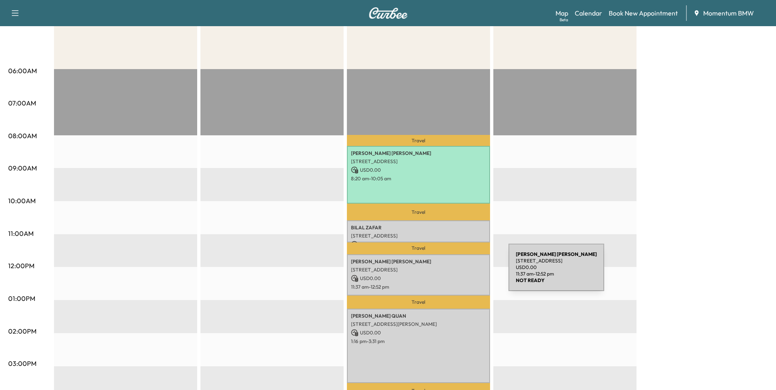
click at [447, 275] on p "USD 0.00" at bounding box center [418, 278] width 135 height 7
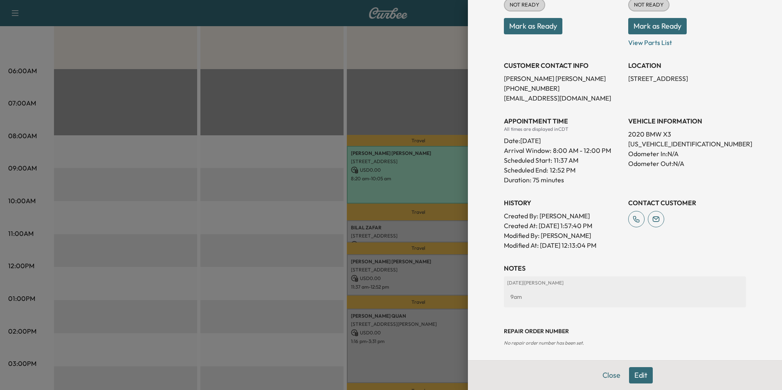
scroll to position [140, 0]
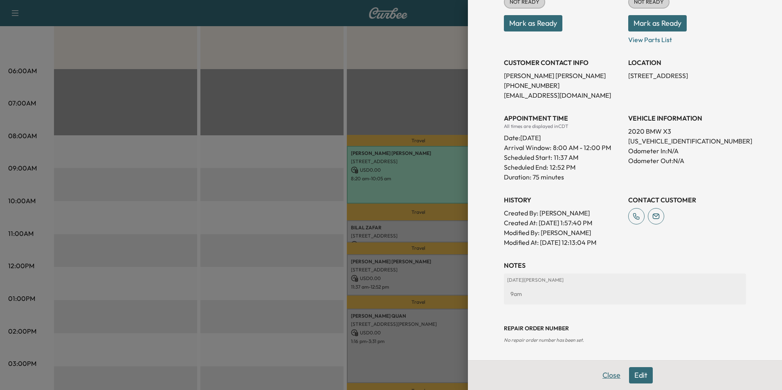
click at [608, 379] on button "Close" at bounding box center [611, 375] width 29 height 16
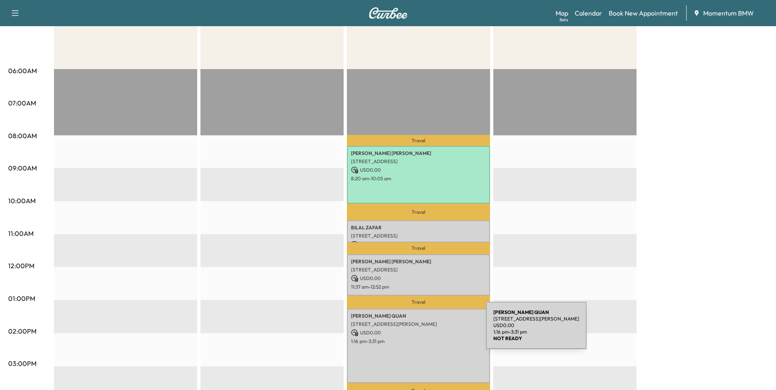
click at [424, 330] on p "USD 0.00" at bounding box center [418, 332] width 135 height 7
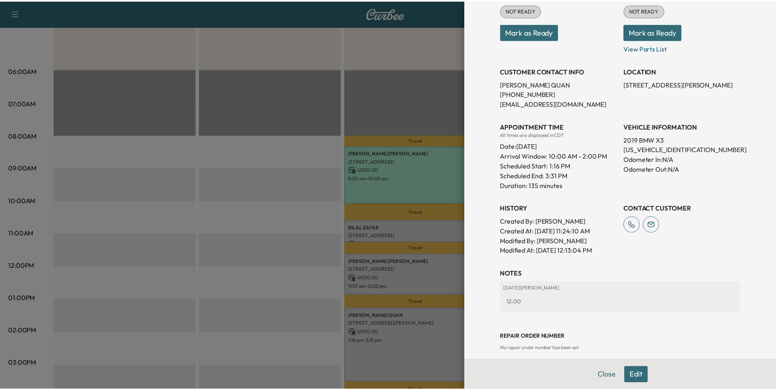
scroll to position [150, 0]
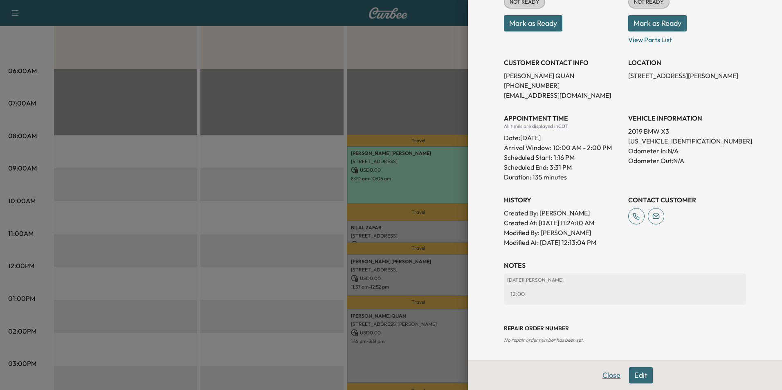
click at [598, 376] on button "Close" at bounding box center [611, 375] width 29 height 16
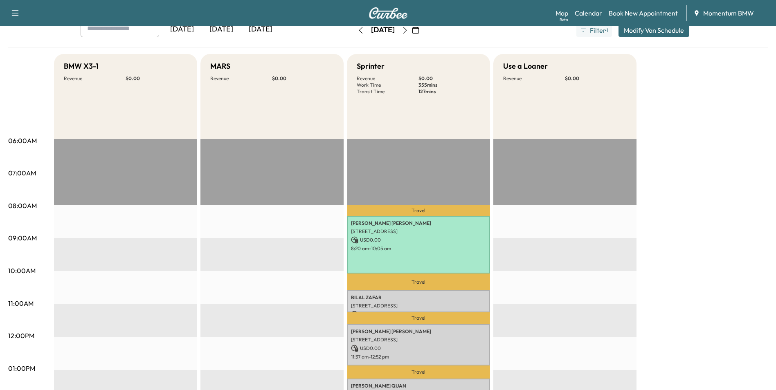
scroll to position [0, 0]
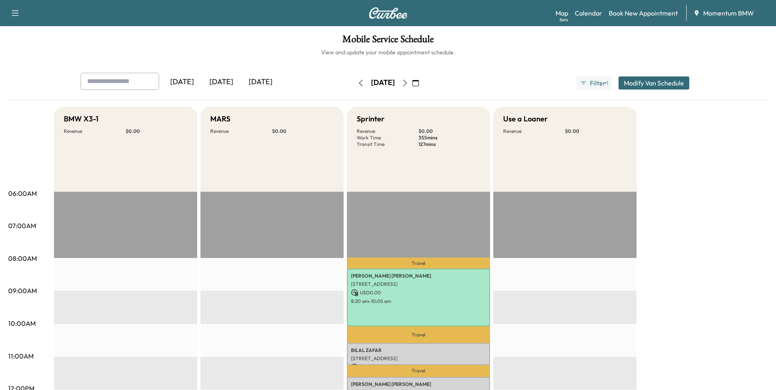
click at [419, 85] on icon "button" at bounding box center [415, 83] width 7 height 7
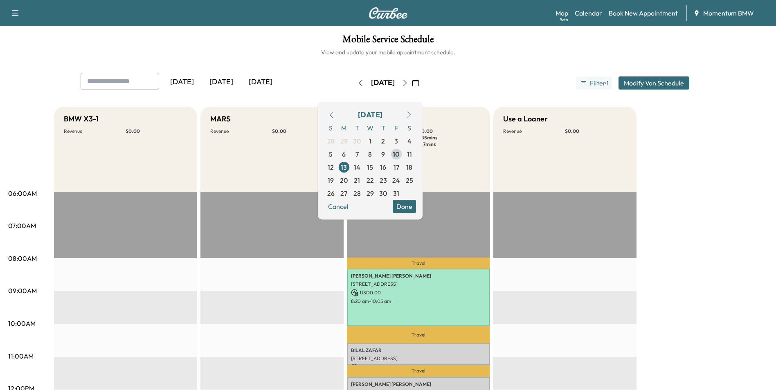
click at [400, 158] on span "10" at bounding box center [396, 154] width 7 height 10
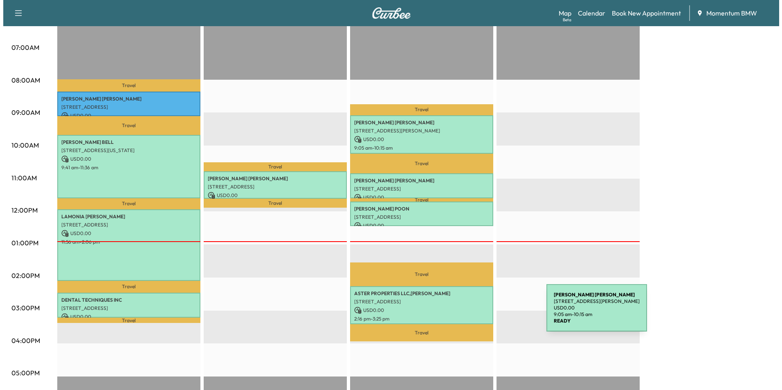
scroll to position [204, 0]
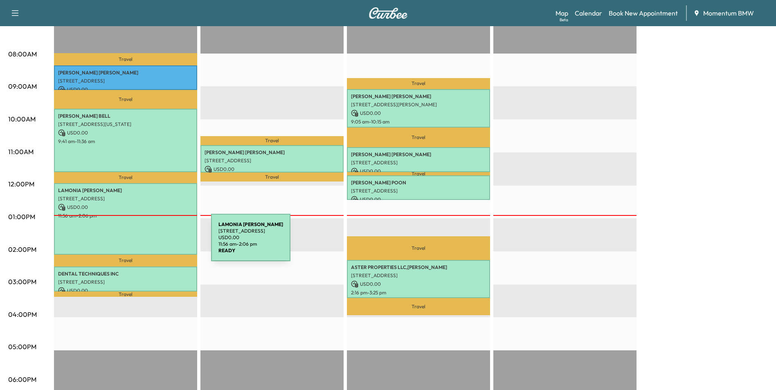
click at [150, 241] on div "[PERSON_NAME] [STREET_ADDRESS] USD 0.00 11:56 am - 2:06 pm" at bounding box center [125, 219] width 143 height 72
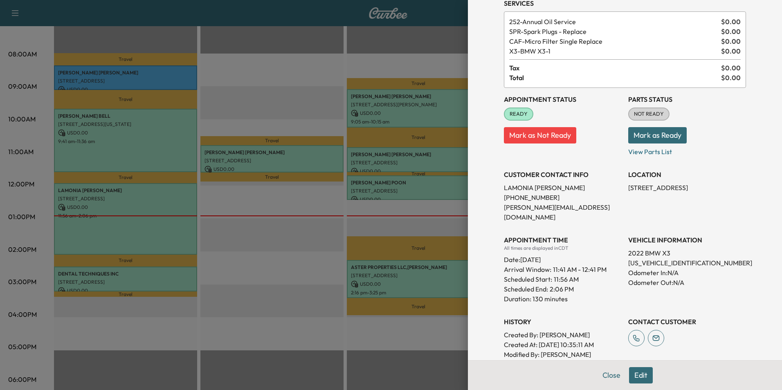
scroll to position [191, 0]
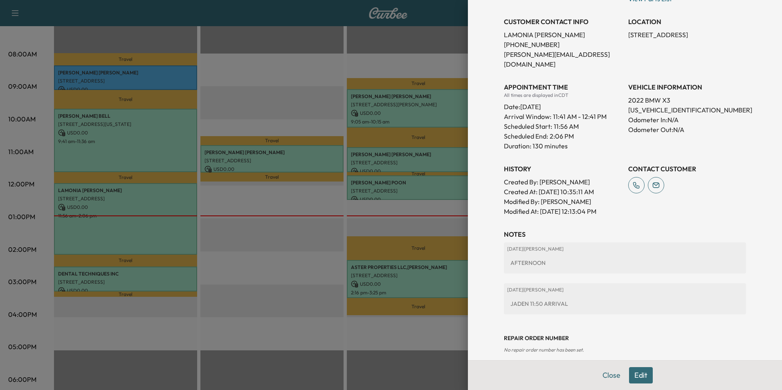
drag, startPoint x: 604, startPoint y: 376, endPoint x: 588, endPoint y: 371, distance: 15.8
click at [604, 376] on button "Close" at bounding box center [611, 375] width 29 height 16
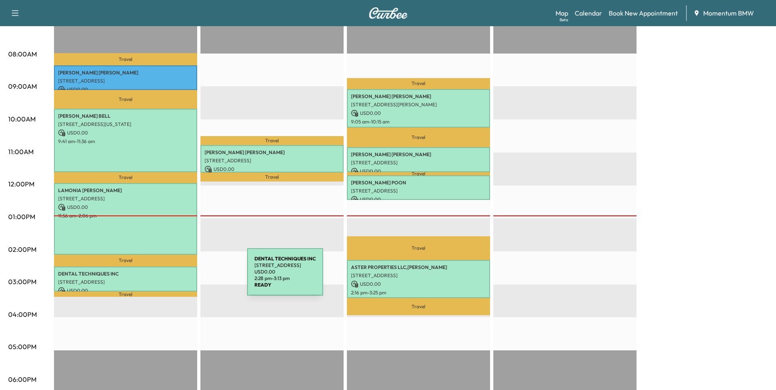
click at [176, 279] on p "[STREET_ADDRESS]" at bounding box center [125, 282] width 135 height 7
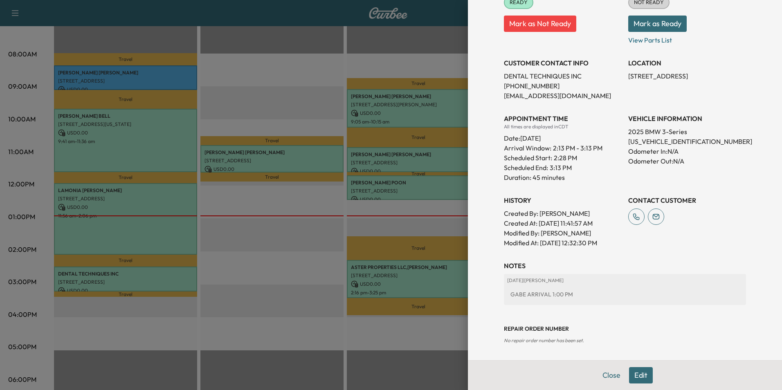
scroll to position [130, 0]
click at [605, 377] on button "Close" at bounding box center [611, 375] width 29 height 16
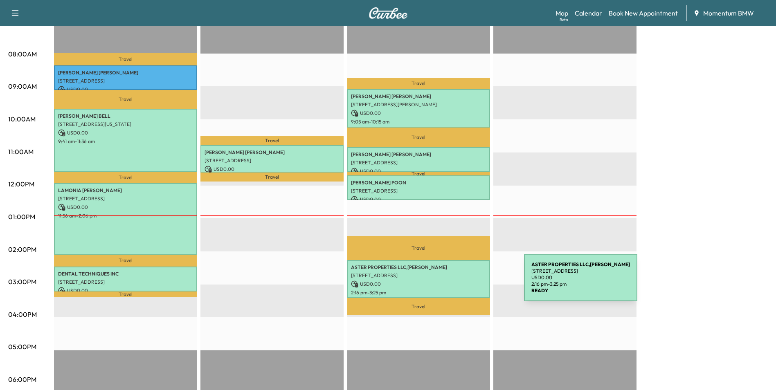
click at [462, 283] on p "USD 0.00" at bounding box center [418, 284] width 135 height 7
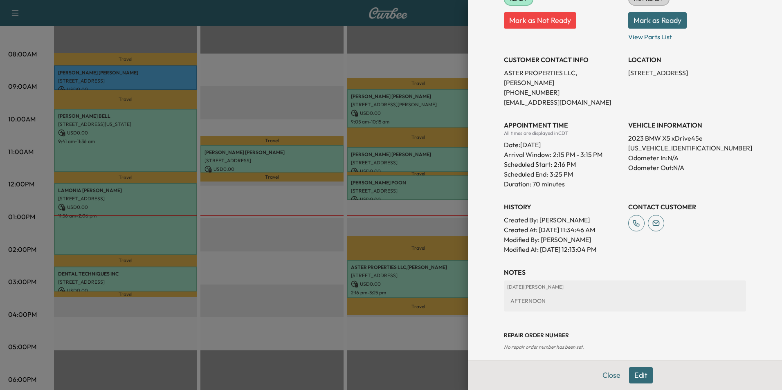
scroll to position [150, 0]
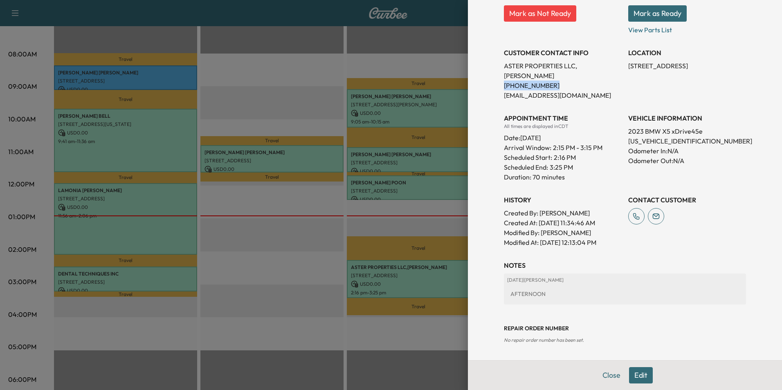
drag, startPoint x: 546, startPoint y: 87, endPoint x: 497, endPoint y: 86, distance: 48.3
click at [497, 86] on div "Appointment Details Services 252 - Annual Oil Service $ 0.00 CAF - Micro Filter…" at bounding box center [625, 105] width 262 height 510
drag, startPoint x: 497, startPoint y: 86, endPoint x: 540, endPoint y: 87, distance: 42.5
drag, startPoint x: 540, startPoint y: 87, endPoint x: 524, endPoint y: 87, distance: 16.0
click at [638, 372] on button "Edit" at bounding box center [641, 375] width 24 height 16
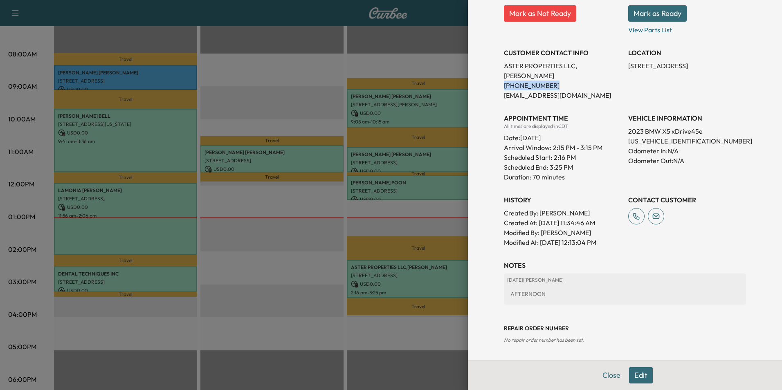
scroll to position [167, 0]
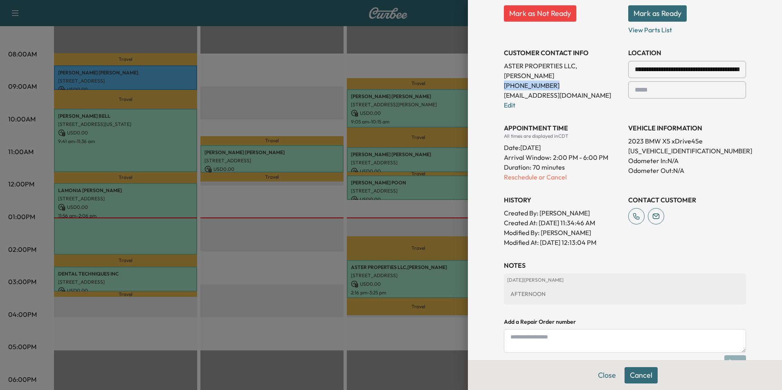
click at [634, 375] on button "Cancel" at bounding box center [640, 375] width 33 height 16
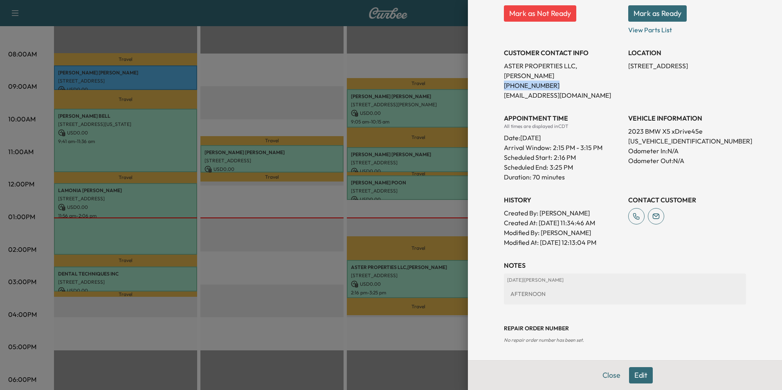
click at [634, 375] on button "Edit" at bounding box center [641, 375] width 24 height 16
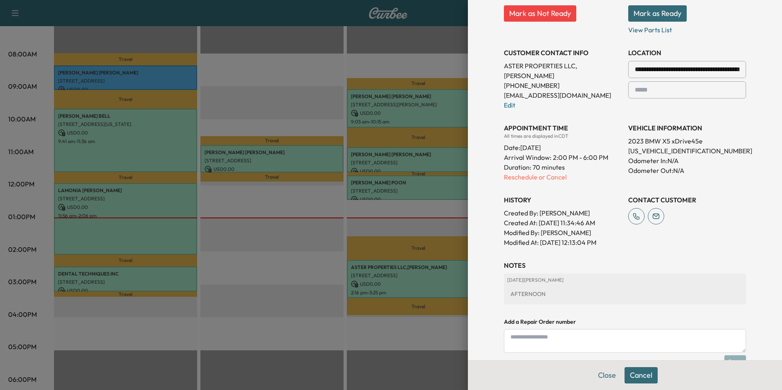
click at [540, 341] on textarea at bounding box center [625, 341] width 242 height 24
click at [574, 342] on textarea at bounding box center [625, 341] width 242 height 24
type textarea "*"
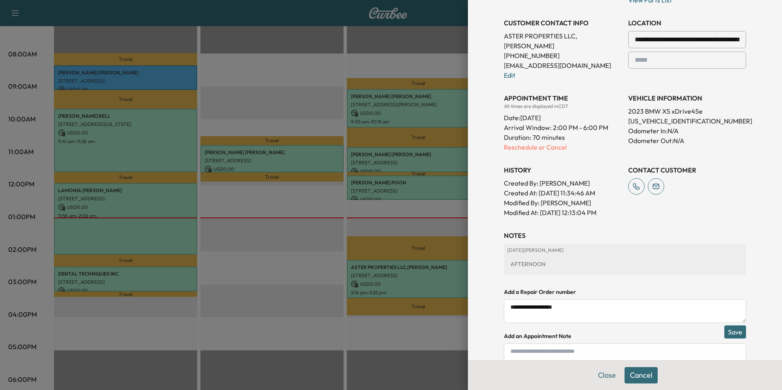
scroll to position [236, 0]
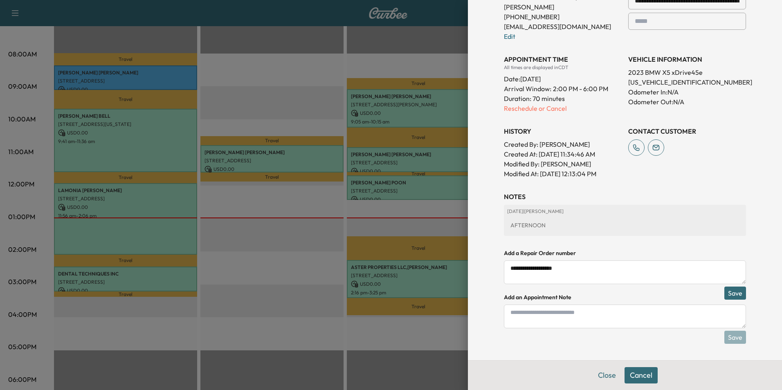
type textarea "**********"
click at [730, 292] on button "Save" at bounding box center [735, 293] width 22 height 13
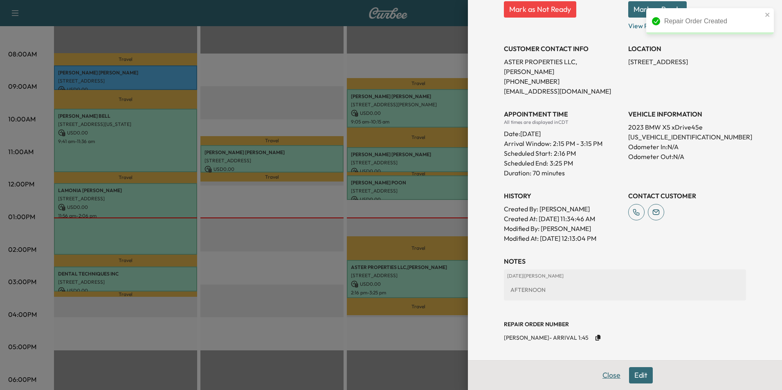
click at [600, 373] on button "Close" at bounding box center [611, 375] width 29 height 16
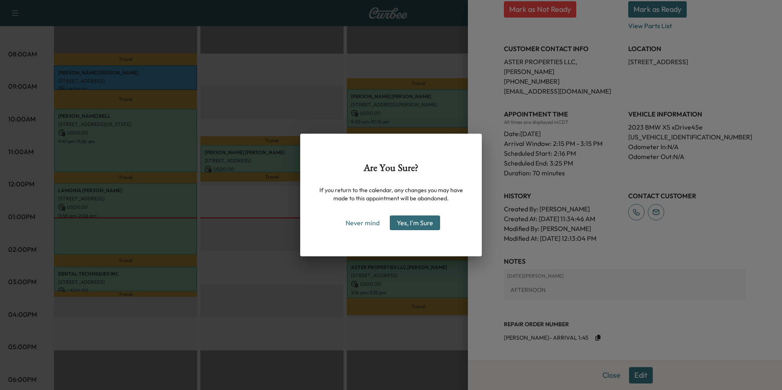
click at [423, 222] on button "Yes, I'm Sure" at bounding box center [415, 223] width 50 height 15
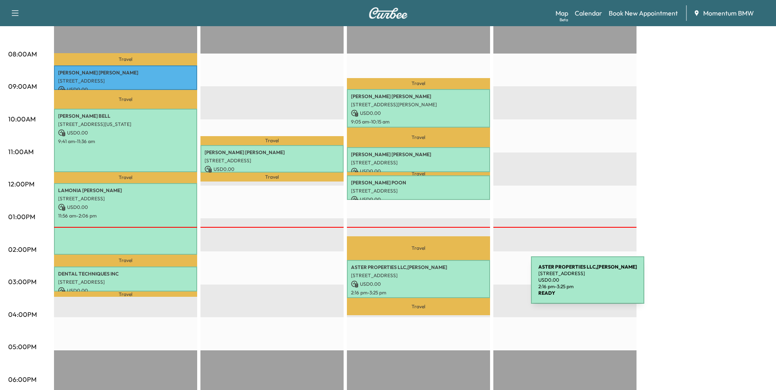
click at [469, 284] on p "USD 0.00" at bounding box center [418, 284] width 135 height 7
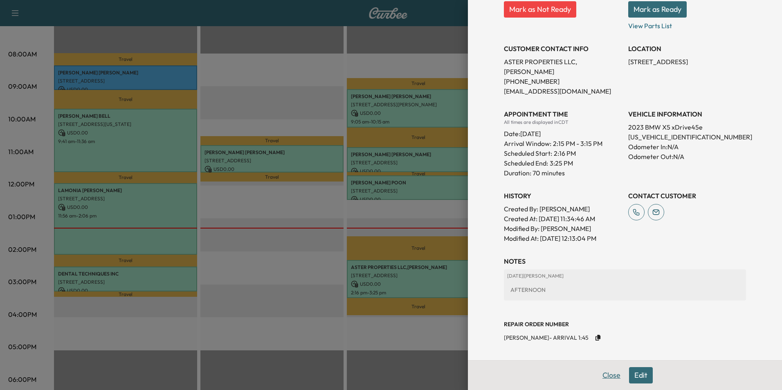
click at [603, 375] on button "Close" at bounding box center [611, 375] width 29 height 16
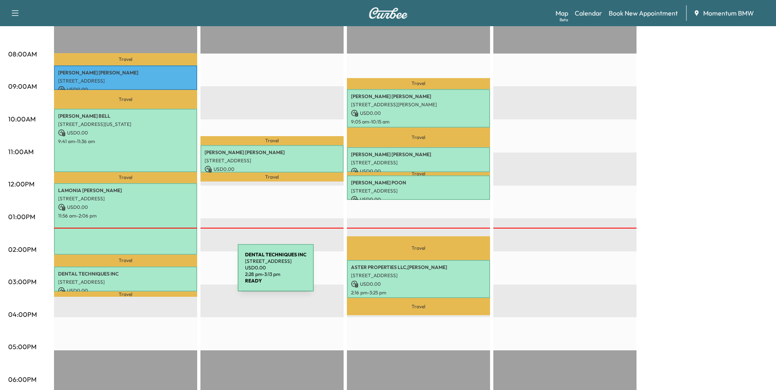
click at [176, 273] on p "DENTAL TECHNIQUES INC" at bounding box center [125, 274] width 135 height 7
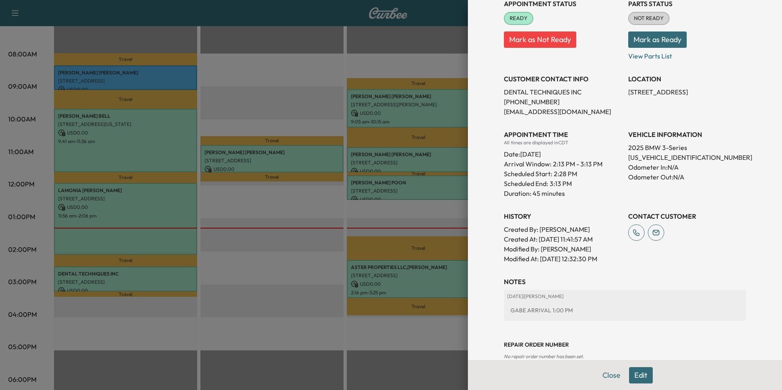
scroll to position [130, 0]
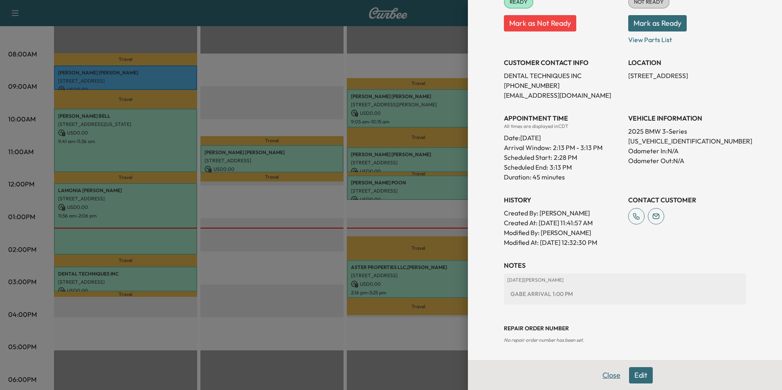
click at [608, 379] on button "Close" at bounding box center [611, 375] width 29 height 16
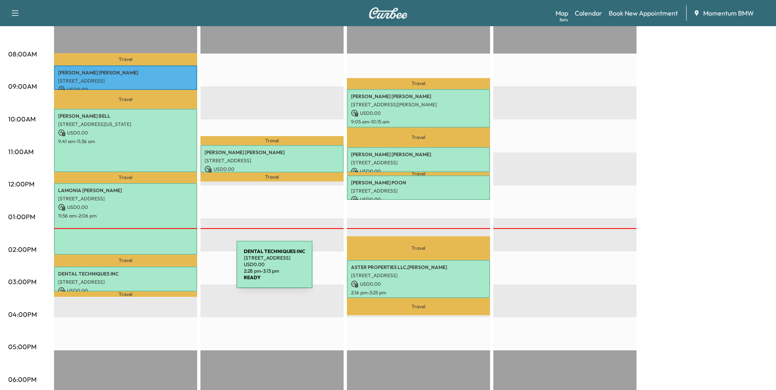
click at [175, 271] on p "DENTAL TECHNIQUES INC" at bounding box center [125, 274] width 135 height 7
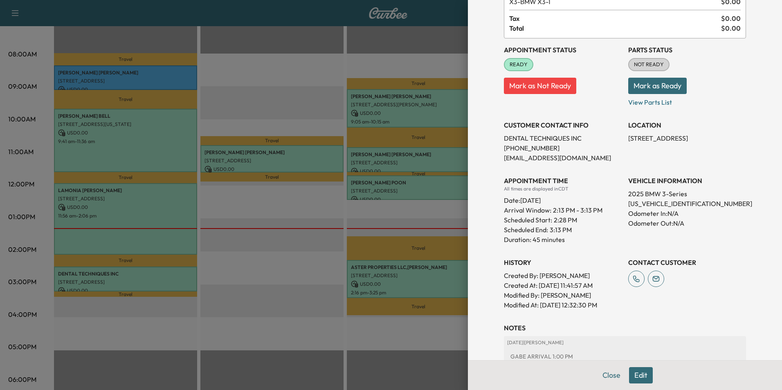
scroll to position [82, 0]
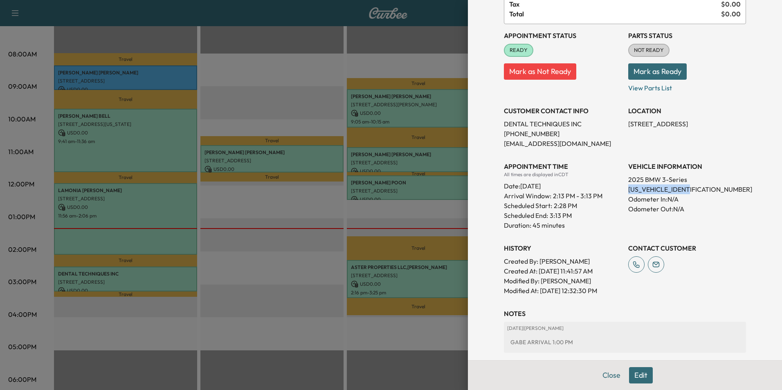
drag, startPoint x: 688, startPoint y: 189, endPoint x: 624, endPoint y: 188, distance: 64.2
click at [628, 188] on p "[US_VEHICLE_IDENTIFICATION_NUMBER]" at bounding box center [687, 189] width 118 height 10
drag, startPoint x: 624, startPoint y: 188, endPoint x: 651, endPoint y: 189, distance: 27.8
click at [573, 219] on div "Scheduled End: 3:13 PM" at bounding box center [563, 216] width 118 height 10
drag, startPoint x: 692, startPoint y: 123, endPoint x: 622, endPoint y: 121, distance: 70.4
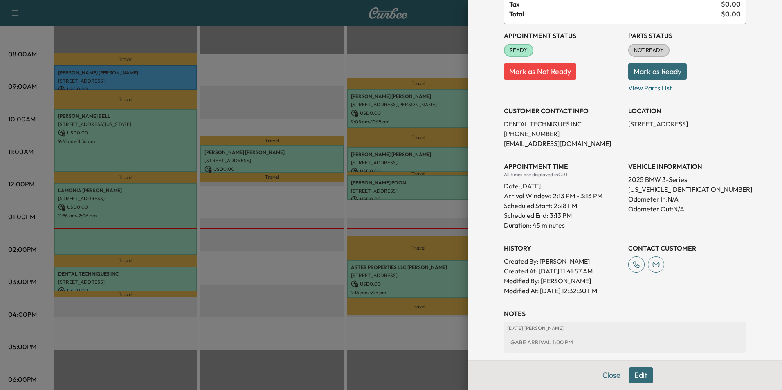
click at [622, 121] on div "Appointment Status READY Mark as Not Ready Parts Status NOT READY Mark as Ready…" at bounding box center [625, 160] width 242 height 272
drag, startPoint x: 622, startPoint y: 121, endPoint x: 661, endPoint y: 124, distance: 39.8
click at [606, 375] on button "Close" at bounding box center [611, 375] width 29 height 16
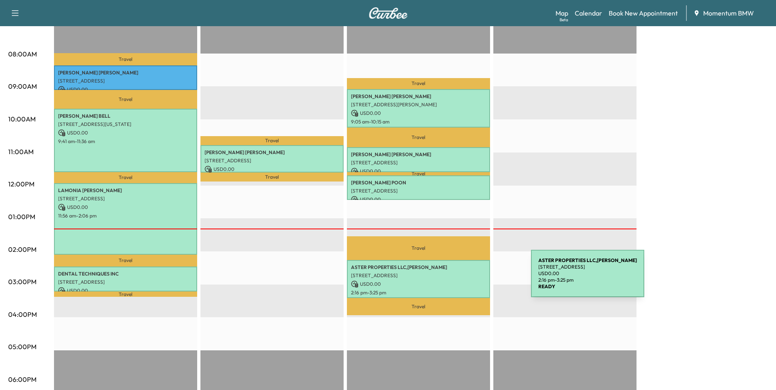
click at [469, 281] on p "USD 0.00" at bounding box center [418, 284] width 135 height 7
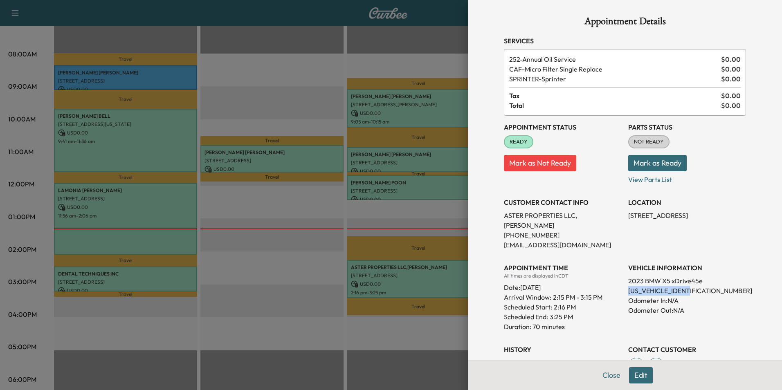
drag, startPoint x: 686, startPoint y: 292, endPoint x: 621, endPoint y: 293, distance: 64.6
click at [621, 293] on div "Appointment Status READY Mark as Not Ready Parts Status NOT READY Mark as Ready…" at bounding box center [625, 256] width 242 height 281
drag, startPoint x: 621, startPoint y: 293, endPoint x: 658, endPoint y: 292, distance: 37.2
drag, startPoint x: 694, startPoint y: 216, endPoint x: 621, endPoint y: 217, distance: 73.2
click at [621, 217] on div "Appointment Status READY Mark as Not Ready Parts Status NOT READY Mark as Ready…" at bounding box center [625, 256] width 242 height 281
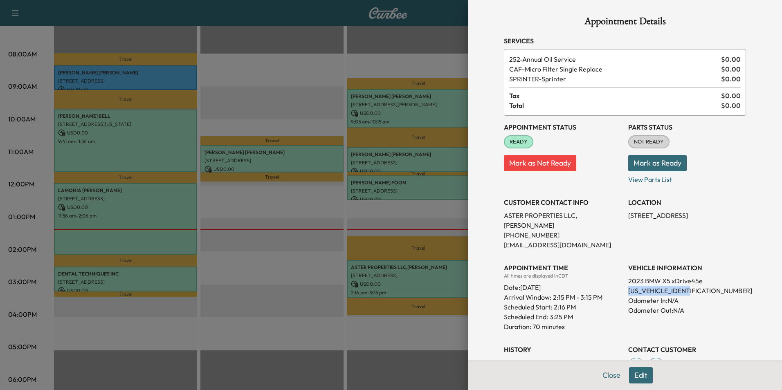
drag, startPoint x: 621, startPoint y: 217, endPoint x: 665, endPoint y: 215, distance: 43.4
